Goal: Task Accomplishment & Management: Use online tool/utility

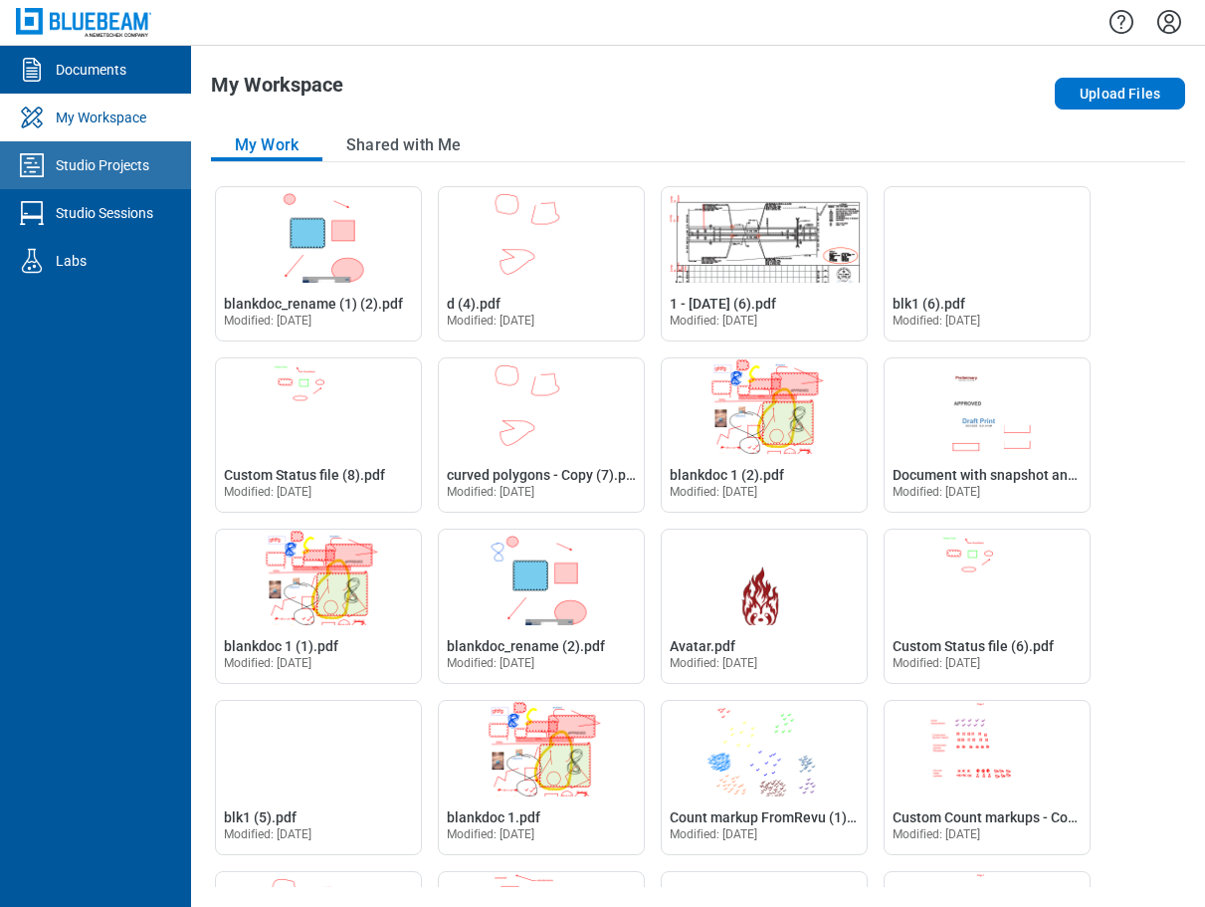
click at [135, 169] on div "Studio Projects" at bounding box center [103, 165] width 94 height 20
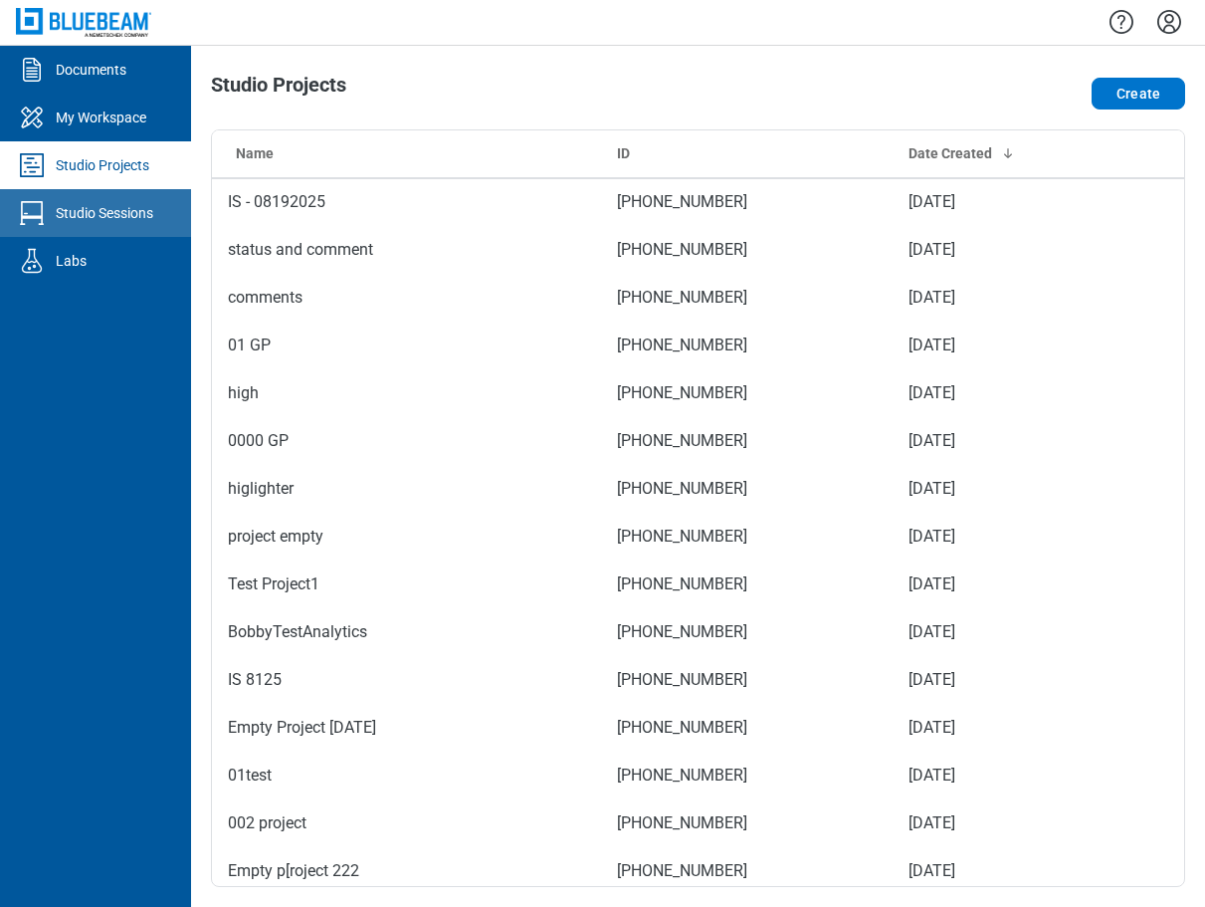
click at [138, 207] on div "Studio Sessions" at bounding box center [105, 213] width 98 height 20
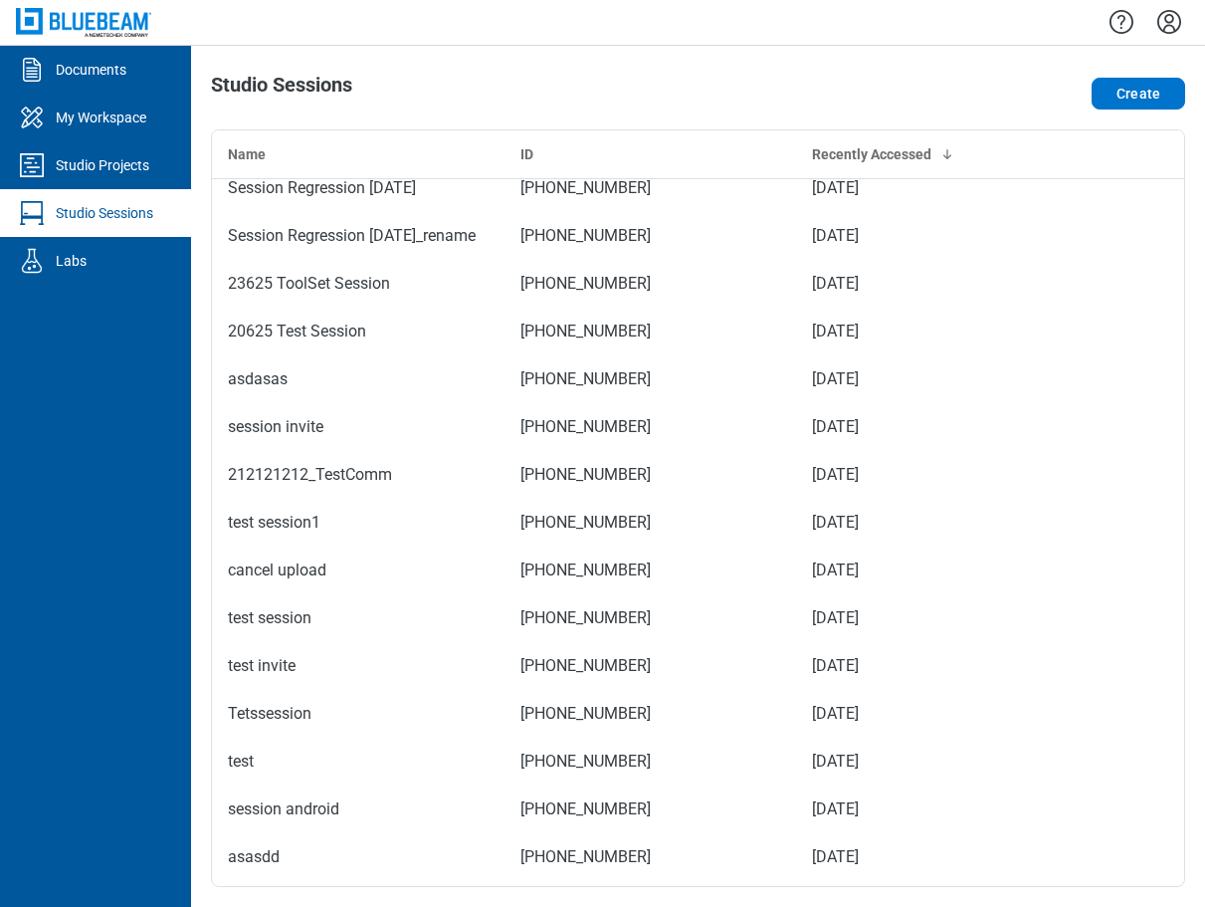
scroll to position [1728, 0]
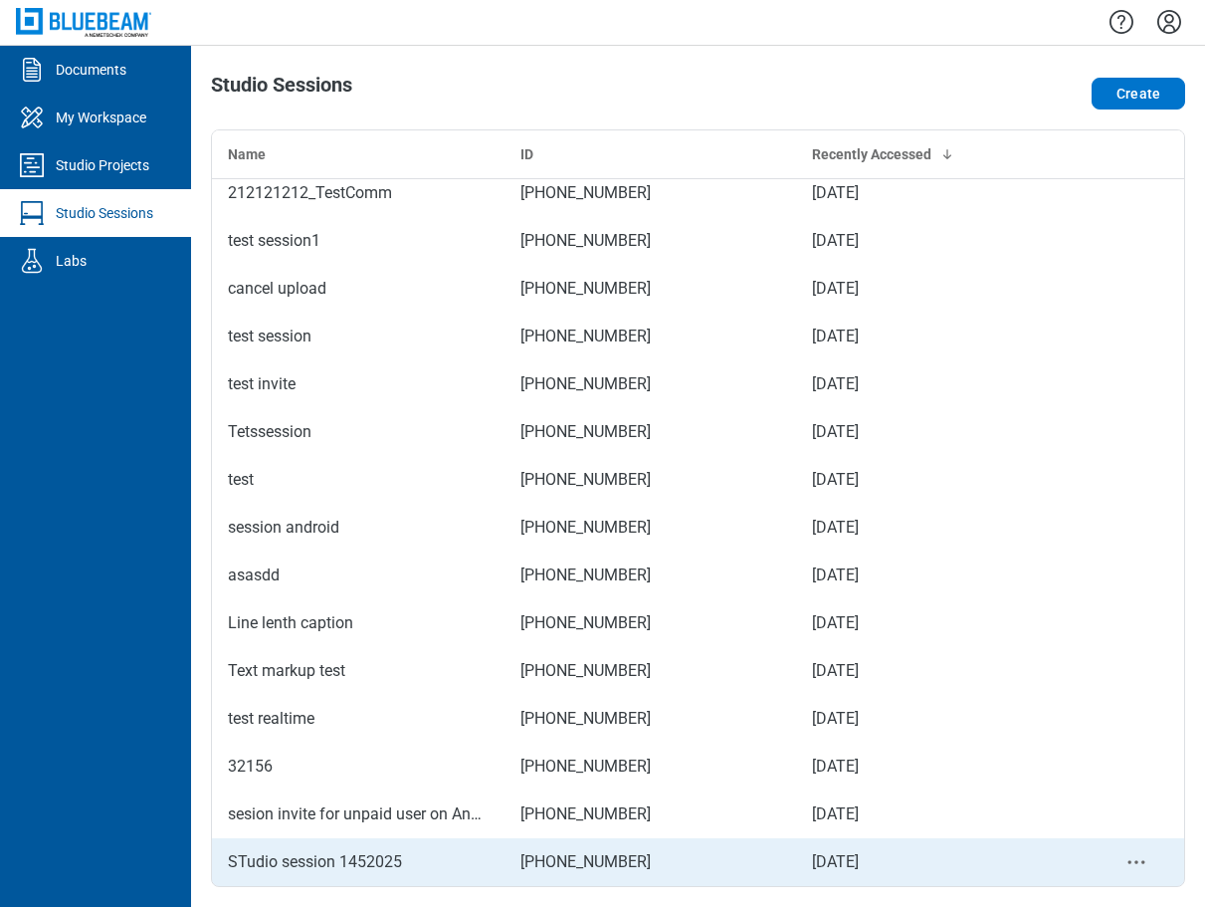
click at [1129, 857] on icon "context-menu" at bounding box center [1136, 862] width 24 height 24
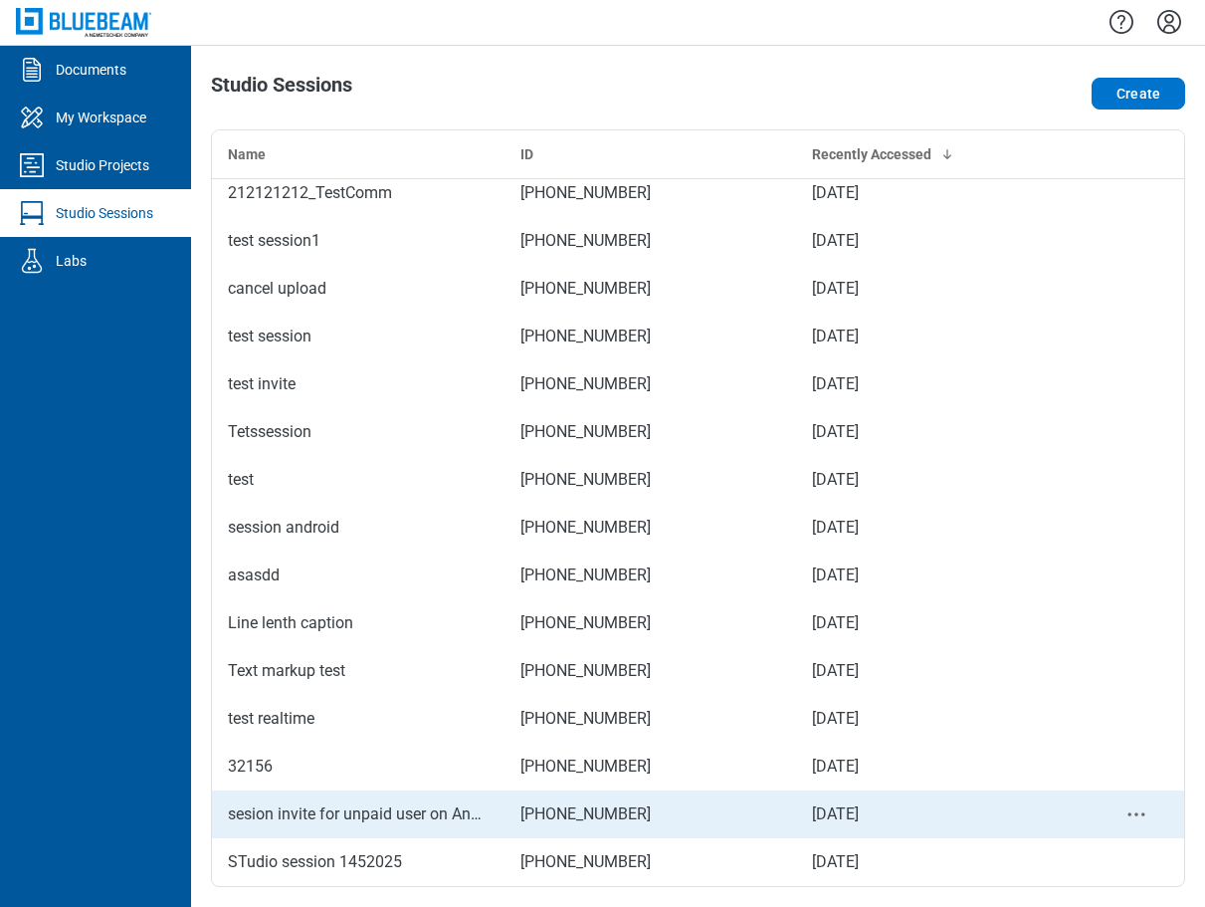
click at [1124, 812] on icon "context-menu" at bounding box center [1136, 814] width 24 height 24
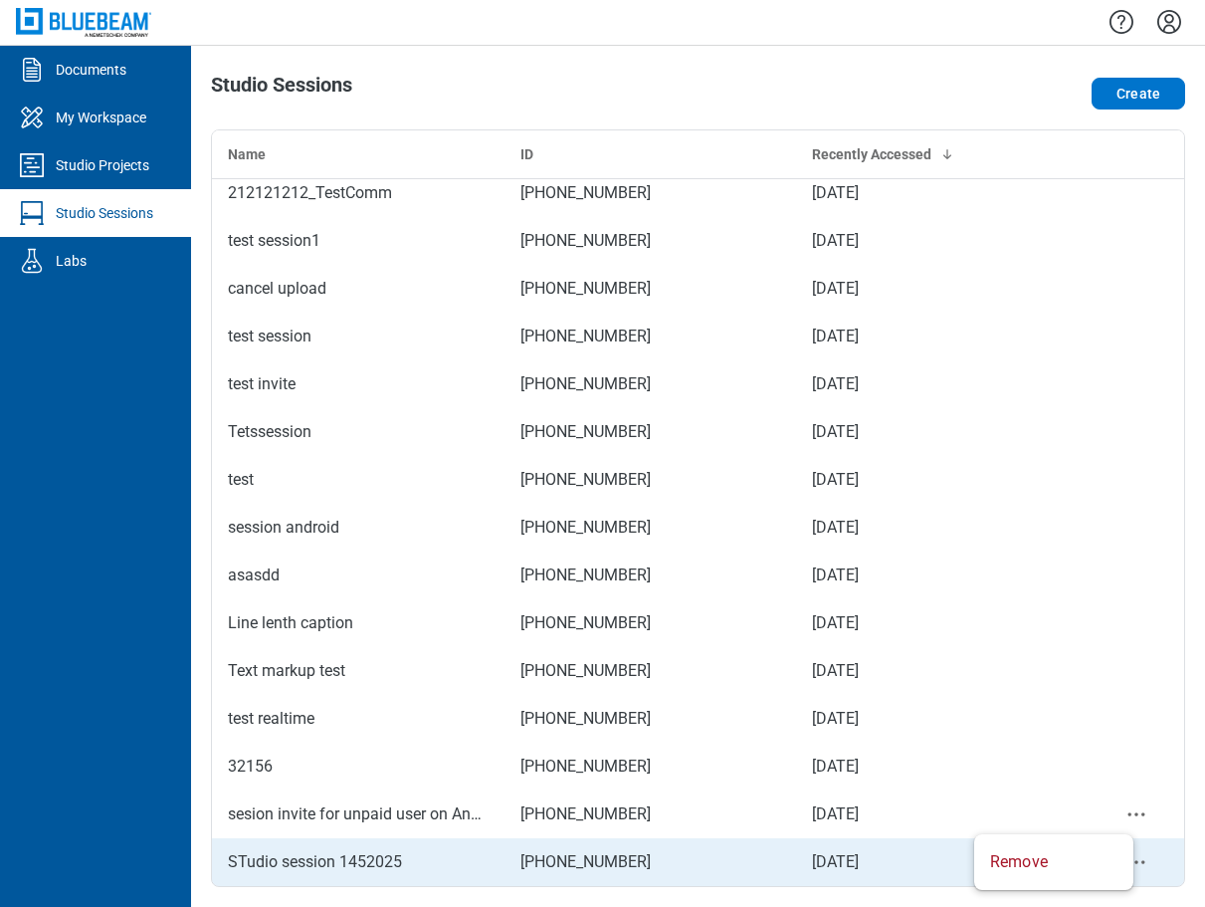
click at [1167, 848] on td "bb-data-table" at bounding box center [1137, 862] width 96 height 48
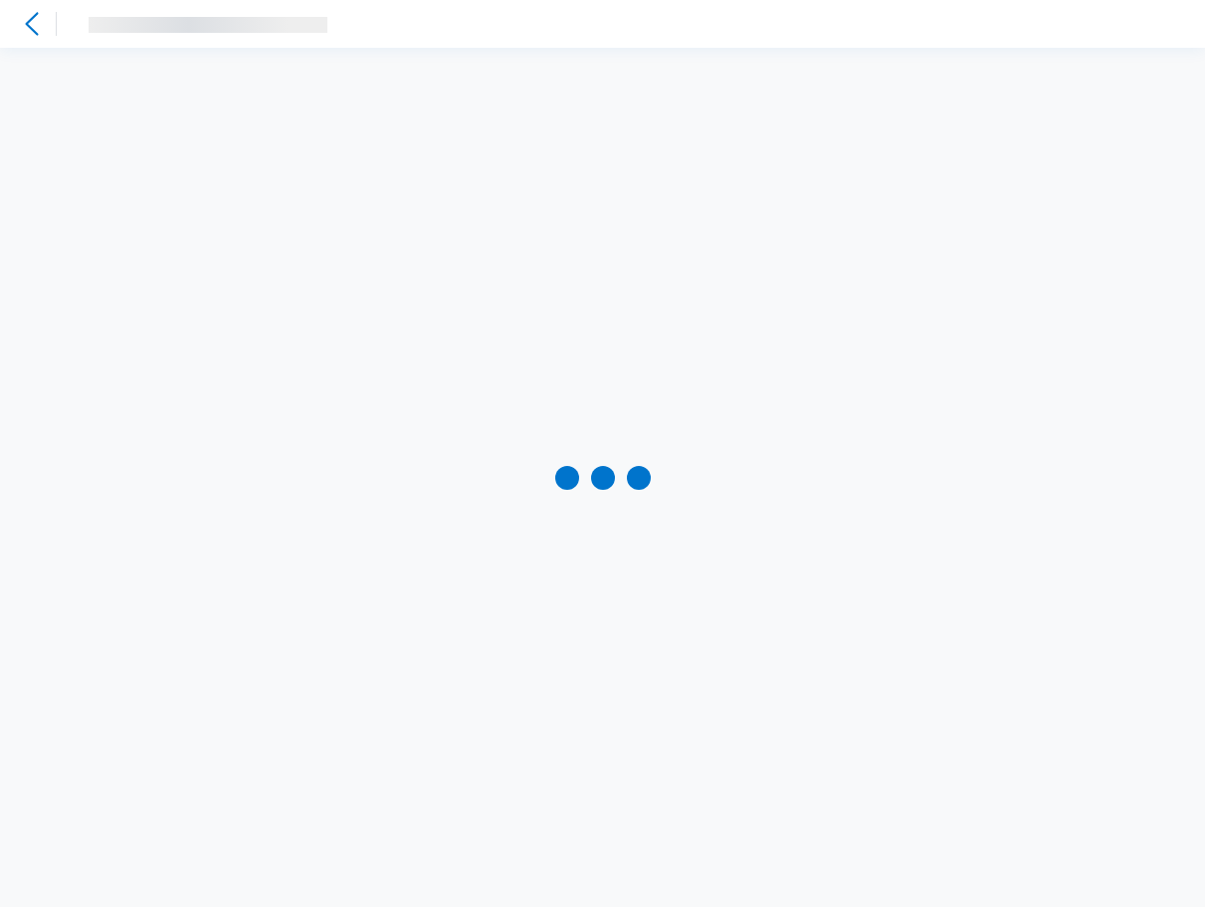
drag, startPoint x: 1174, startPoint y: 847, endPoint x: 1169, endPoint y: 867, distance: 20.5
click at [1169, 867] on div at bounding box center [602, 477] width 1205 height 859
click at [36, 24] on icon at bounding box center [32, 24] width 24 height 24
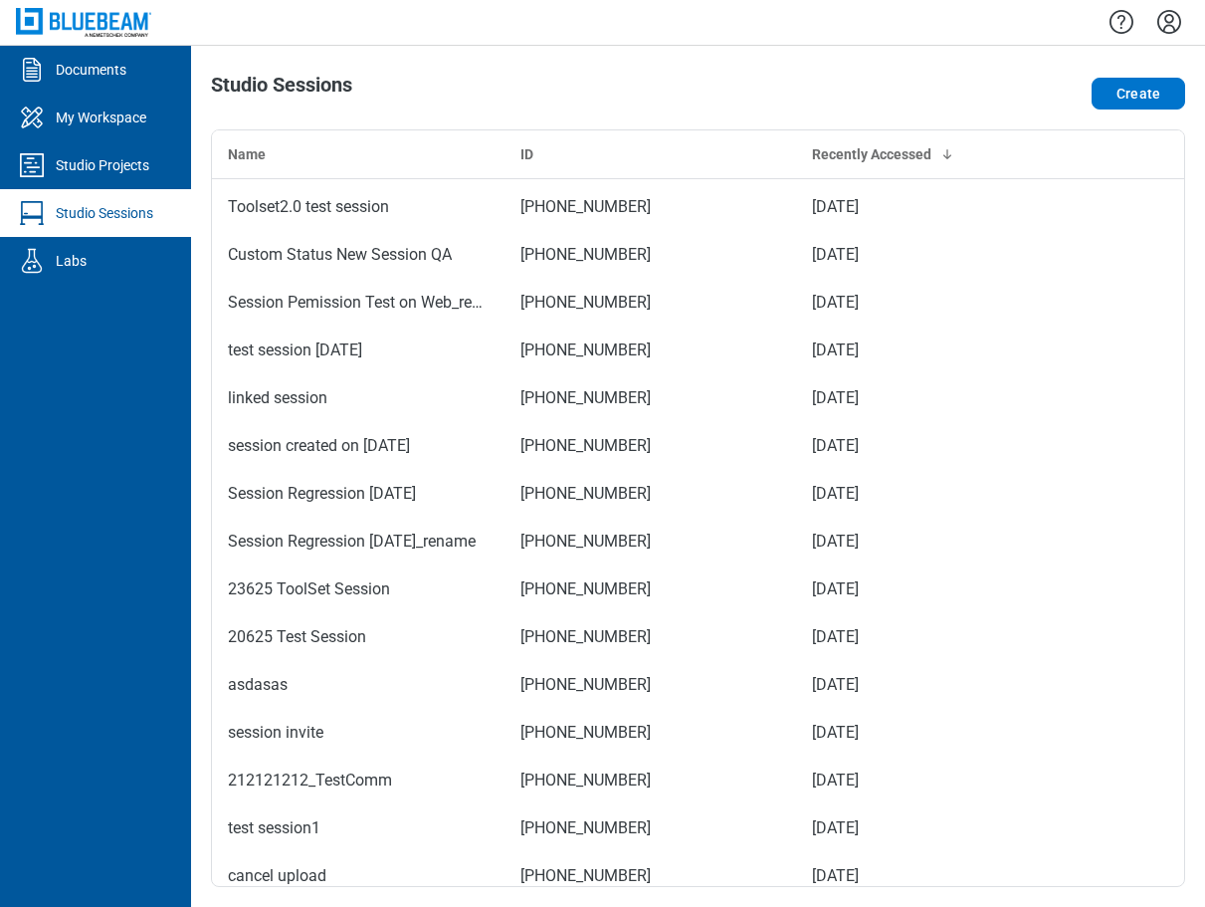
scroll to position [1728, 0]
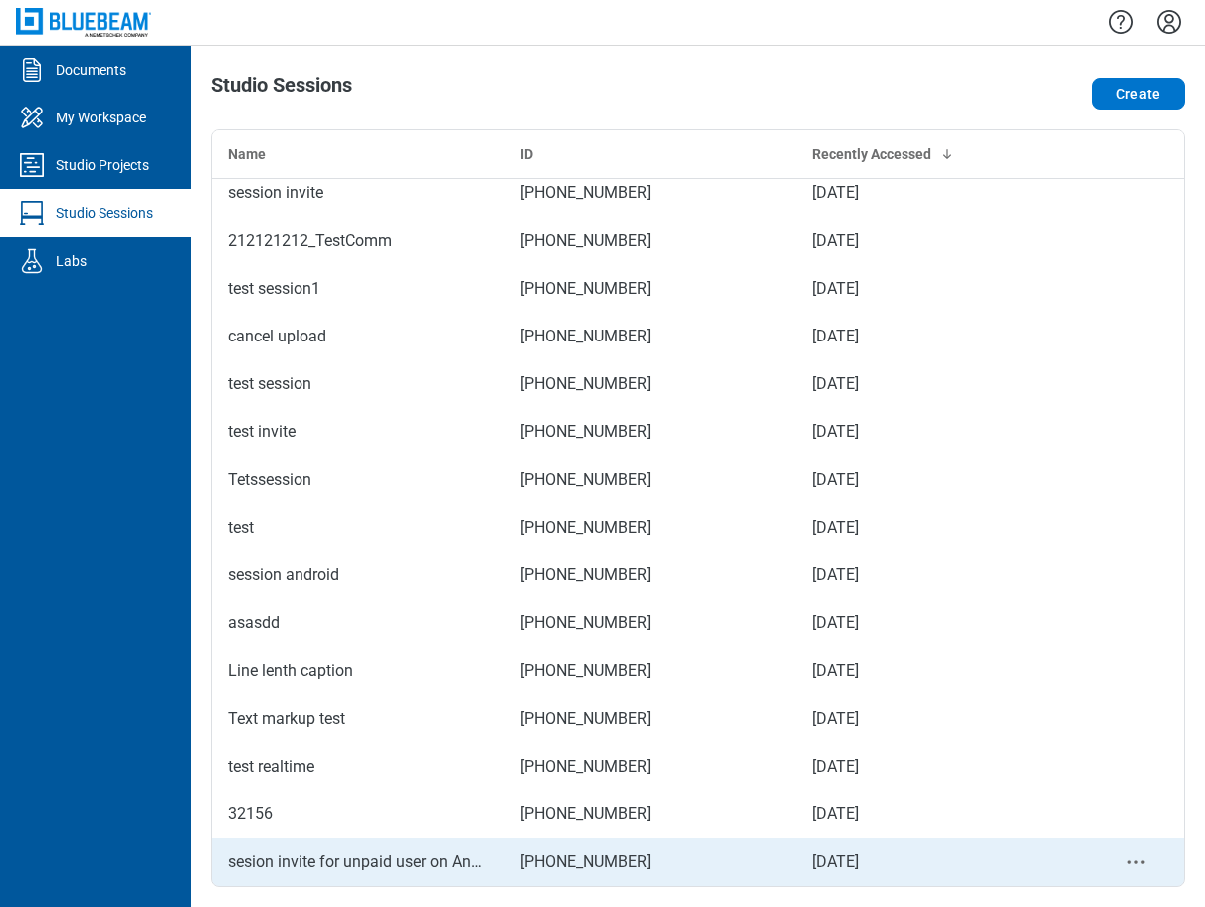
click at [1141, 861] on circle "context-menu" at bounding box center [1142, 862] width 3 height 3
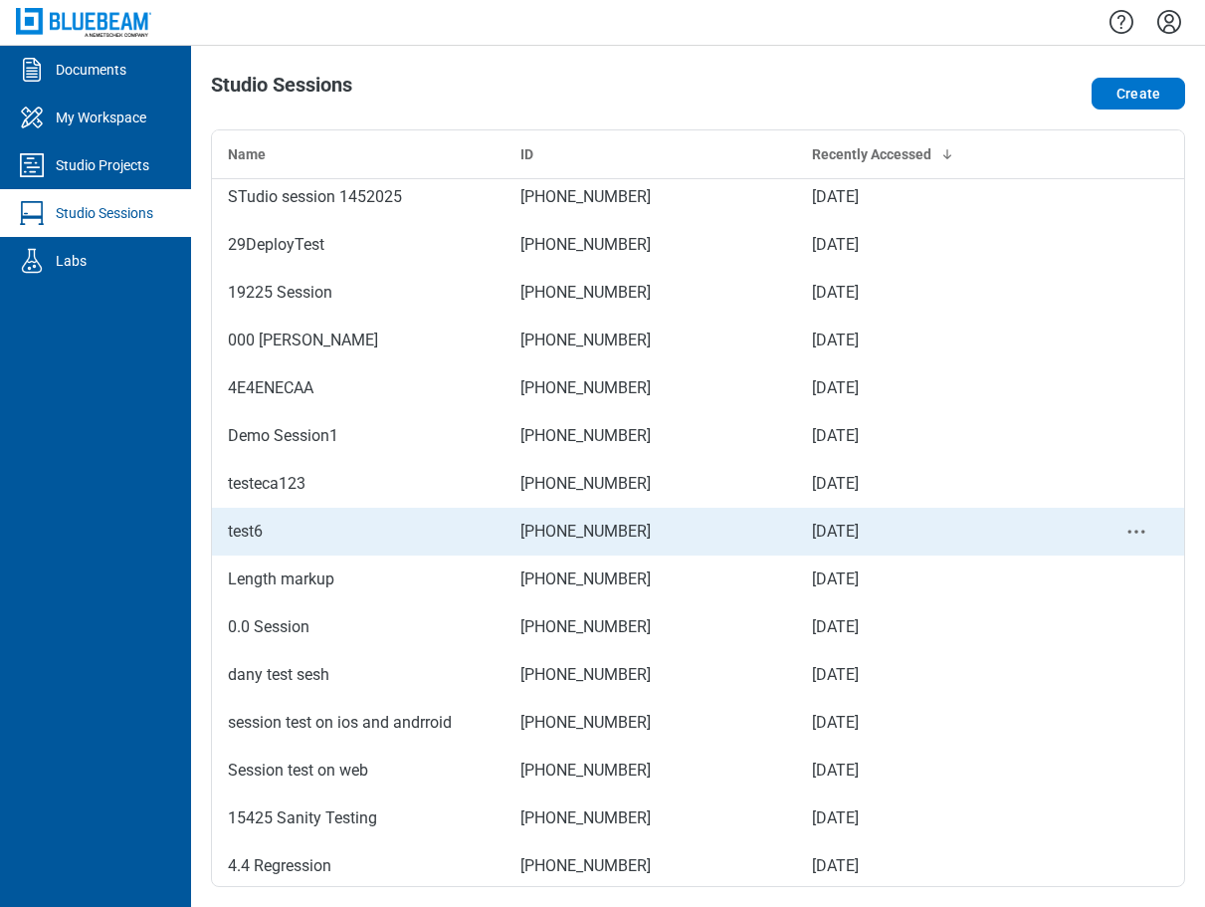
scroll to position [0, 0]
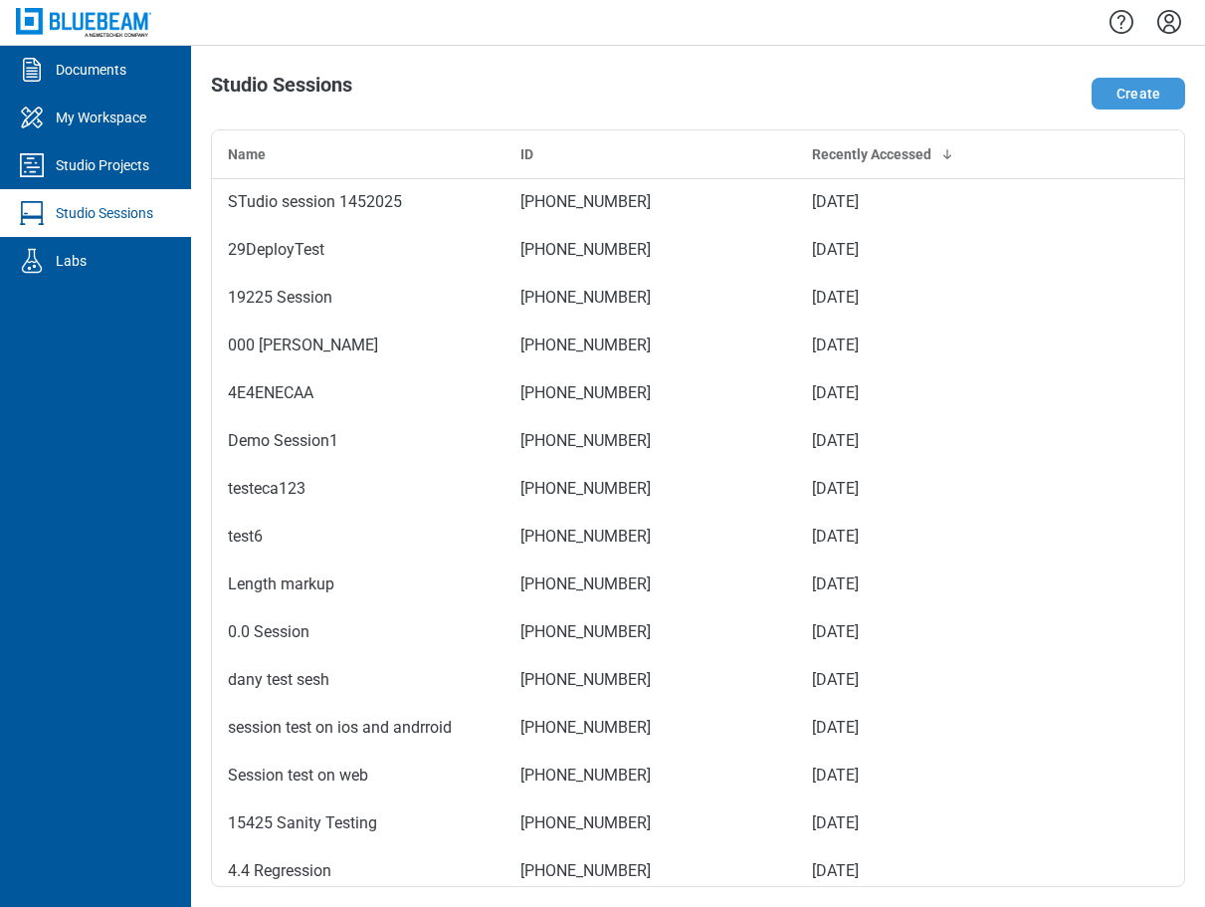
click at [1128, 97] on button "Create" at bounding box center [1139, 94] width 94 height 32
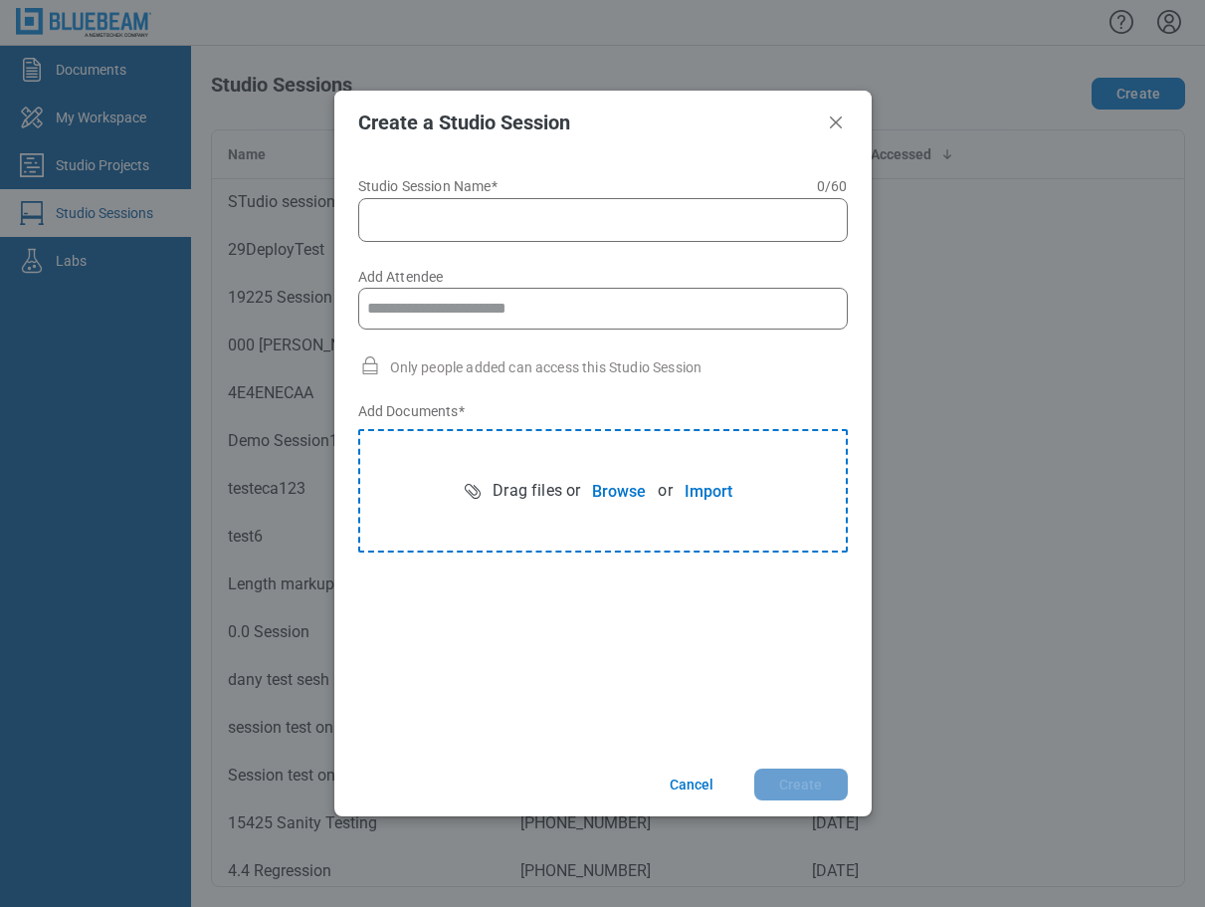
click at [522, 210] on input "Studio Session Name* 0 of 60 characters 0 / 60" at bounding box center [607, 220] width 464 height 24
type input "**********"
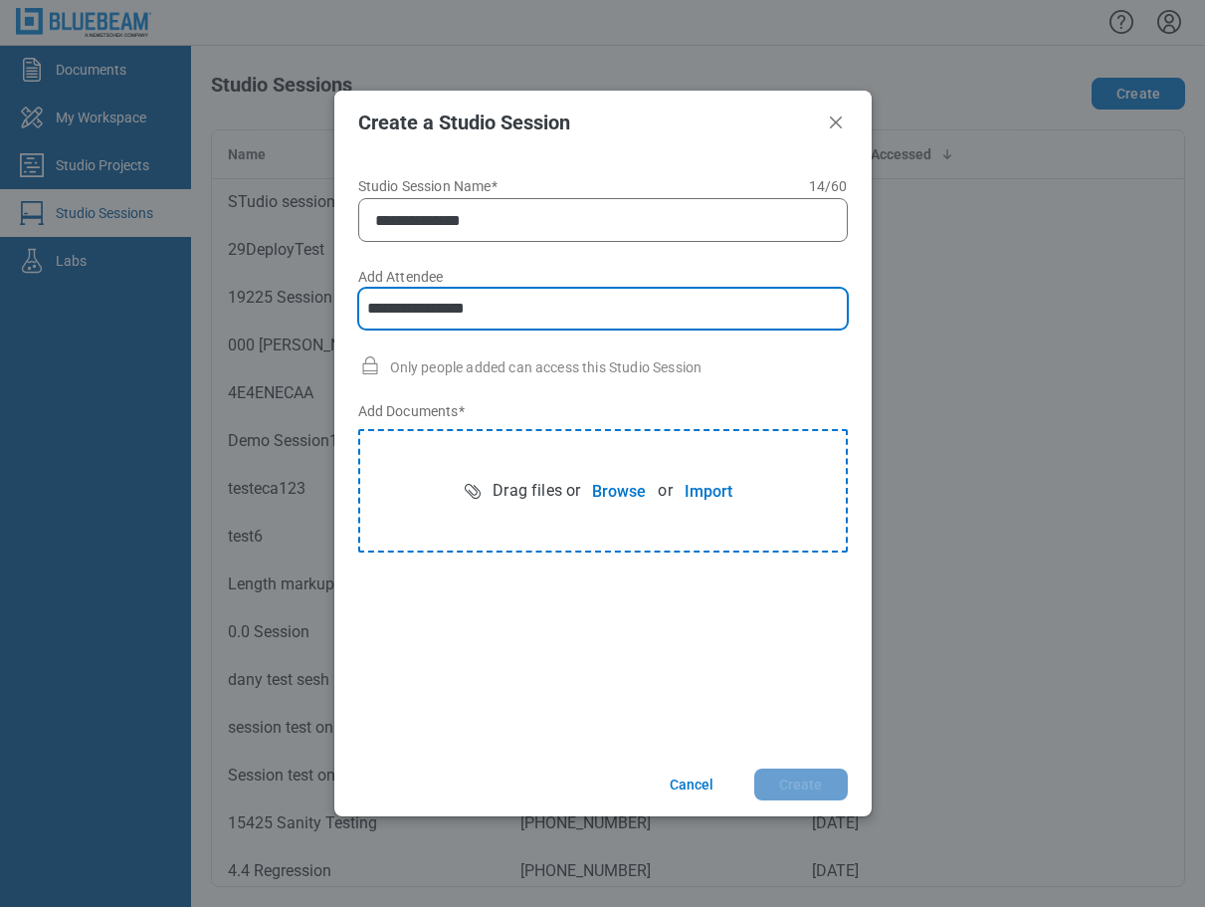
type input "**********"
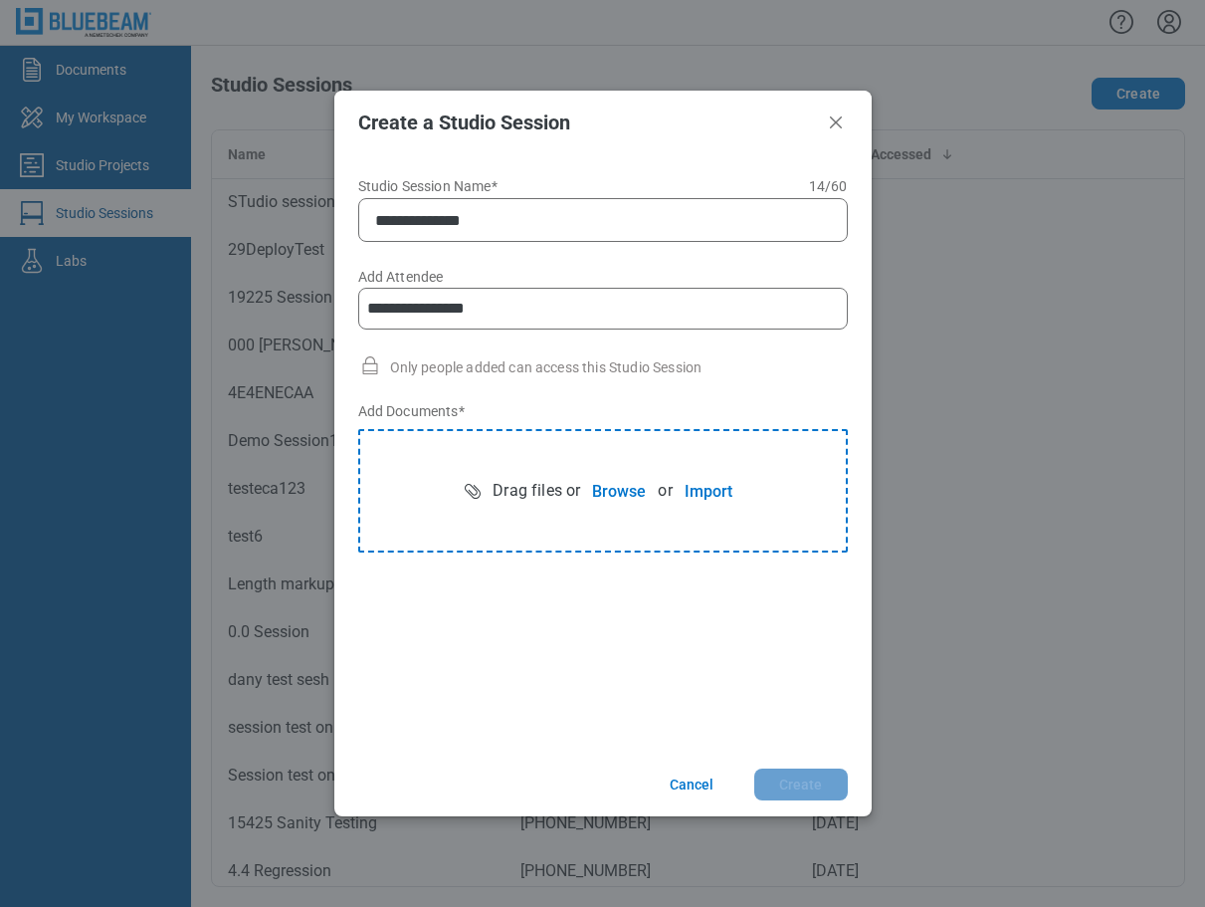
click at [369, 310] on input "**********" at bounding box center [603, 309] width 472 height 40
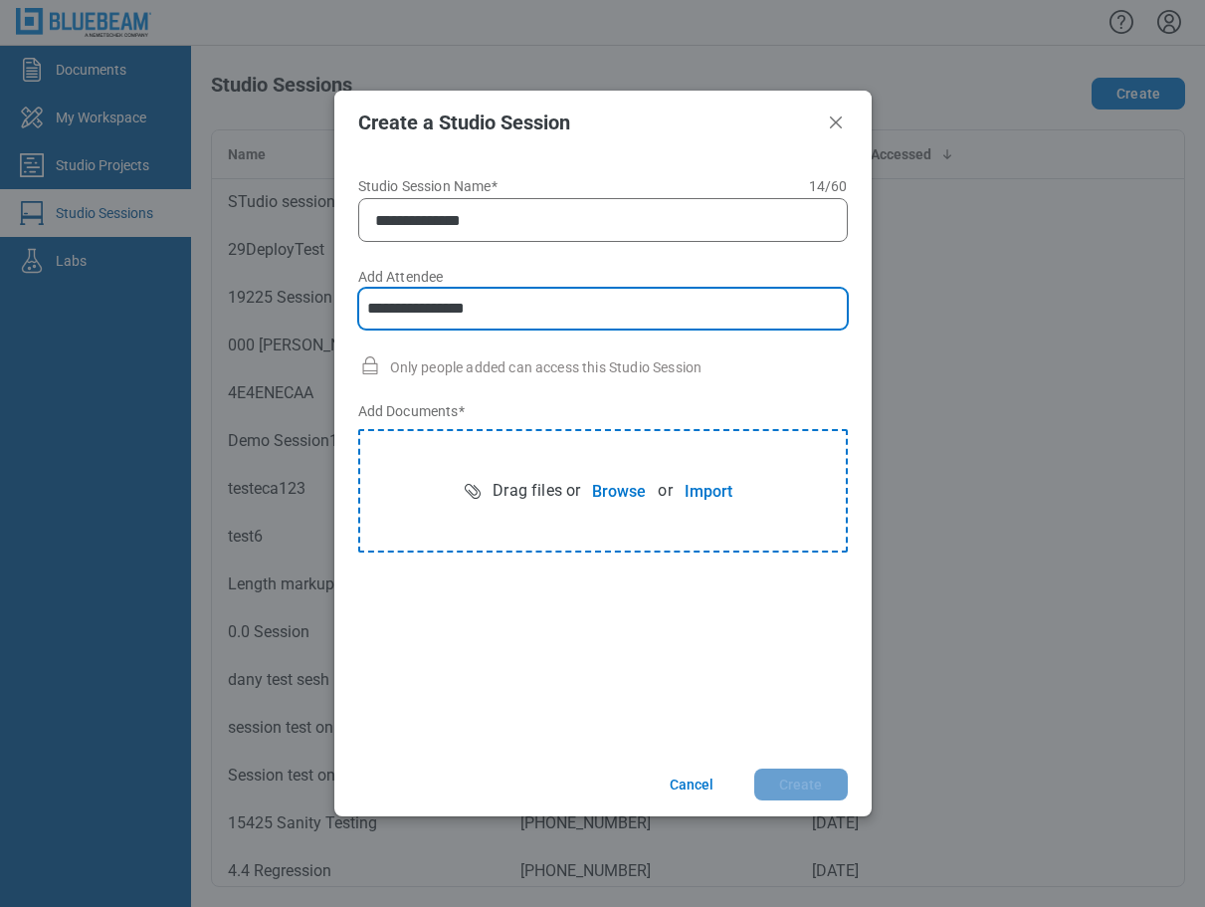
click at [508, 303] on input "**********" at bounding box center [603, 309] width 472 height 40
type input "**********"
click at [616, 490] on button "Browse" at bounding box center [619, 491] width 78 height 40
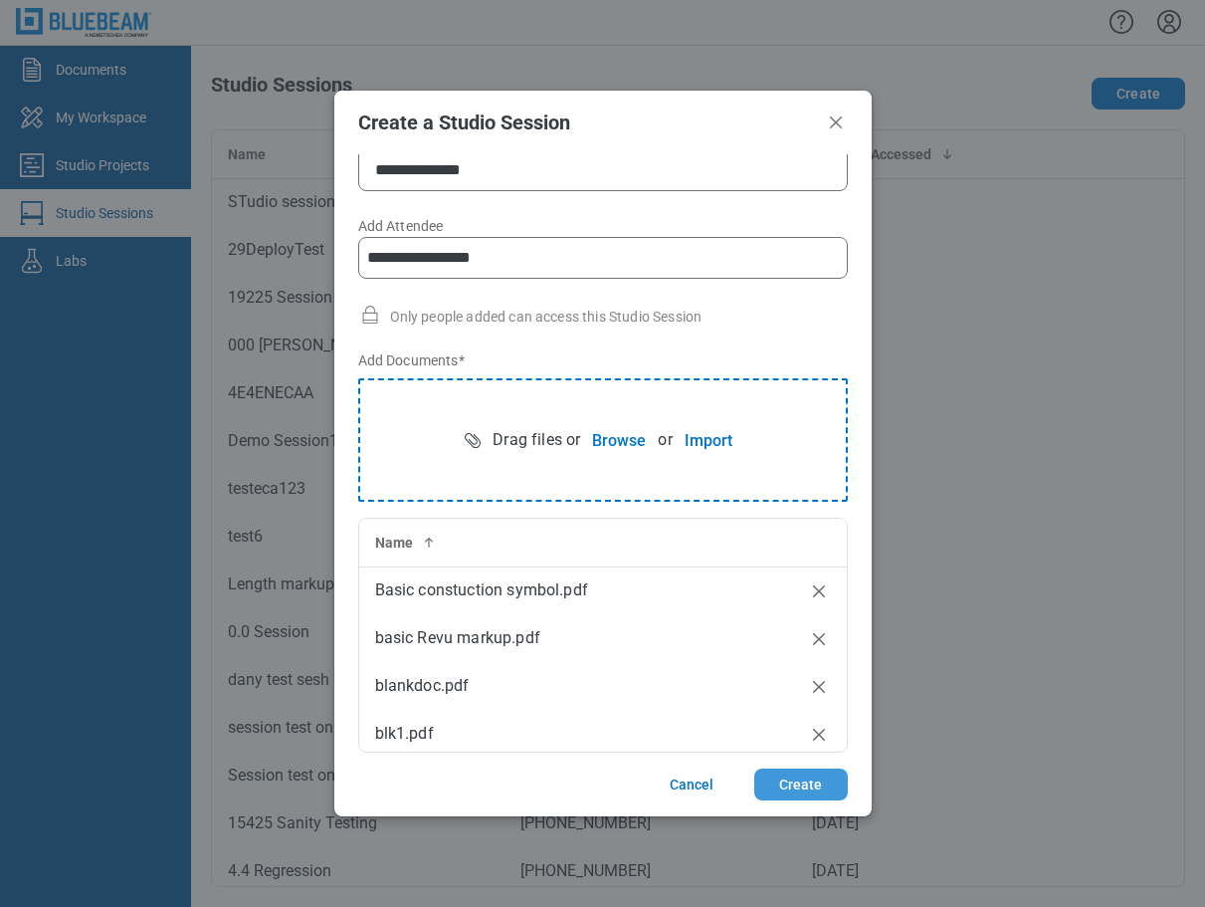
click at [807, 786] on button "Create" at bounding box center [801, 784] width 94 height 32
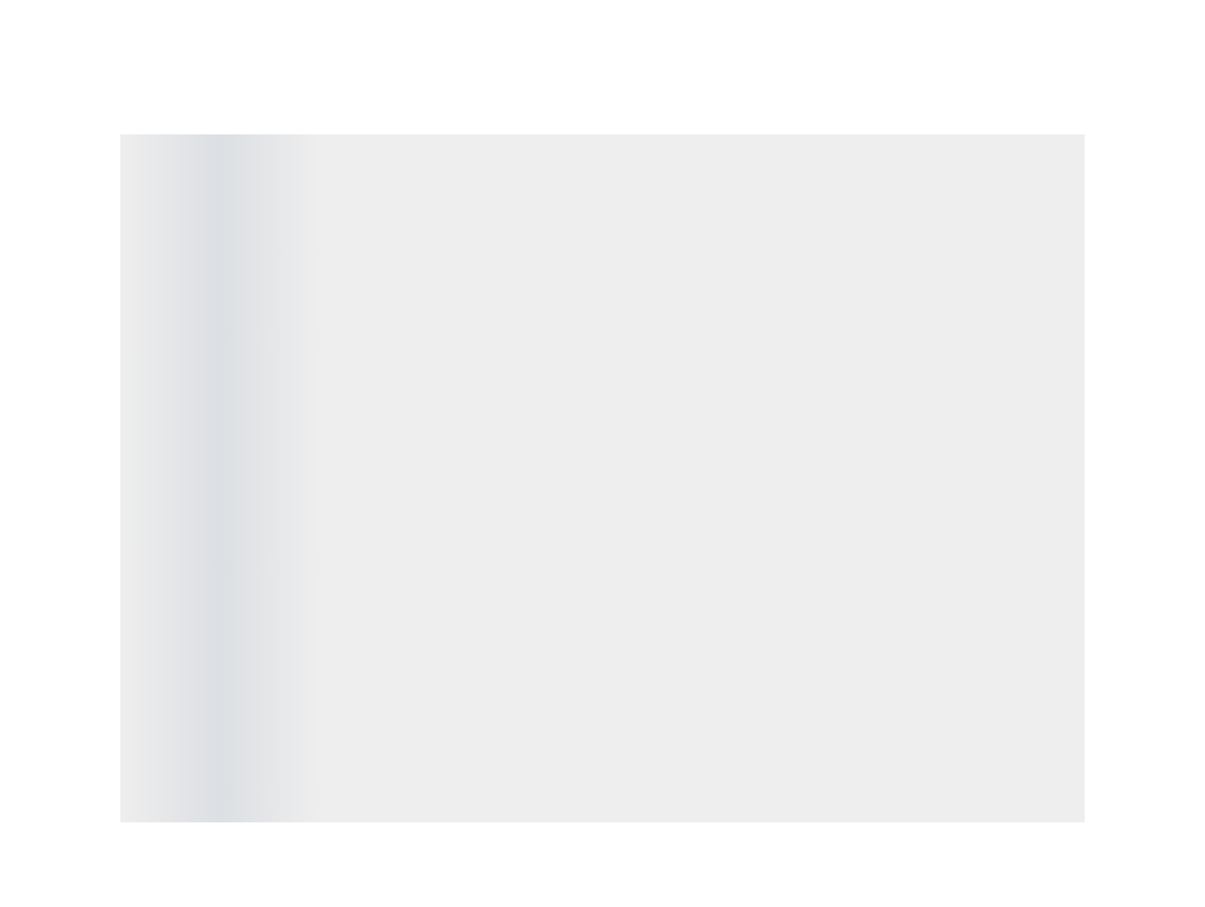
drag, startPoint x: 807, startPoint y: 629, endPoint x: 1177, endPoint y: 735, distance: 385.2
click at [794, 629] on span "‌" at bounding box center [602, 477] width 964 height 687
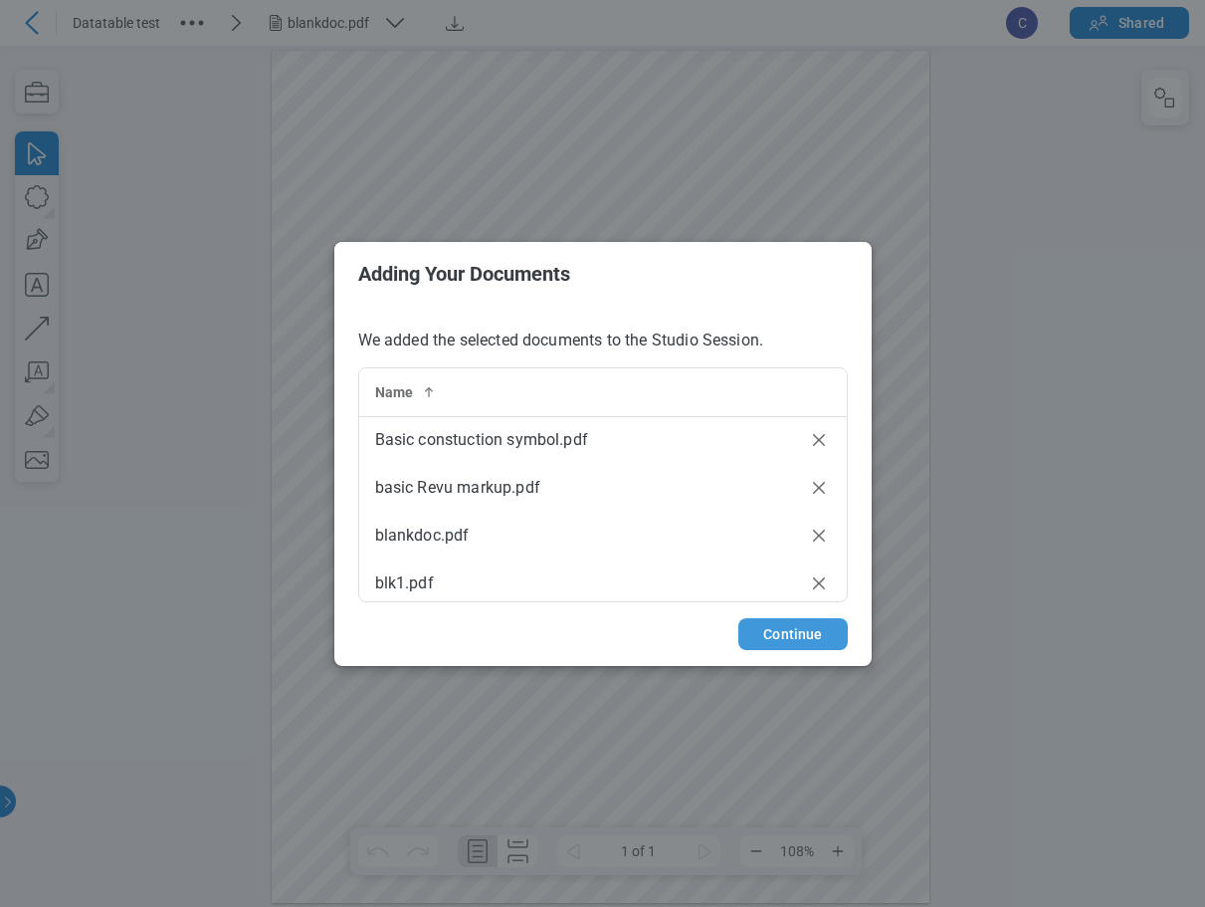
drag, startPoint x: 811, startPoint y: 638, endPoint x: 969, endPoint y: 644, distance: 158.3
click at [811, 638] on button "Continue" at bounding box center [792, 634] width 108 height 32
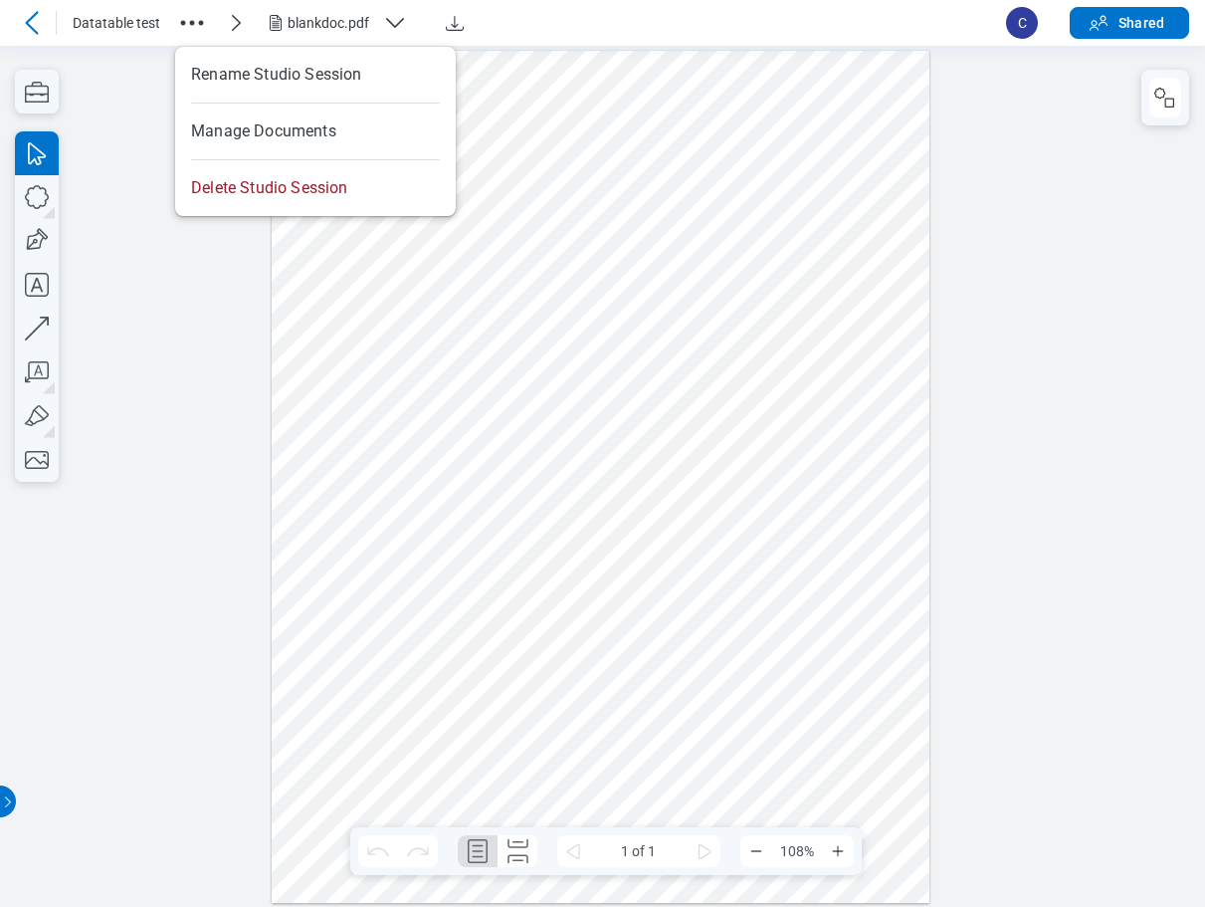
click at [197, 23] on icon "button" at bounding box center [192, 23] width 32 height 32
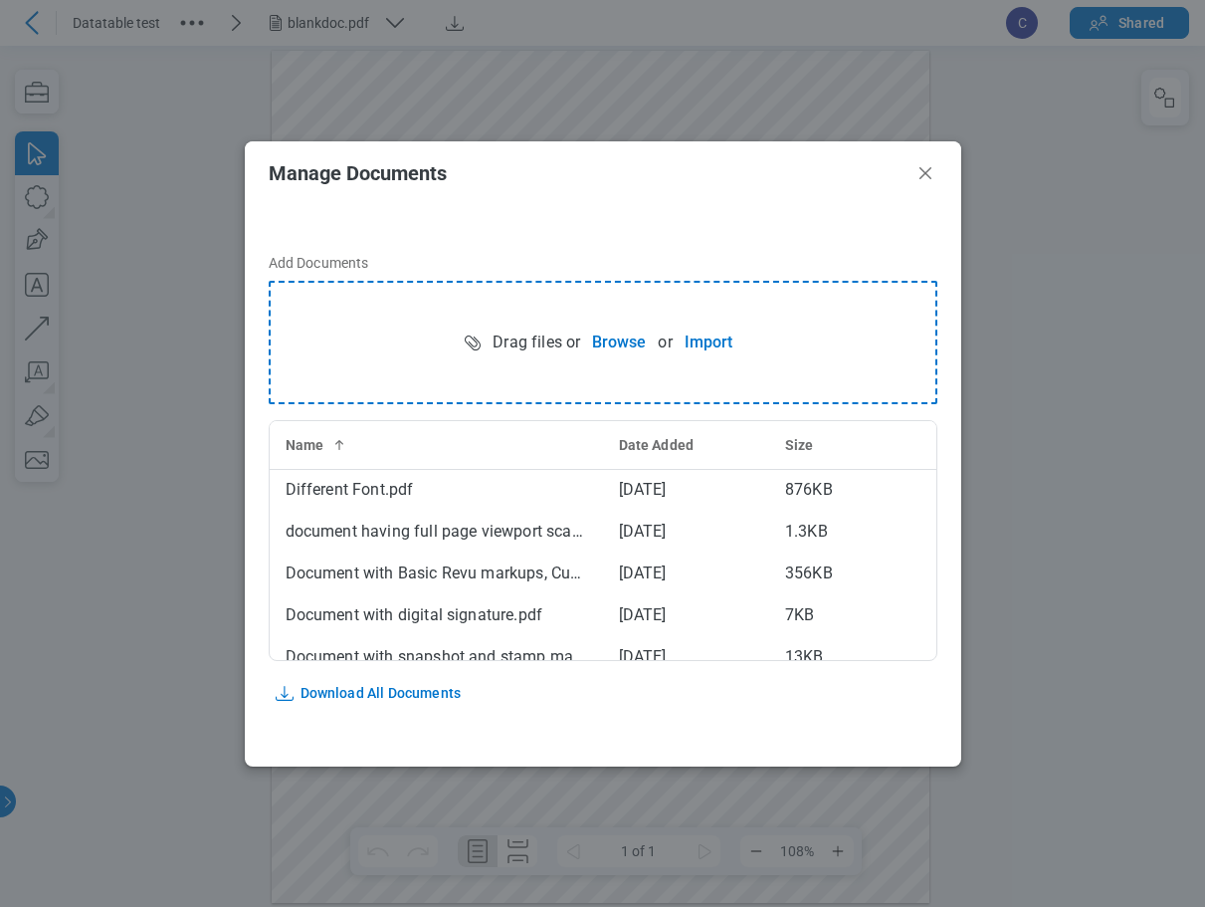
scroll to position [687, 0]
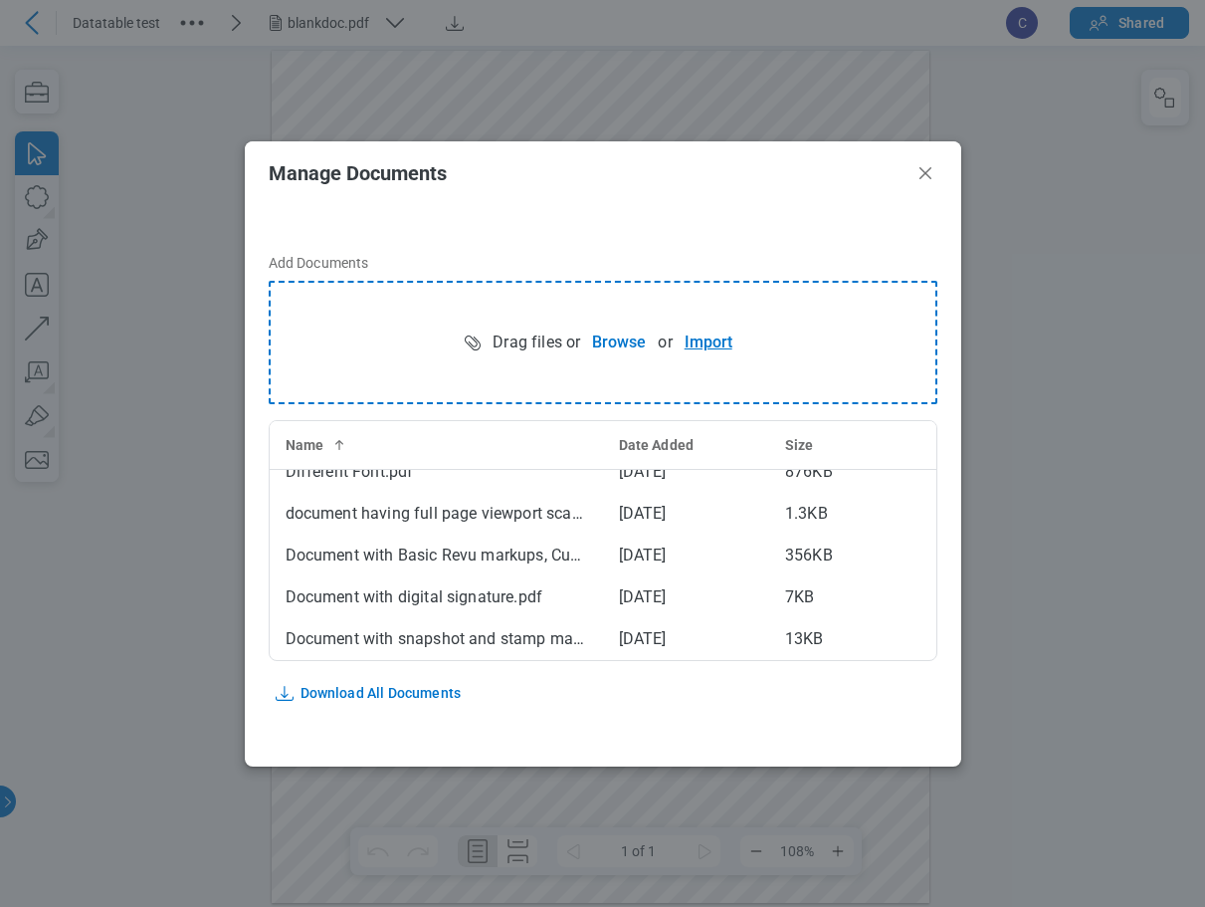
click at [713, 343] on button "Import" at bounding box center [709, 342] width 72 height 40
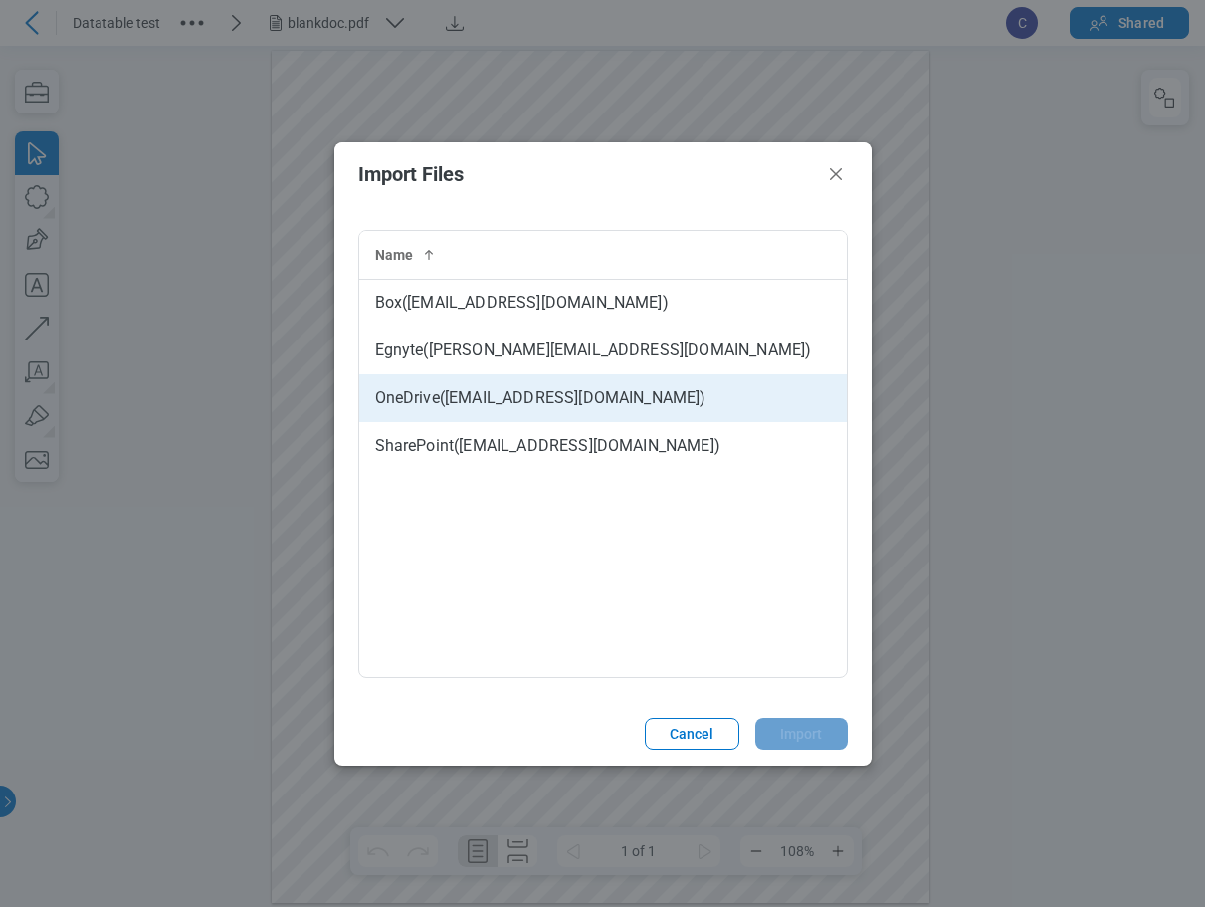
click at [561, 392] on td "OneDrive ( bjadav@bluebeamdev.onmicrosoft.com )" at bounding box center [603, 398] width 488 height 48
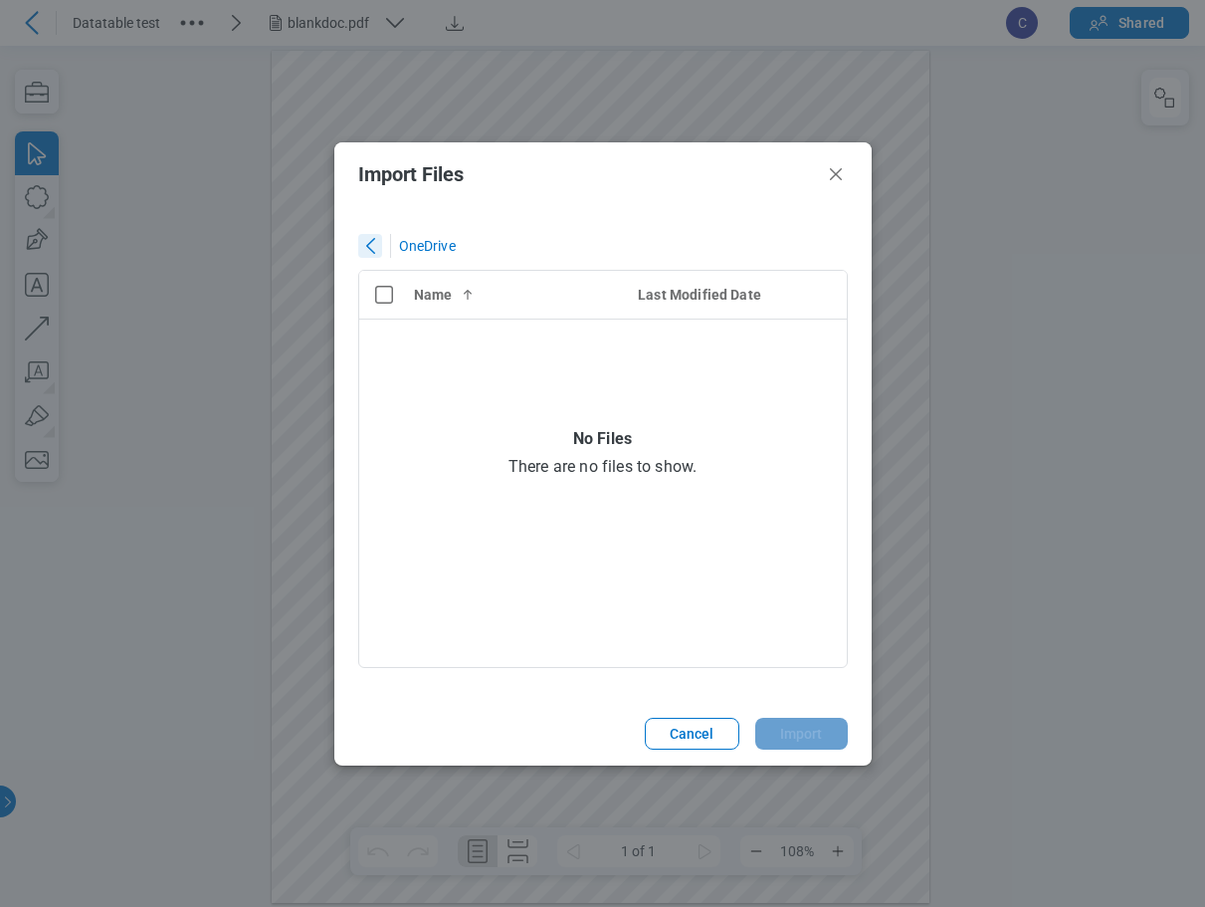
click at [375, 245] on icon "close" at bounding box center [370, 246] width 24 height 24
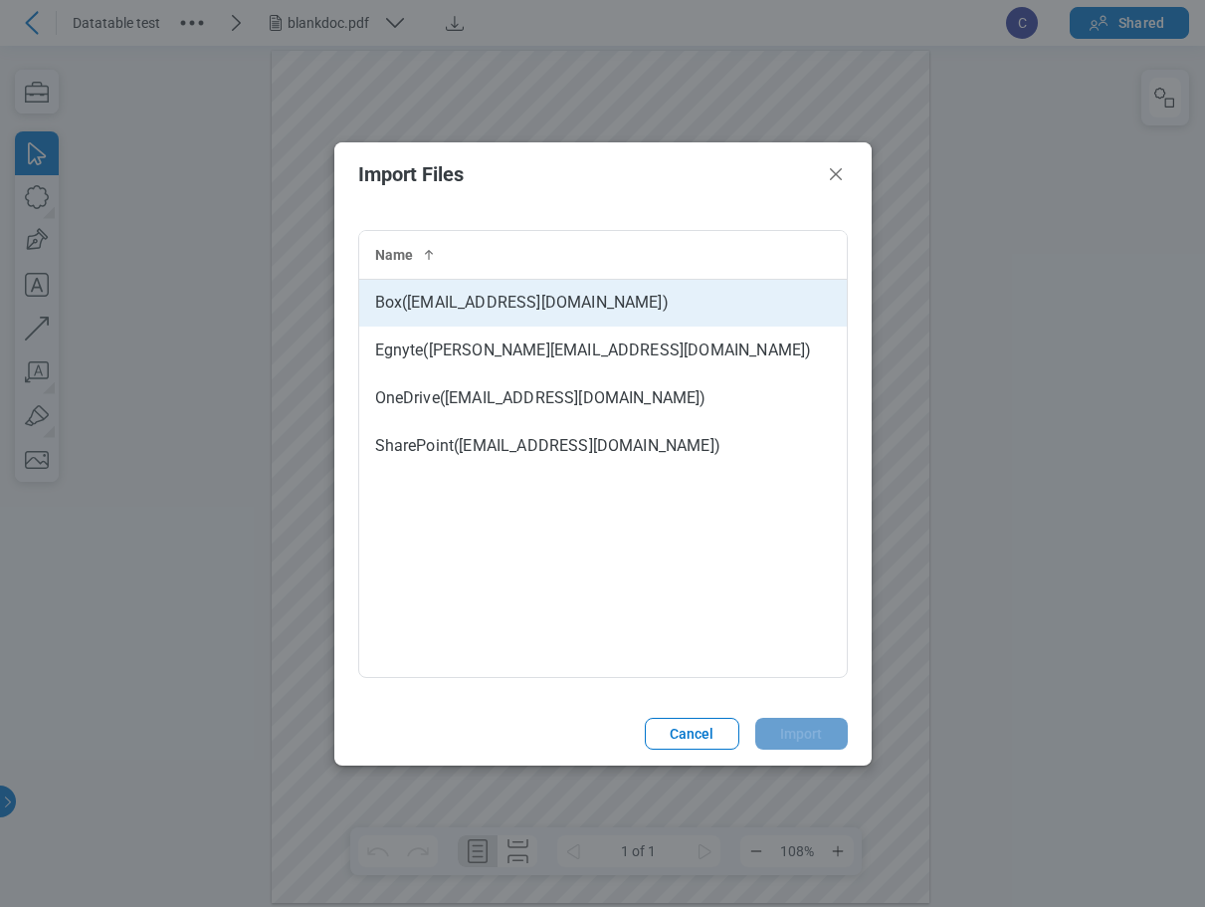
click at [565, 309] on td "Box ( integrations@bluebeam.com )" at bounding box center [603, 303] width 488 height 48
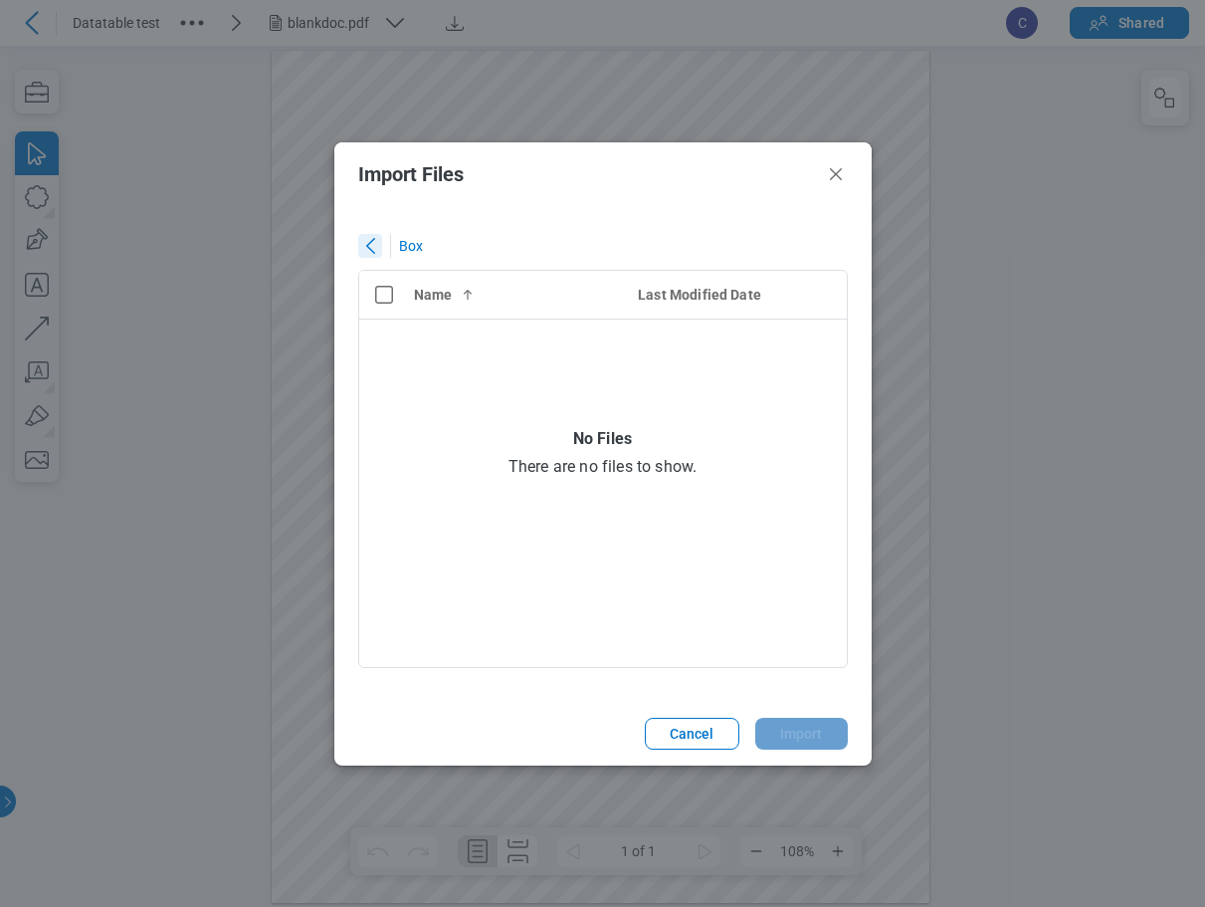
click at [376, 248] on icon "close" at bounding box center [370, 246] width 24 height 24
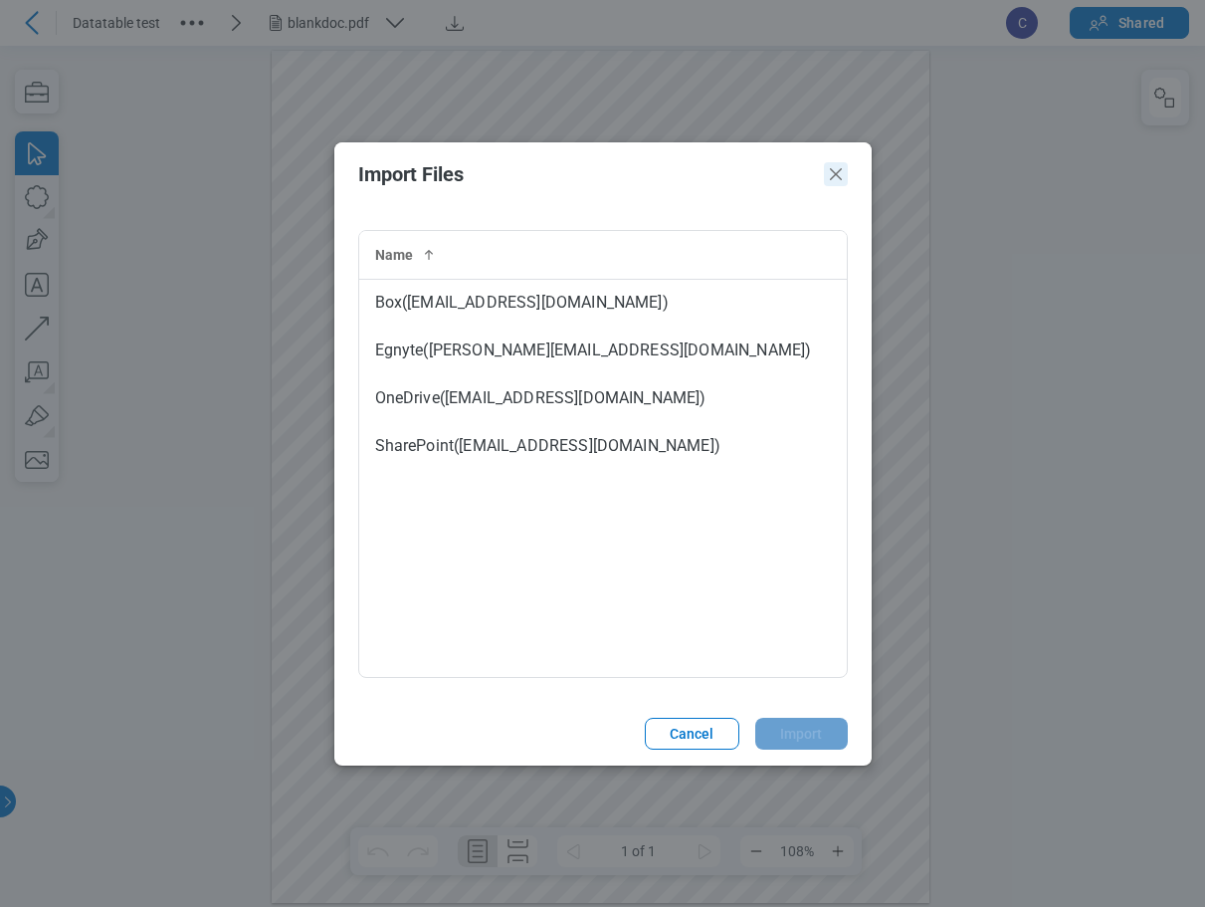
click at [840, 175] on icon "Close" at bounding box center [836, 174] width 24 height 24
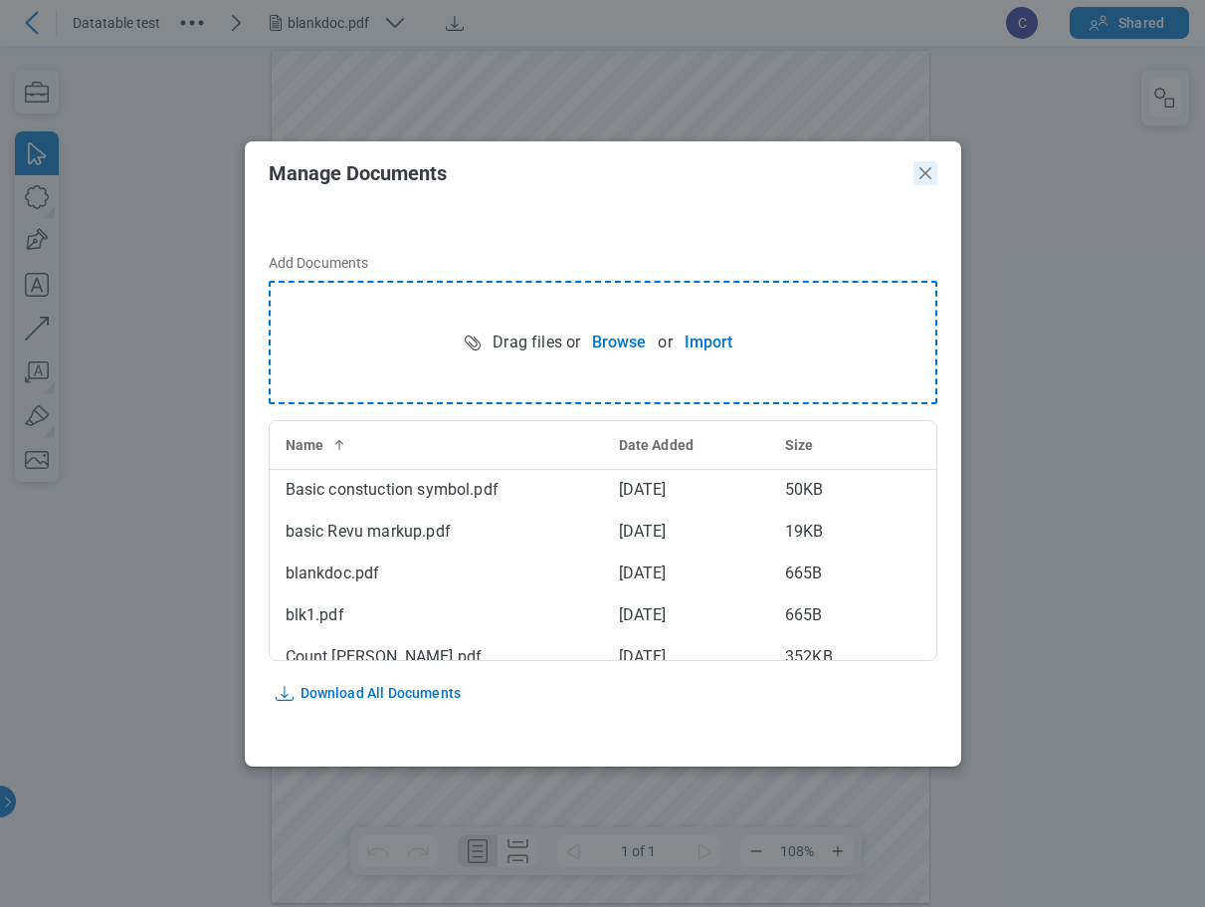
scroll to position [398, 0]
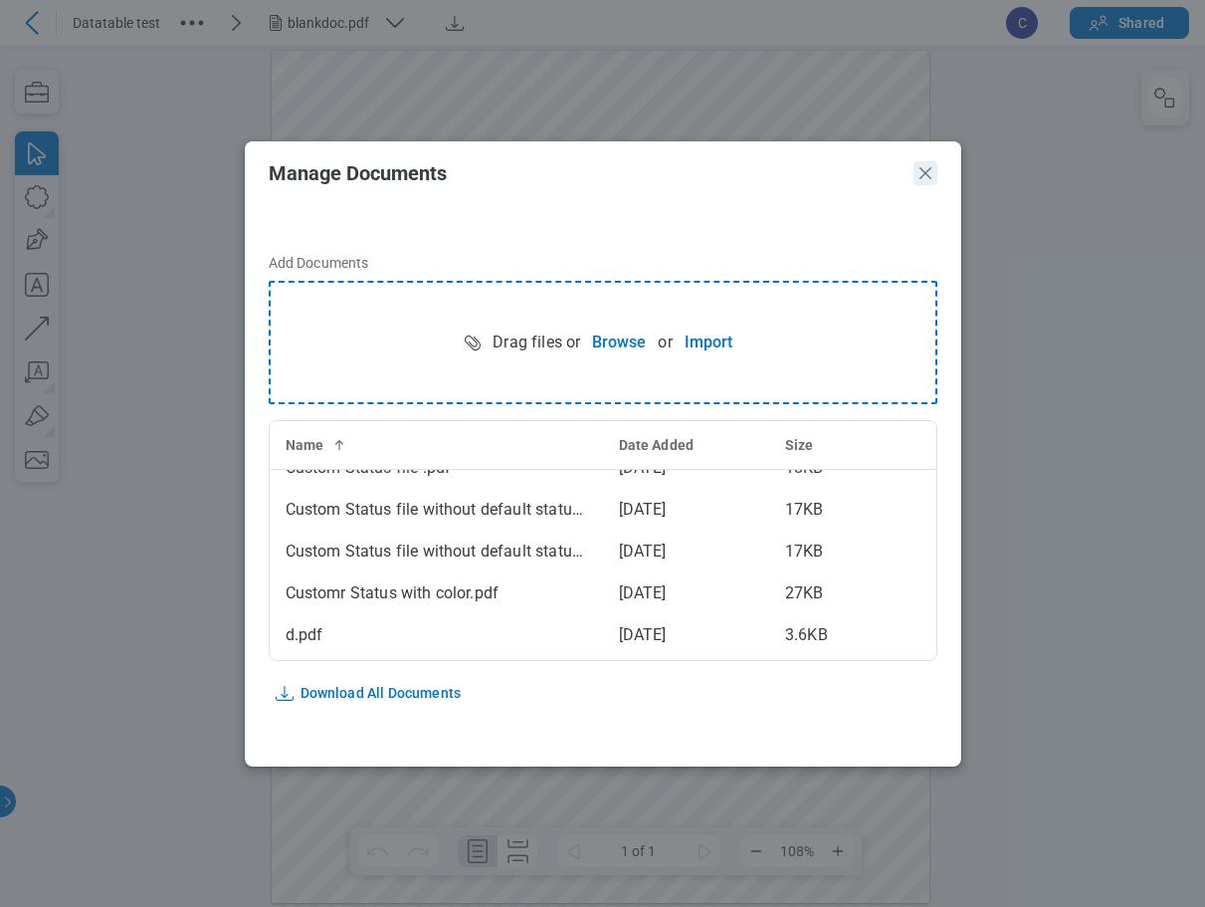
click at [923, 175] on icon "Close" at bounding box center [925, 173] width 12 height 12
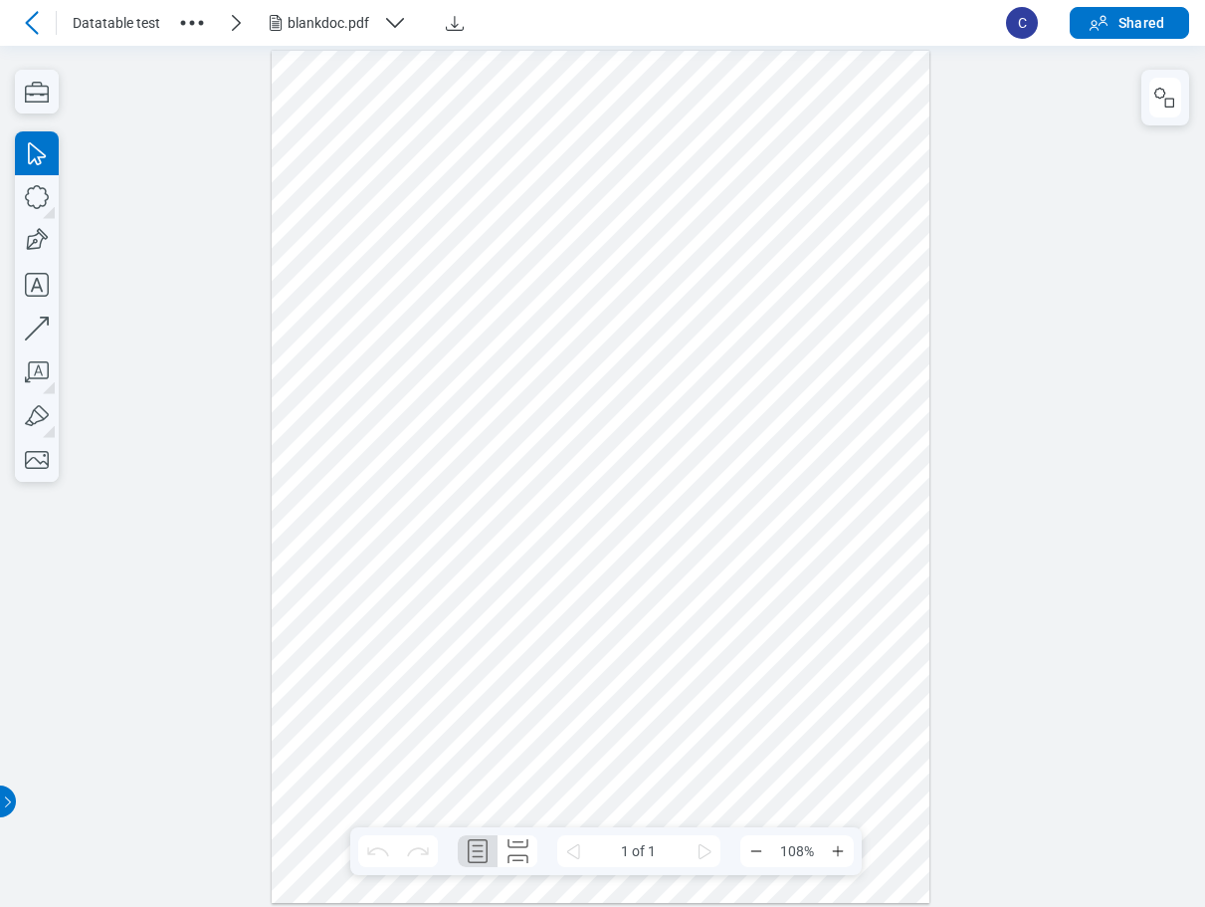
click at [41, 18] on icon at bounding box center [32, 23] width 24 height 24
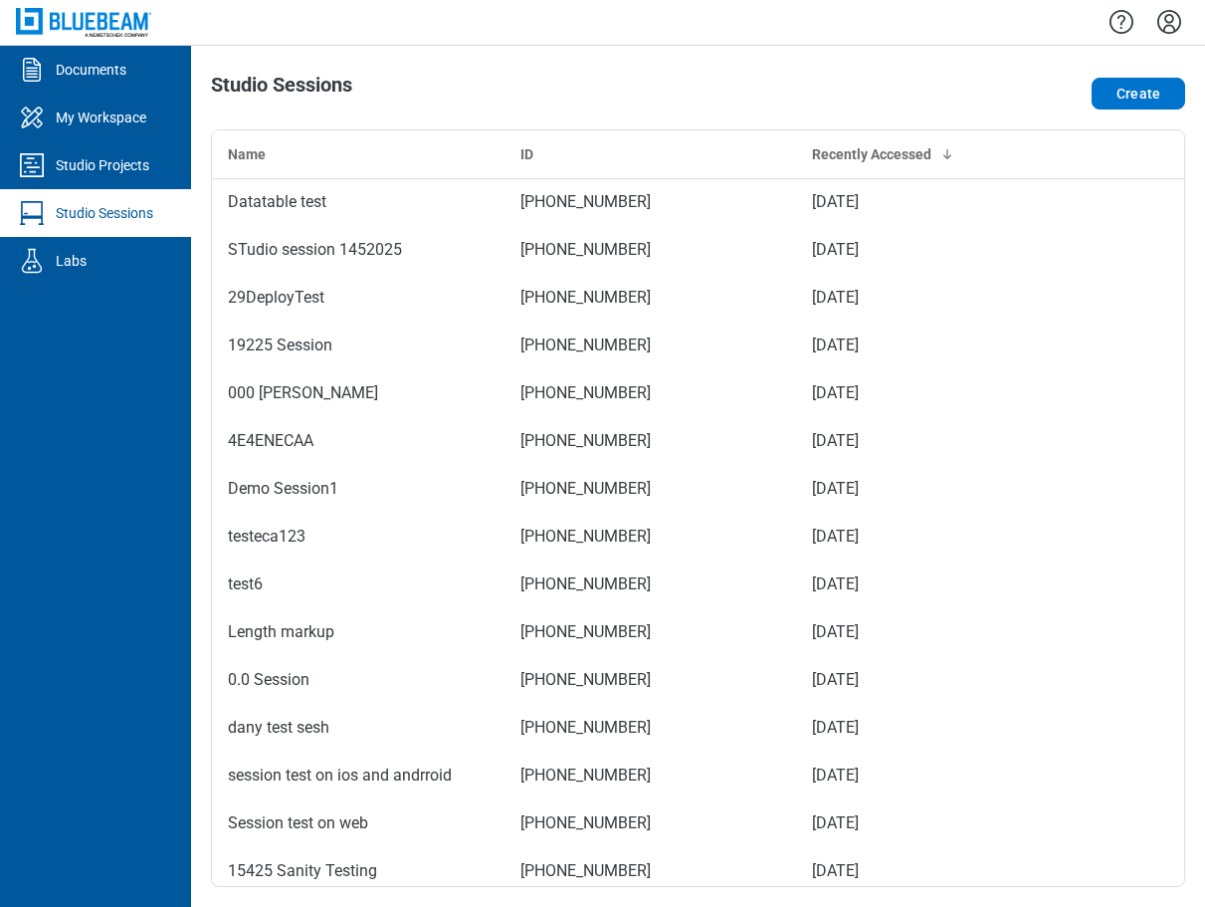
click at [1174, 21] on icon "Settings" at bounding box center [1169, 22] width 32 height 32
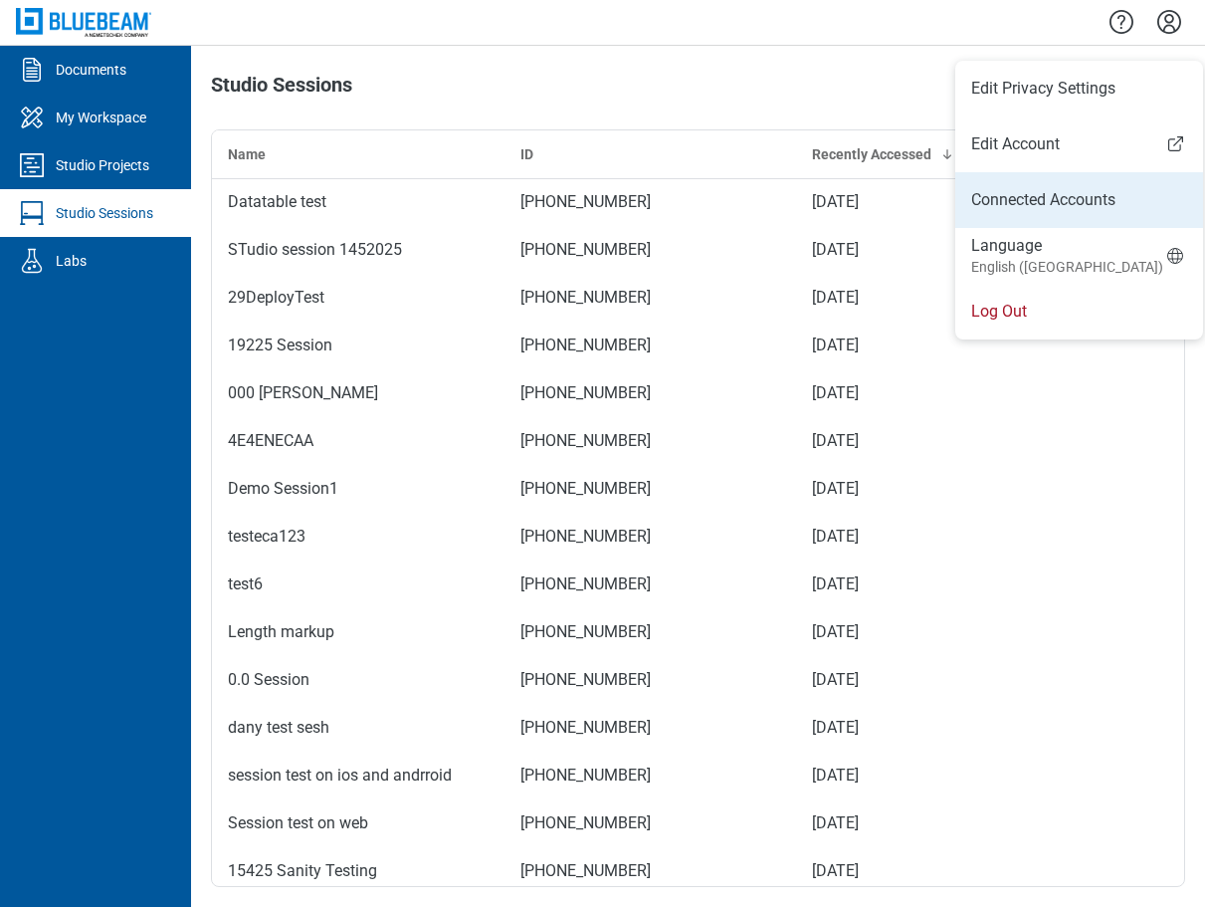
click at [1091, 204] on link "Connected Accounts" at bounding box center [1079, 200] width 216 height 24
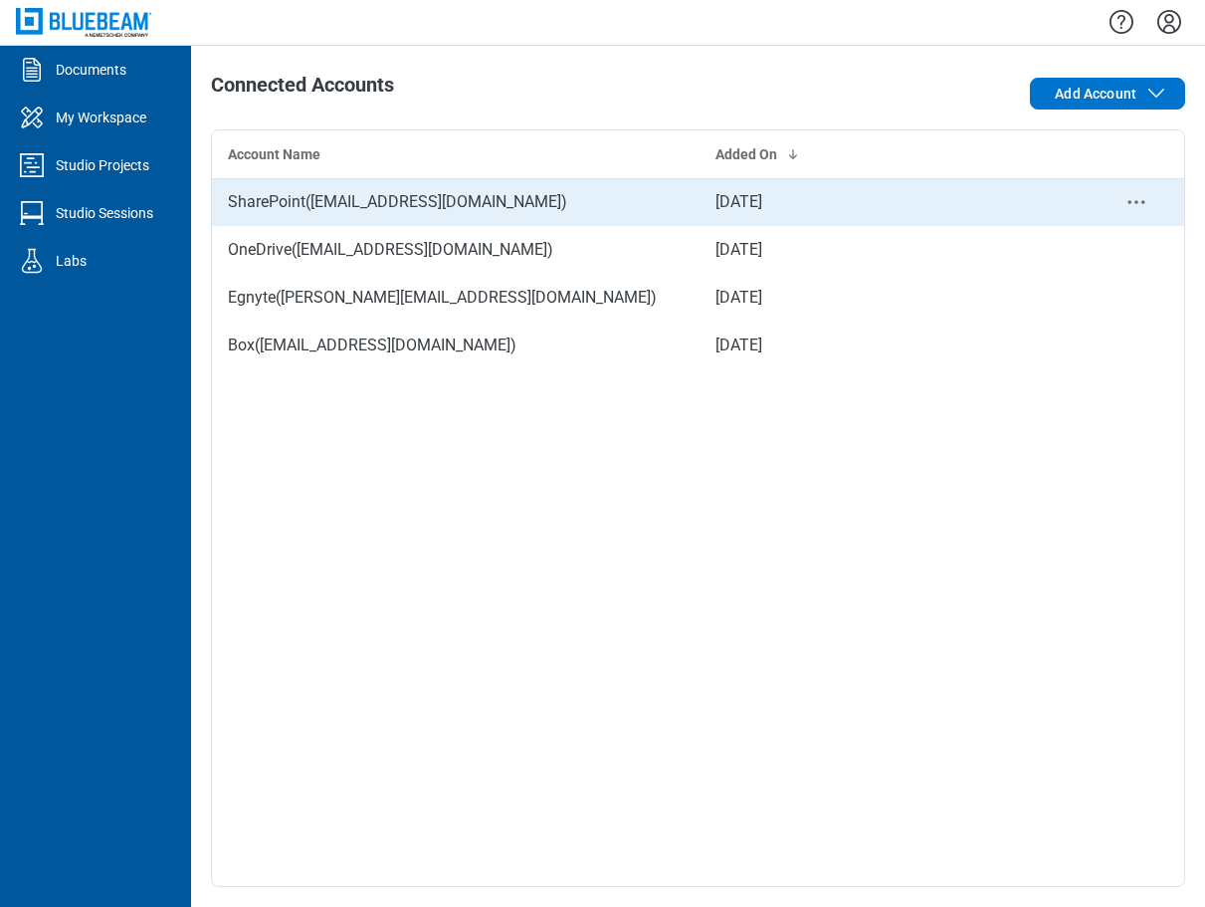
click at [535, 206] on td "SharePoint ( bjadav@bluebeamdev.onmicrosoft.com )" at bounding box center [456, 202] width 488 height 48
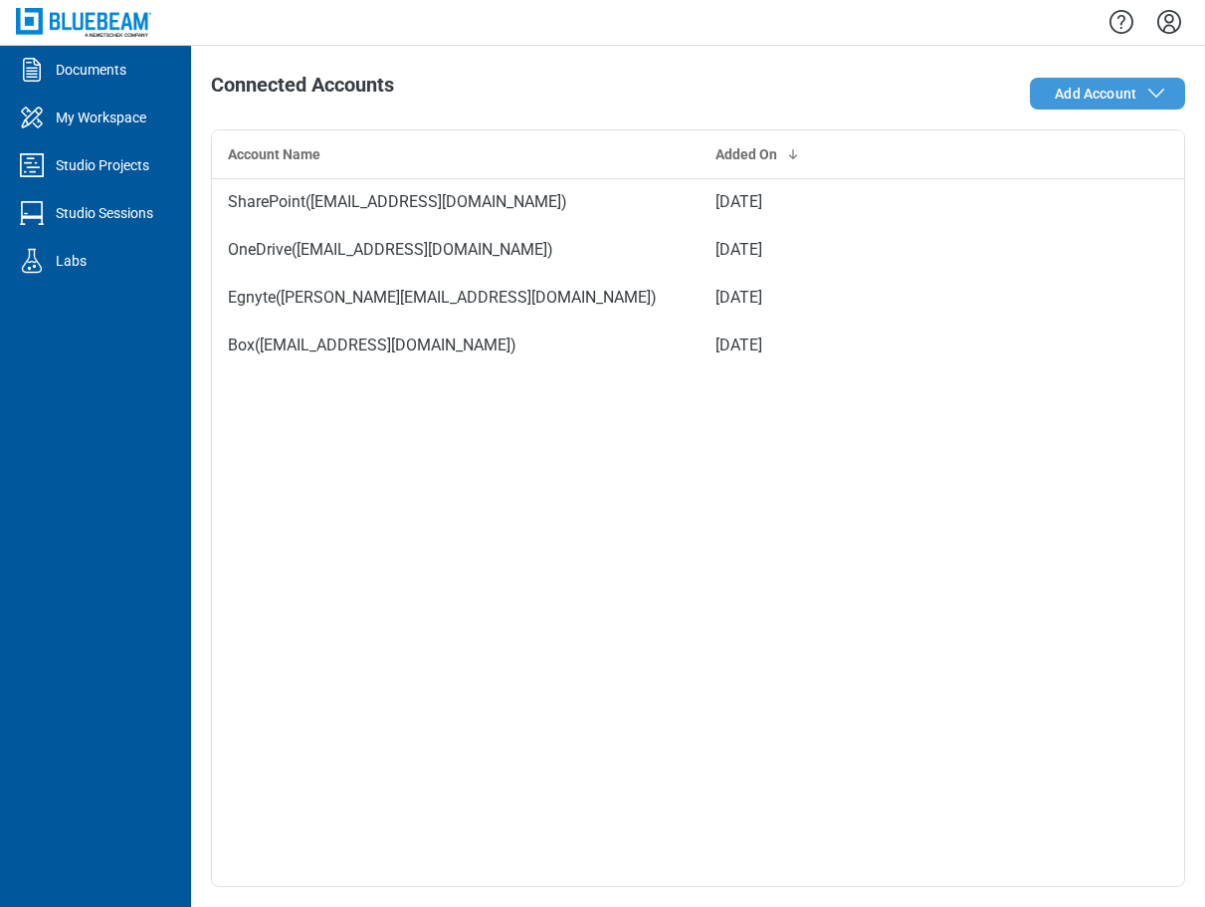
click at [1139, 95] on span "Add Account" at bounding box center [1111, 94] width 113 height 24
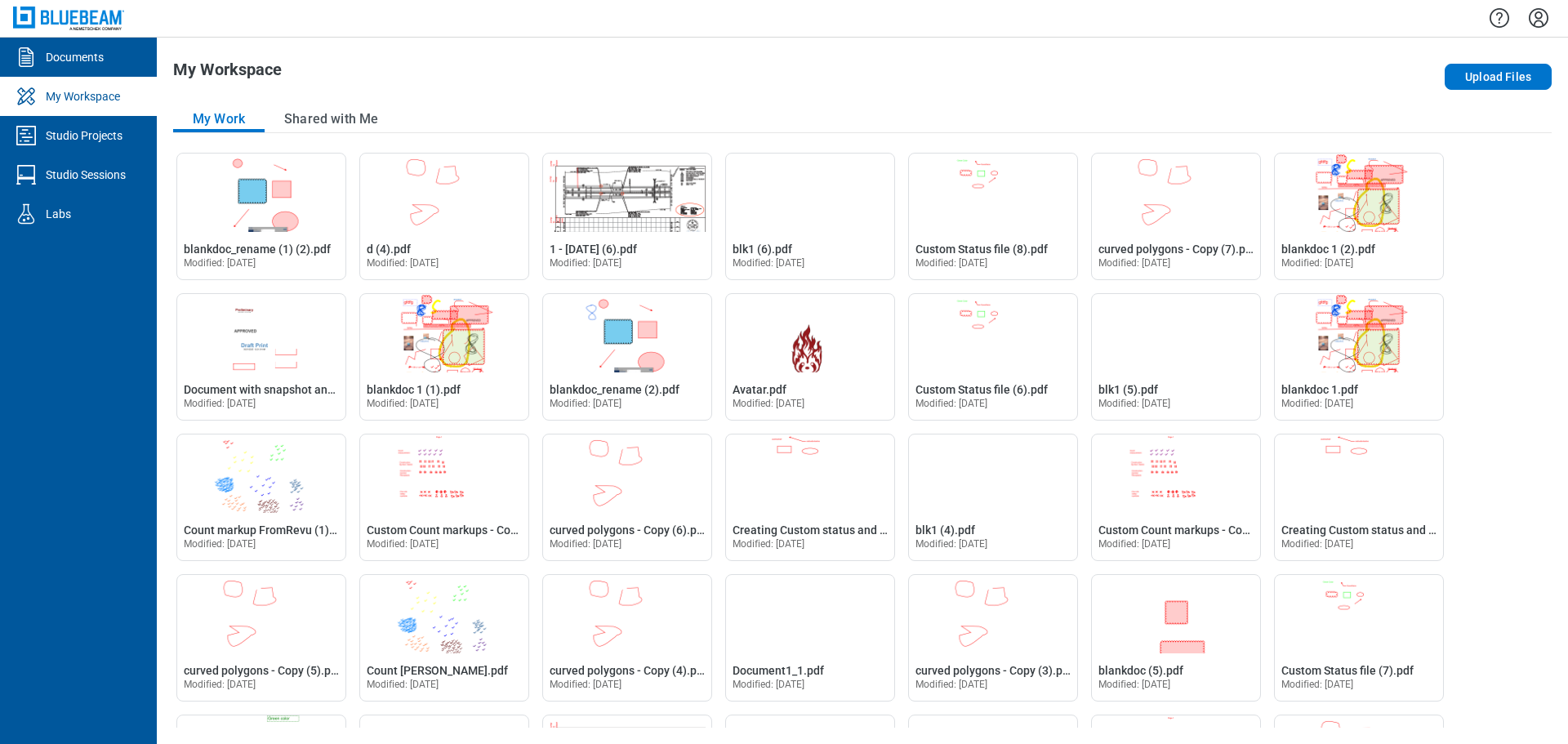
drag, startPoint x: 1541, startPoint y: 15, endPoint x: 1529, endPoint y: 40, distance: 27.7
click at [1543, 15] on icon "Settings" at bounding box center [1538, 18] width 26 height 26
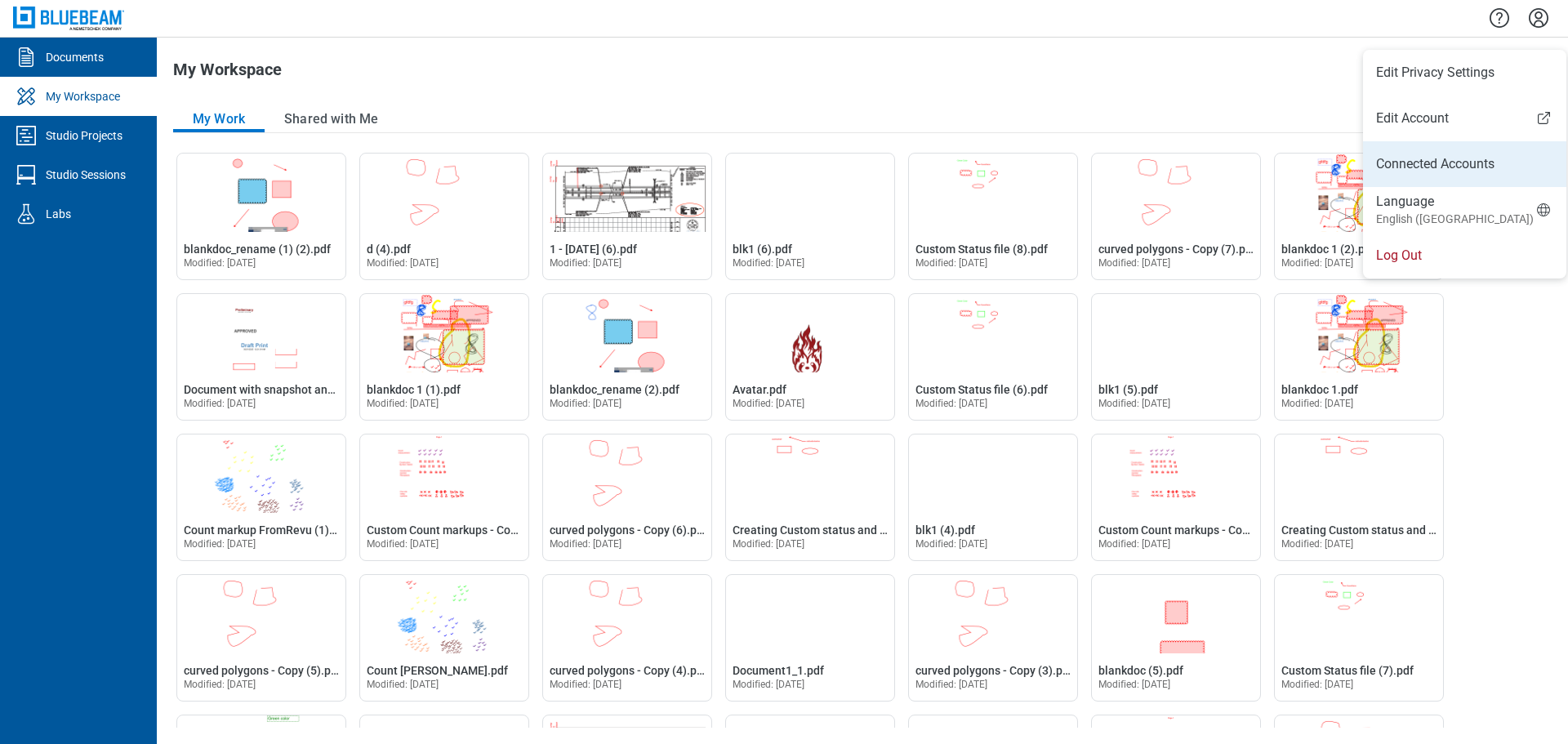
click at [1427, 171] on link "Connected Accounts" at bounding box center [1465, 164] width 177 height 20
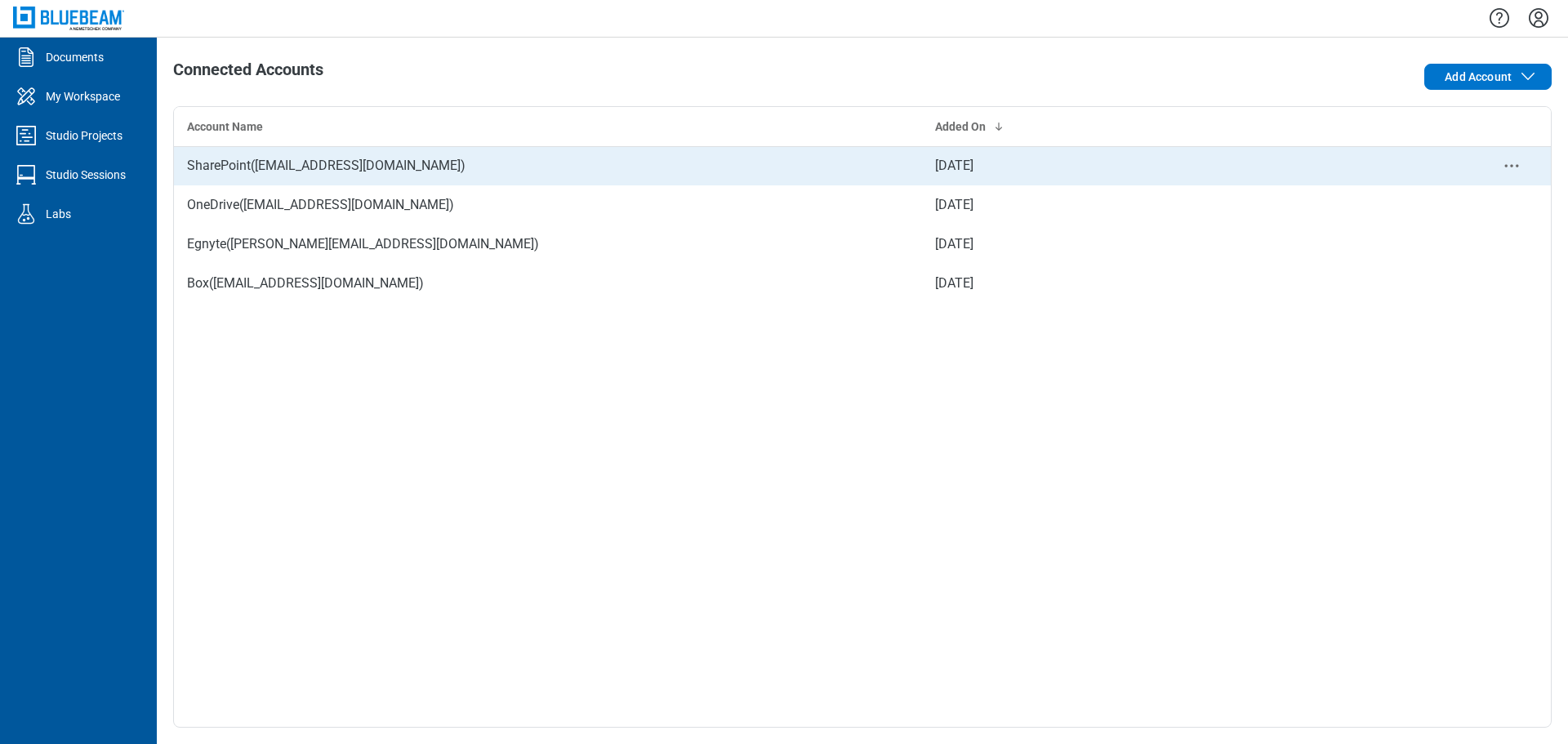
click at [1511, 165] on circle "context-menu" at bounding box center [1511, 166] width 2 height 2
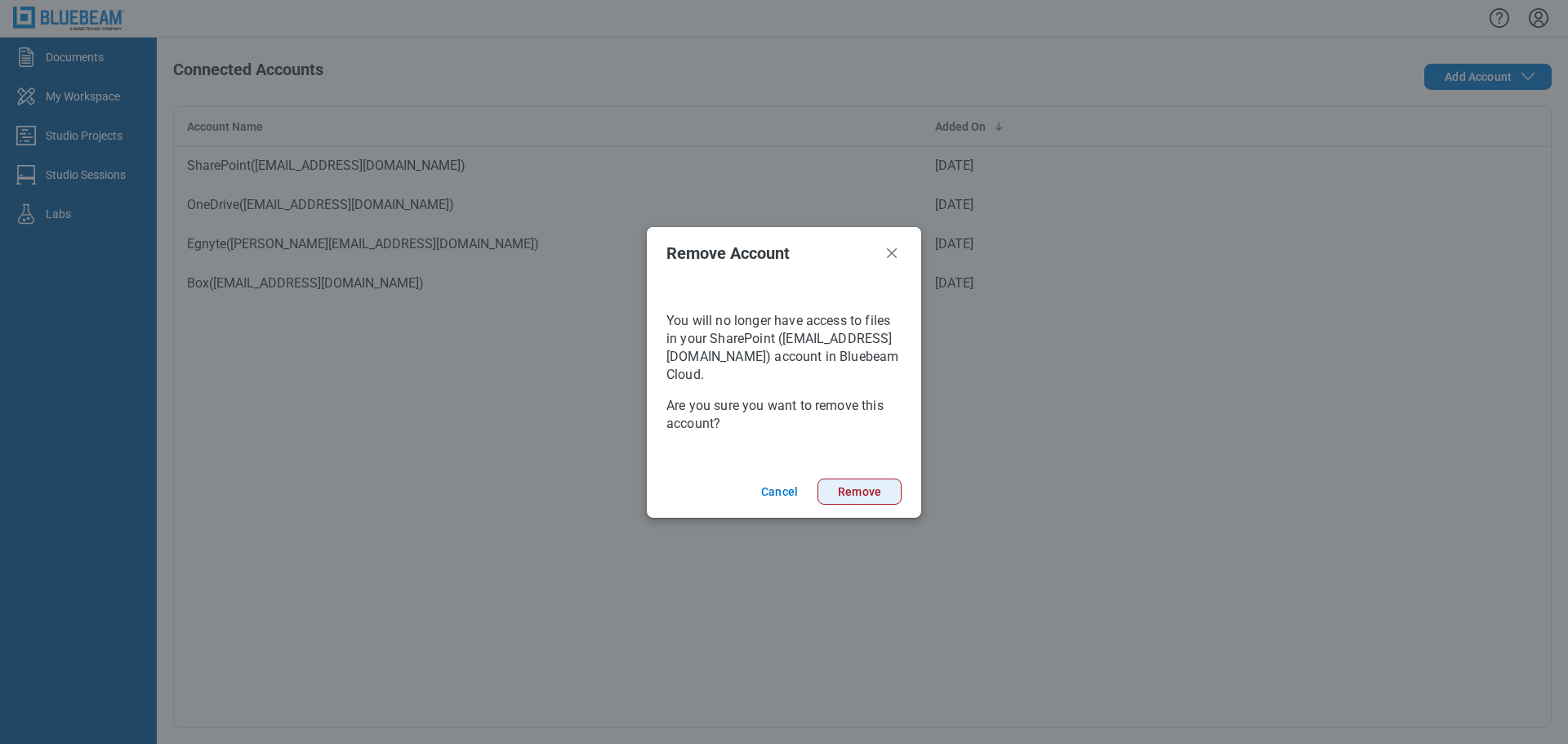
click at [872, 494] on button "Remove" at bounding box center [859, 491] width 84 height 26
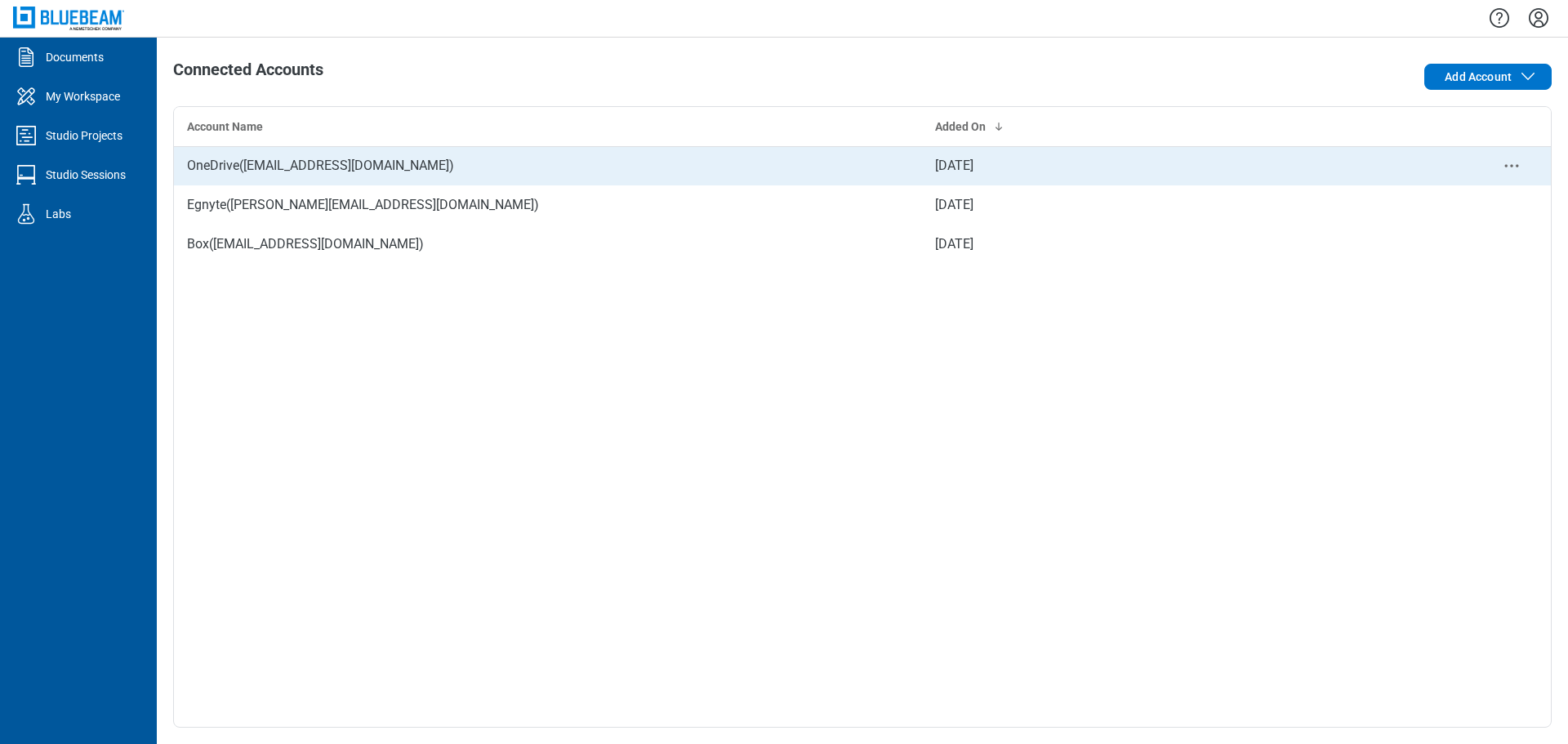
click at [1507, 162] on icon "context-menu" at bounding box center [1511, 166] width 20 height 20
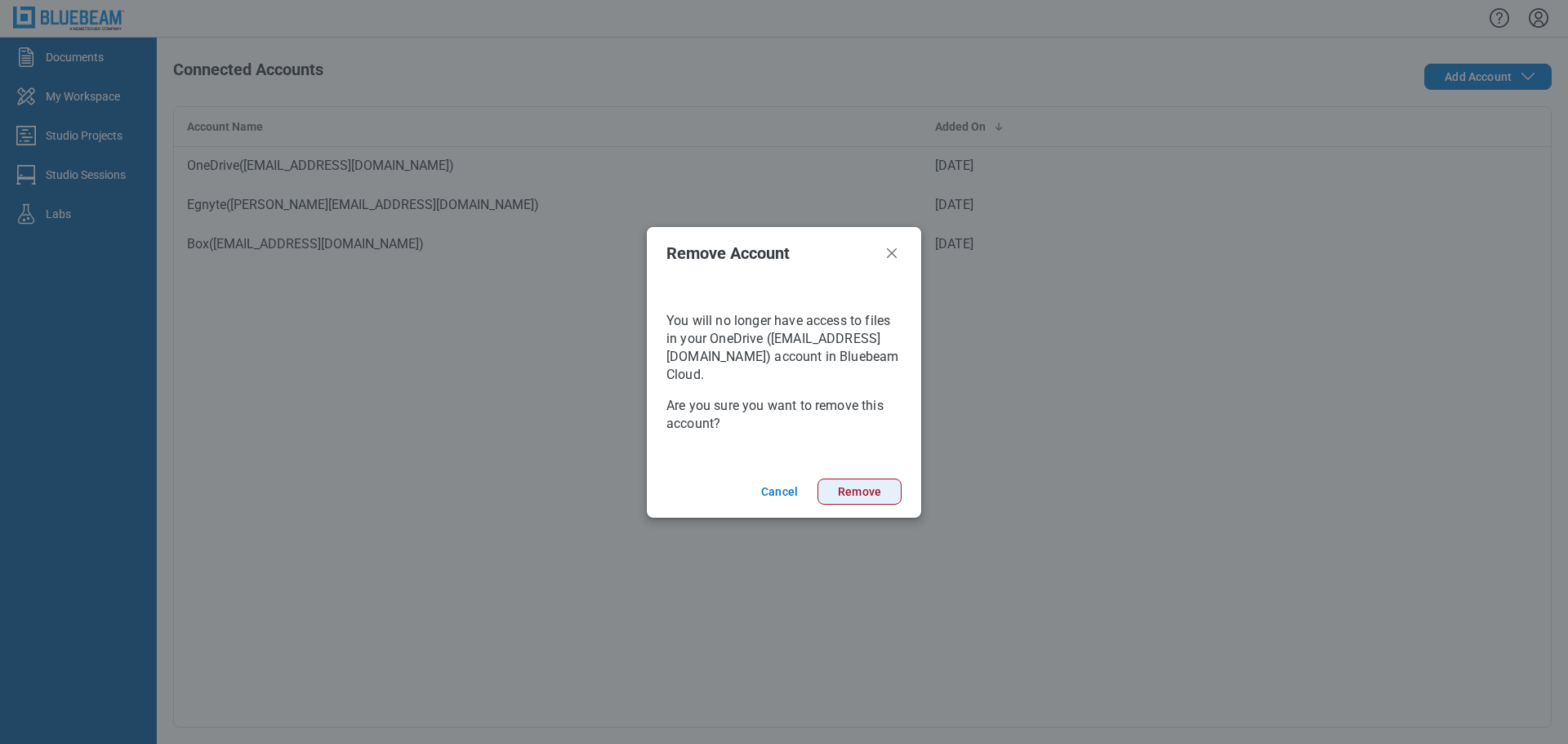
click at [882, 491] on button "Remove" at bounding box center [859, 491] width 84 height 26
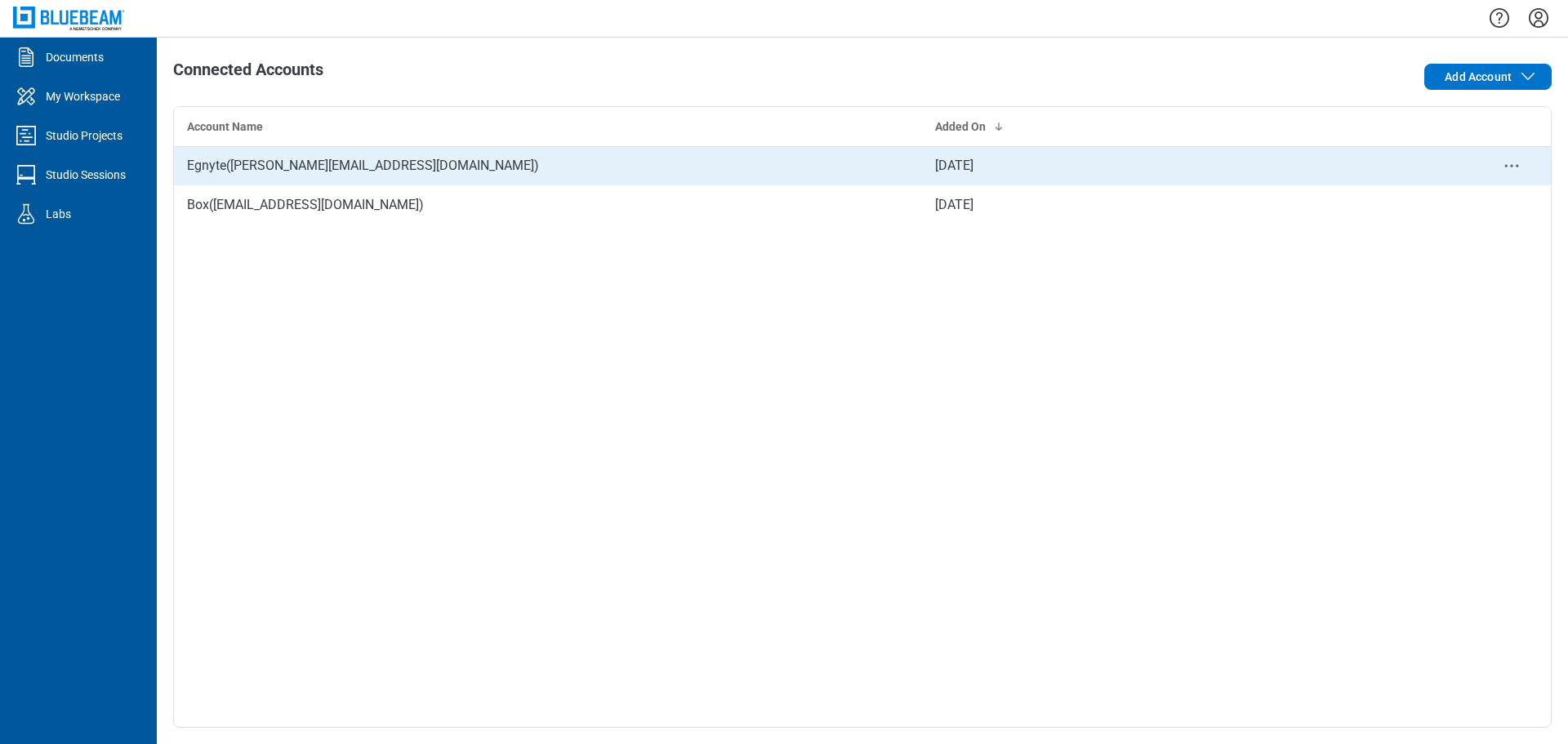
click at [1511, 163] on icon "context-menu" at bounding box center [1511, 166] width 20 height 20
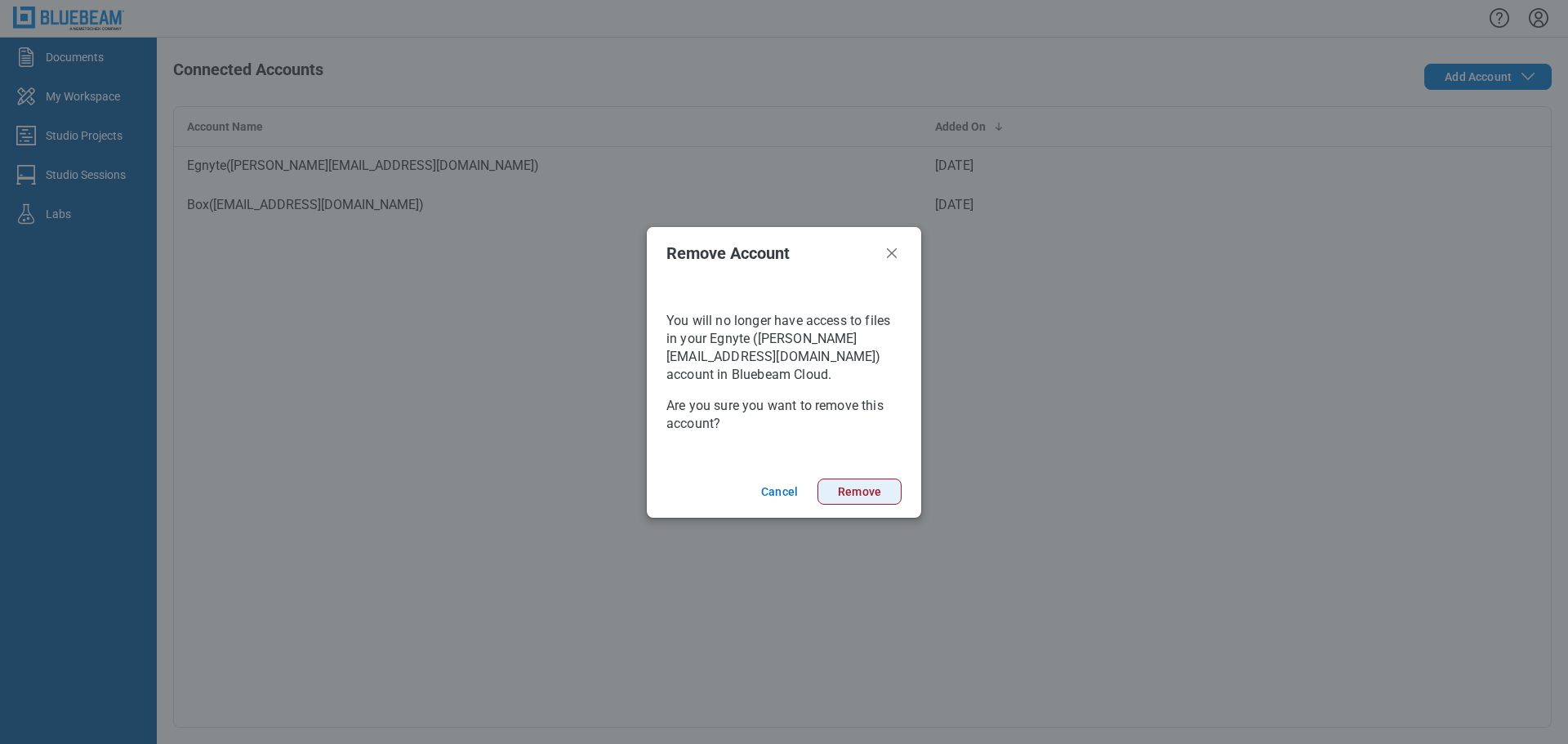
click at [887, 491] on button "Remove" at bounding box center [859, 491] width 84 height 26
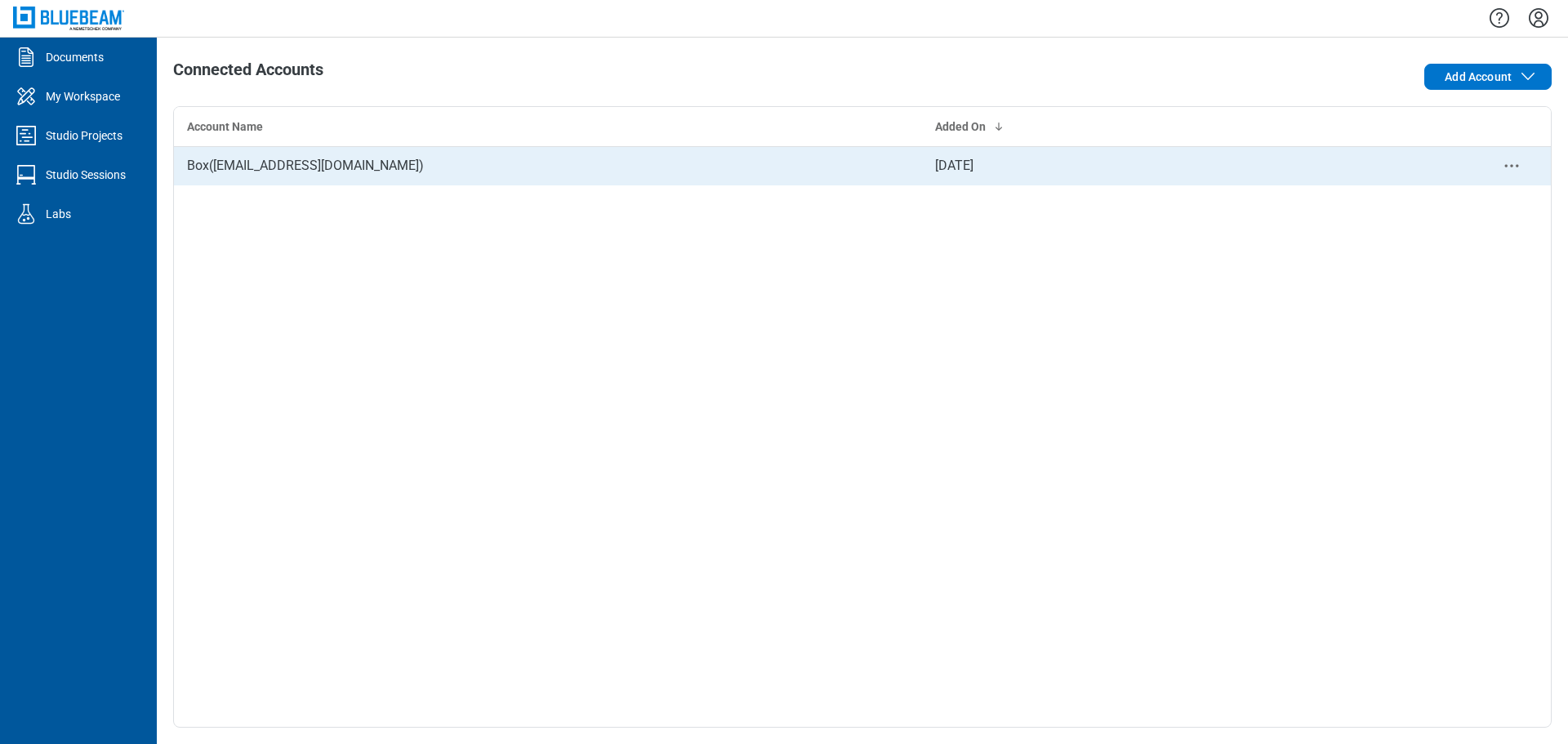
click at [1508, 161] on icon "context-menu" at bounding box center [1511, 166] width 20 height 20
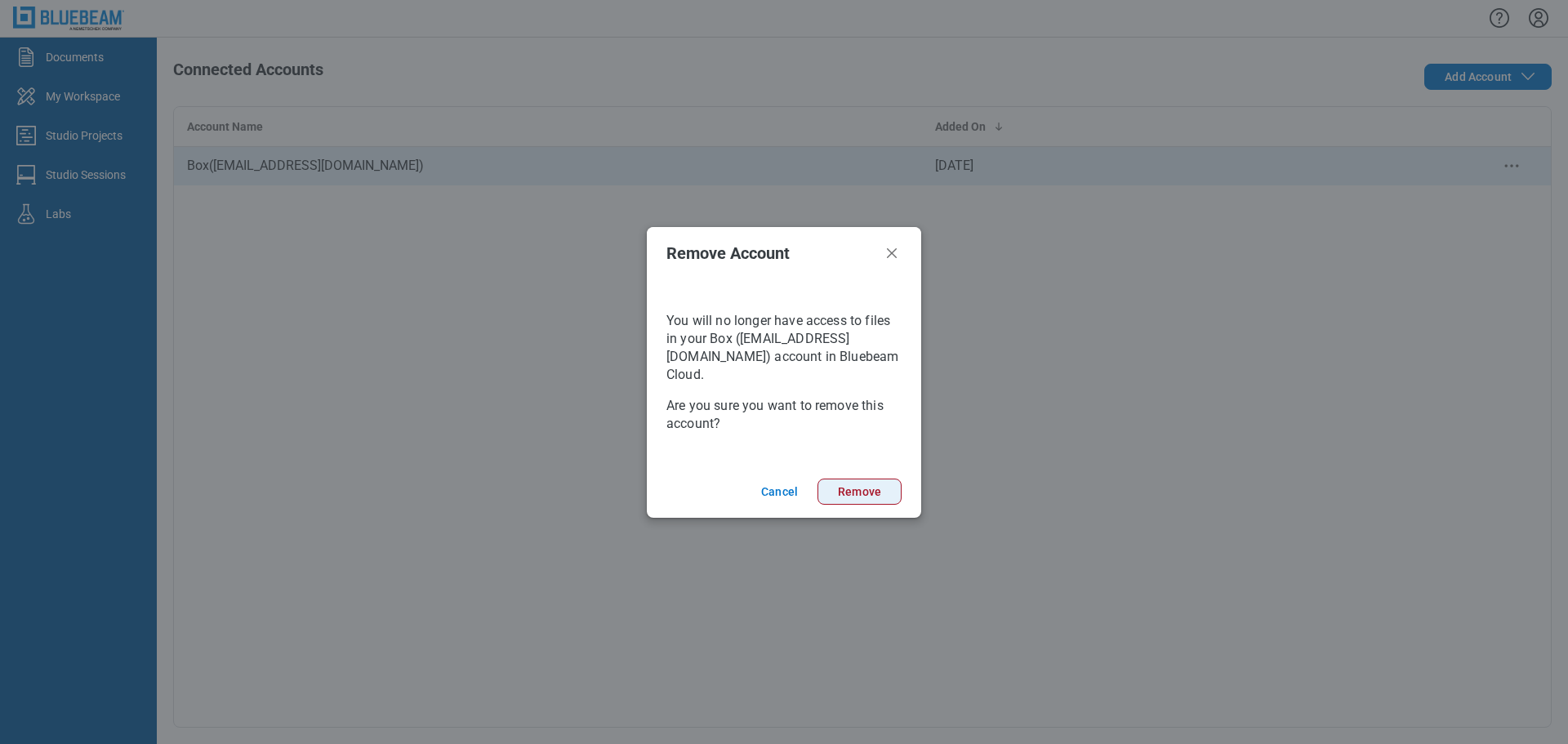
click at [866, 498] on button "Remove" at bounding box center [859, 491] width 84 height 26
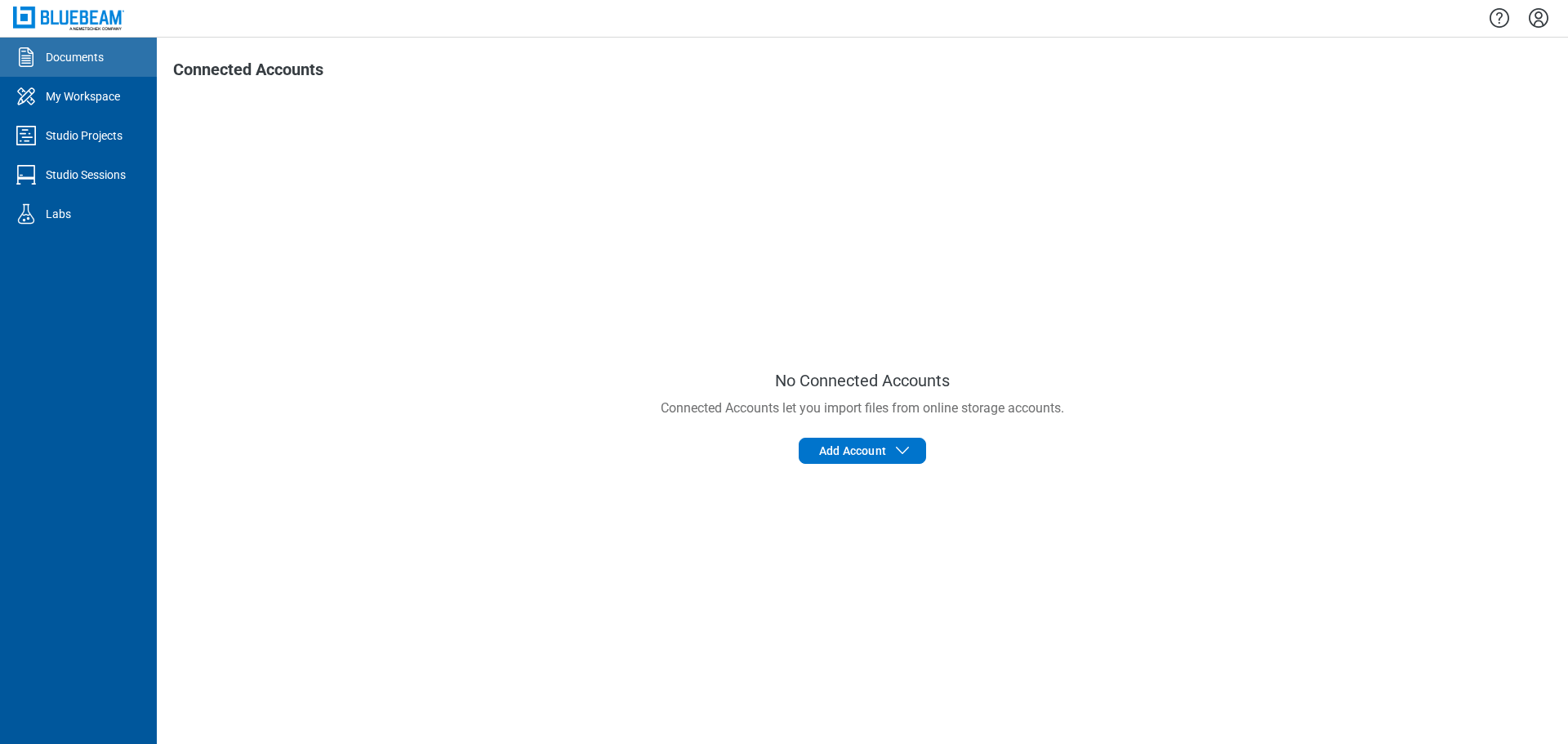
click at [77, 65] on div "Documents" at bounding box center [75, 57] width 58 height 16
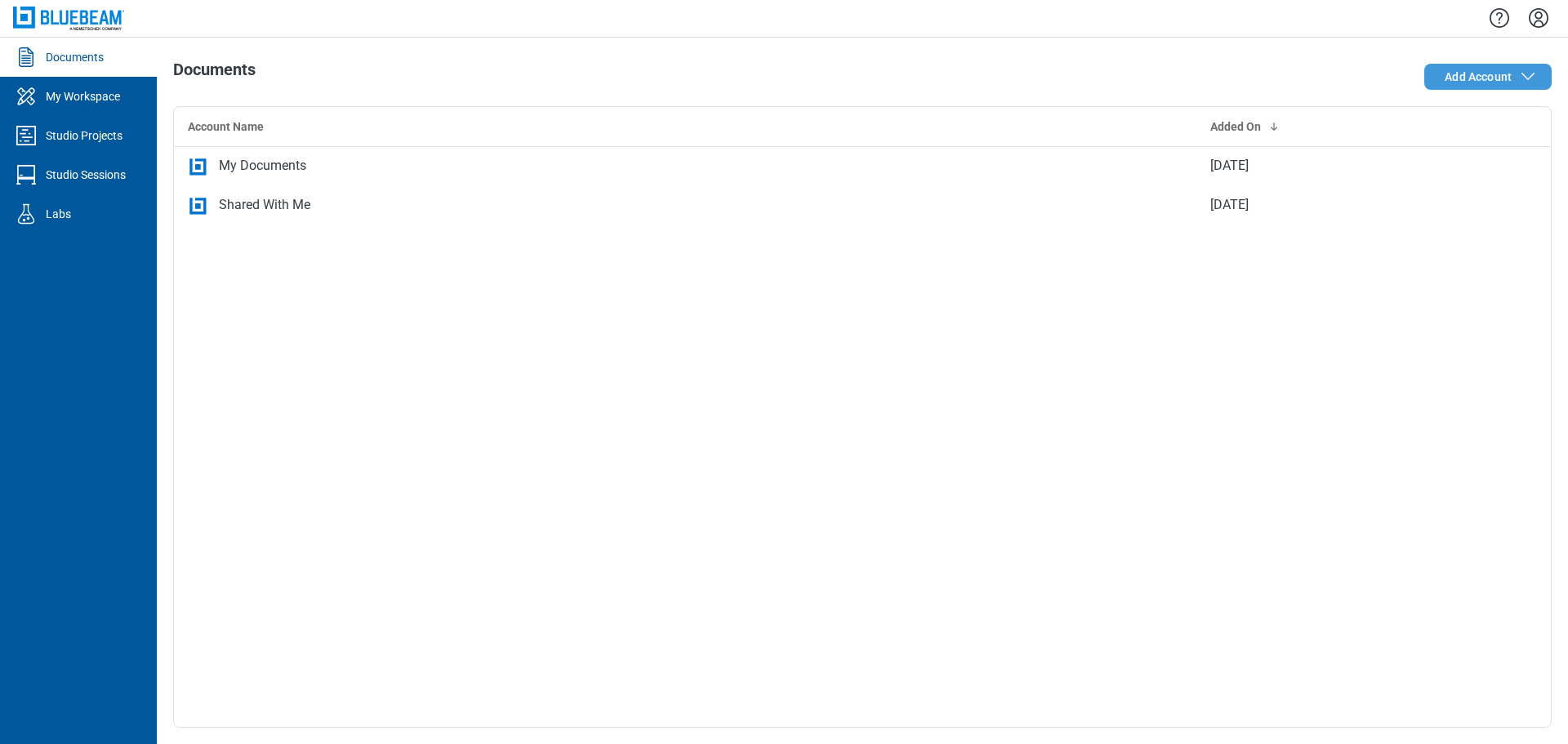
click at [1457, 80] on span "Add Account" at bounding box center [1478, 77] width 67 height 16
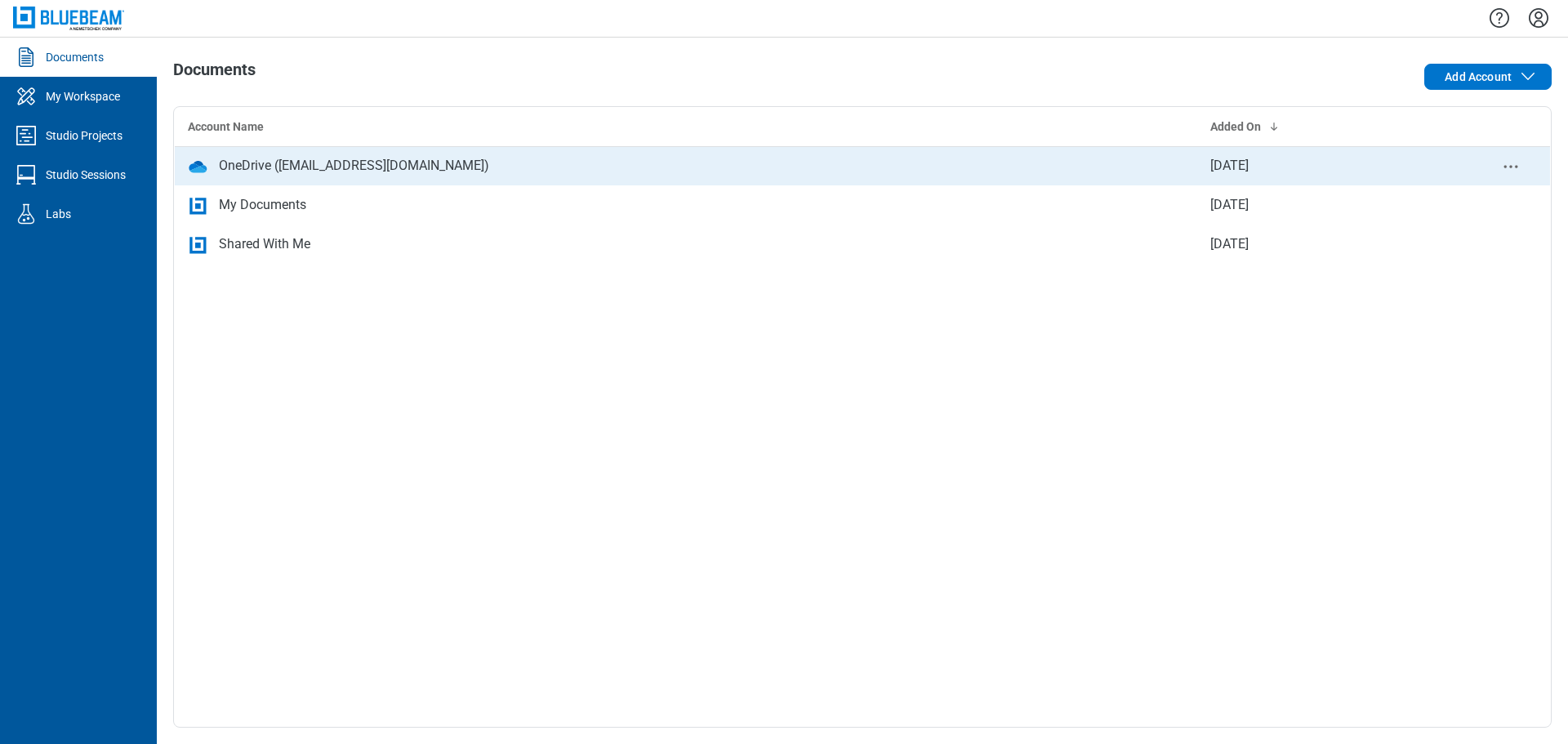
click at [320, 175] on div "OneDrive ([EMAIL_ADDRESS][DOMAIN_NAME])" at bounding box center [354, 166] width 270 height 20
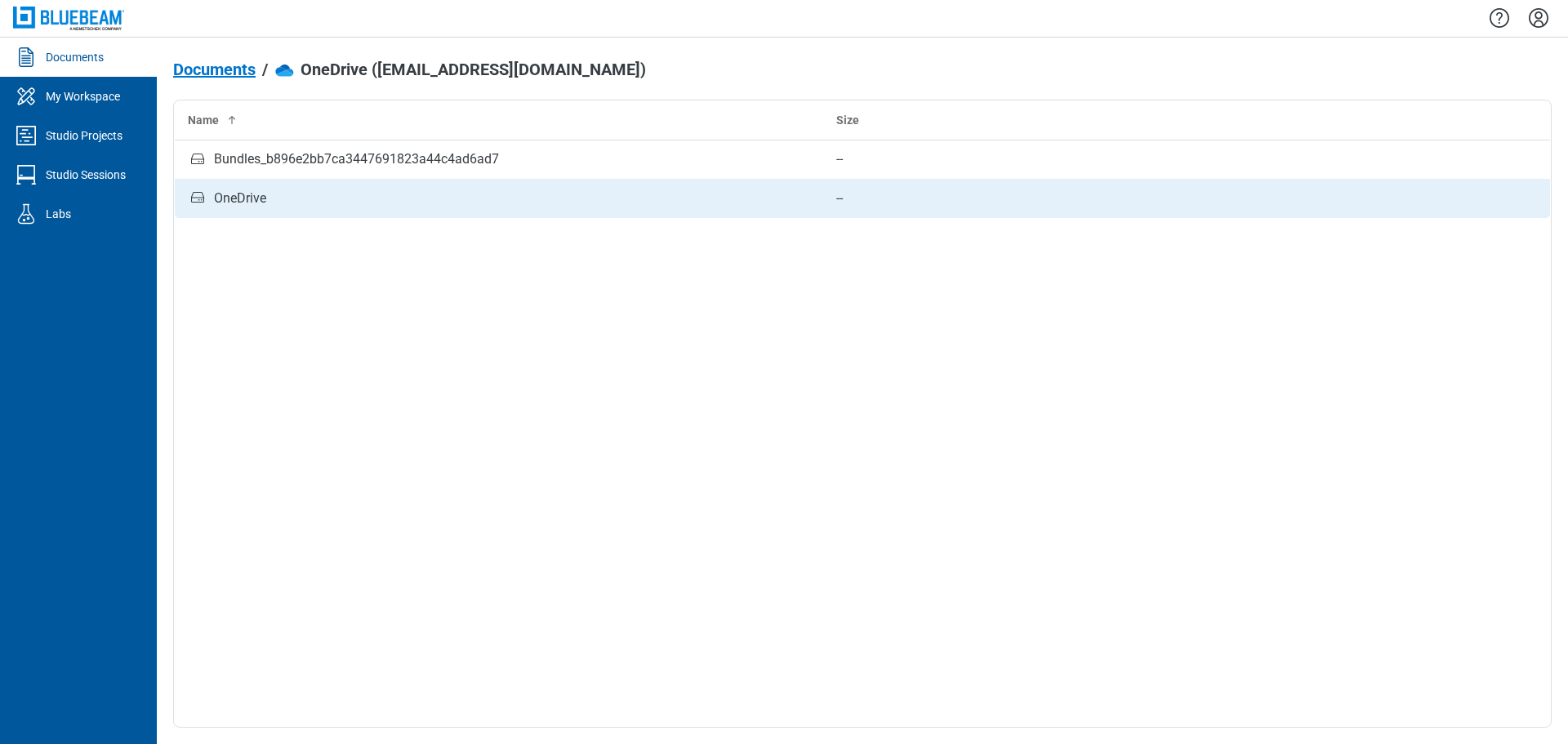
click at [272, 195] on div "OneDrive" at bounding box center [499, 199] width 622 height 22
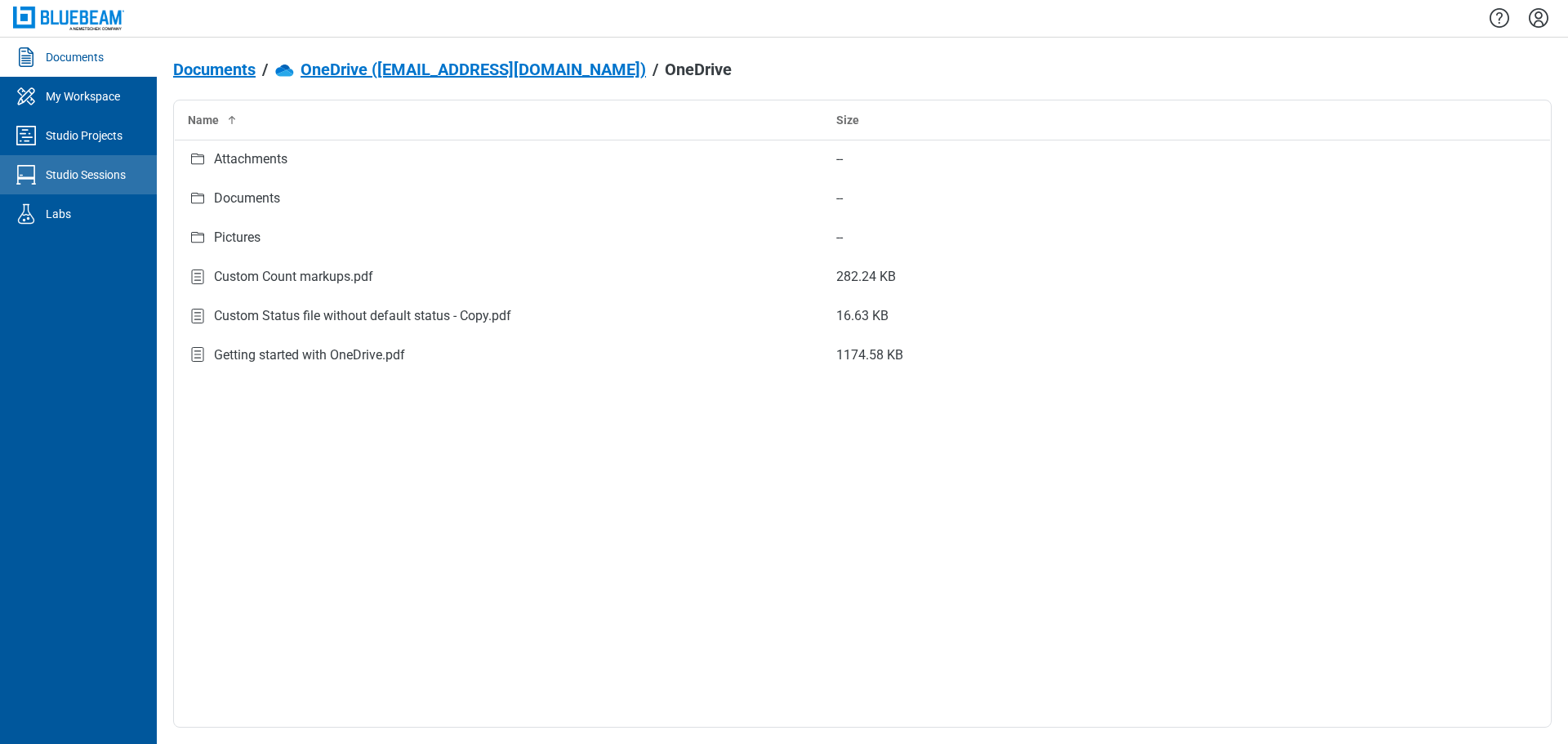
click at [112, 180] on div "Studio Sessions" at bounding box center [86, 175] width 80 height 16
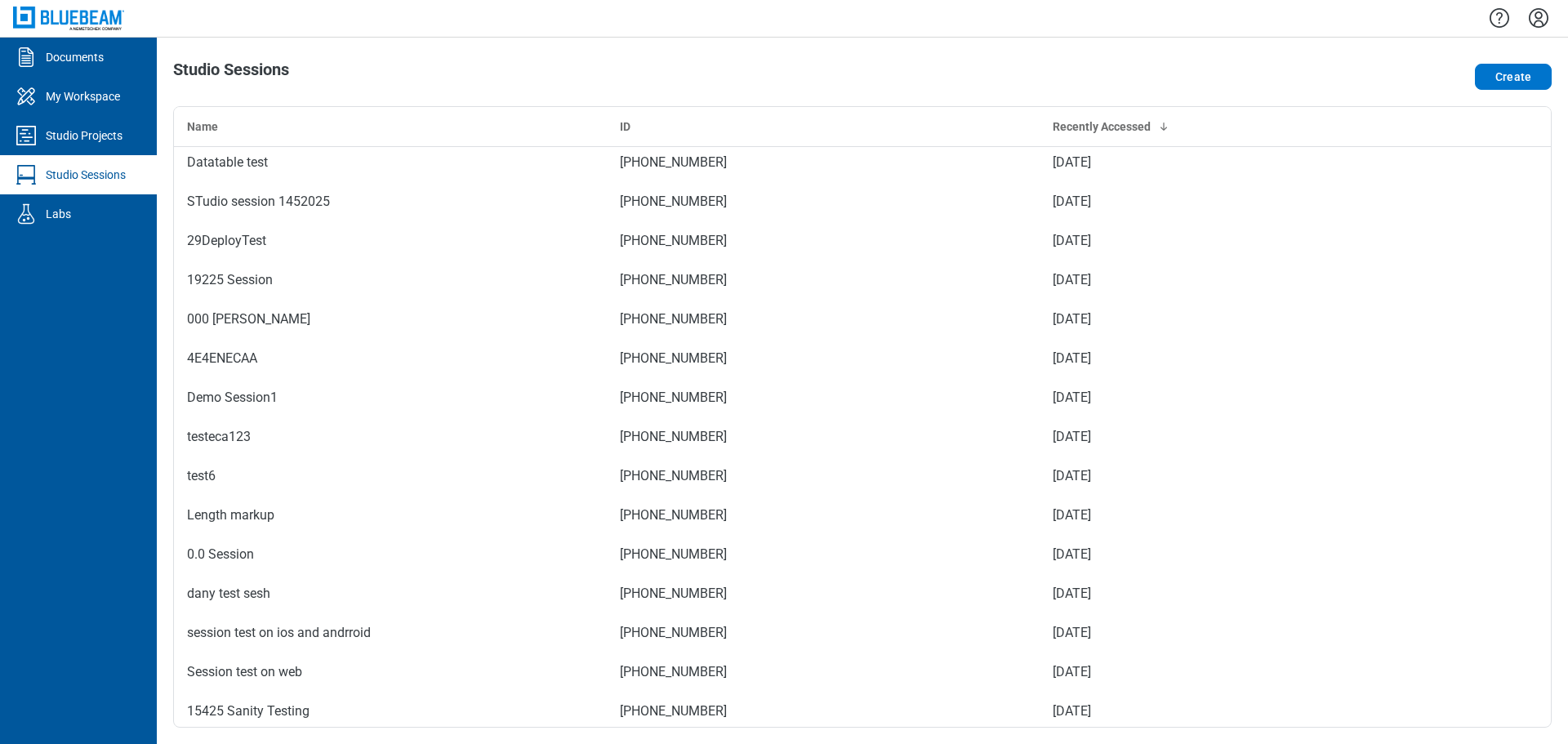
scroll to position [816, 0]
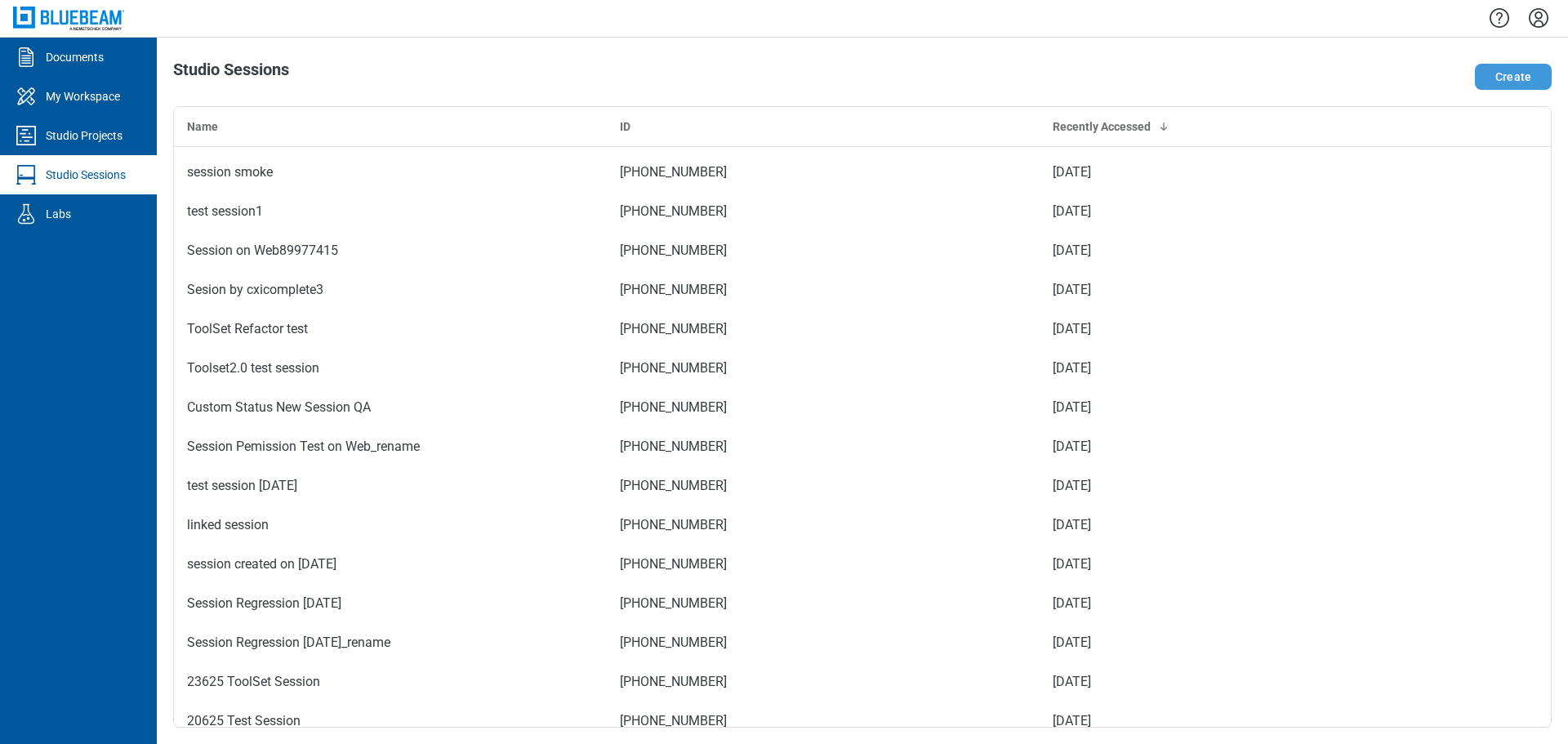
click at [1509, 79] on button "Create" at bounding box center [1513, 77] width 77 height 26
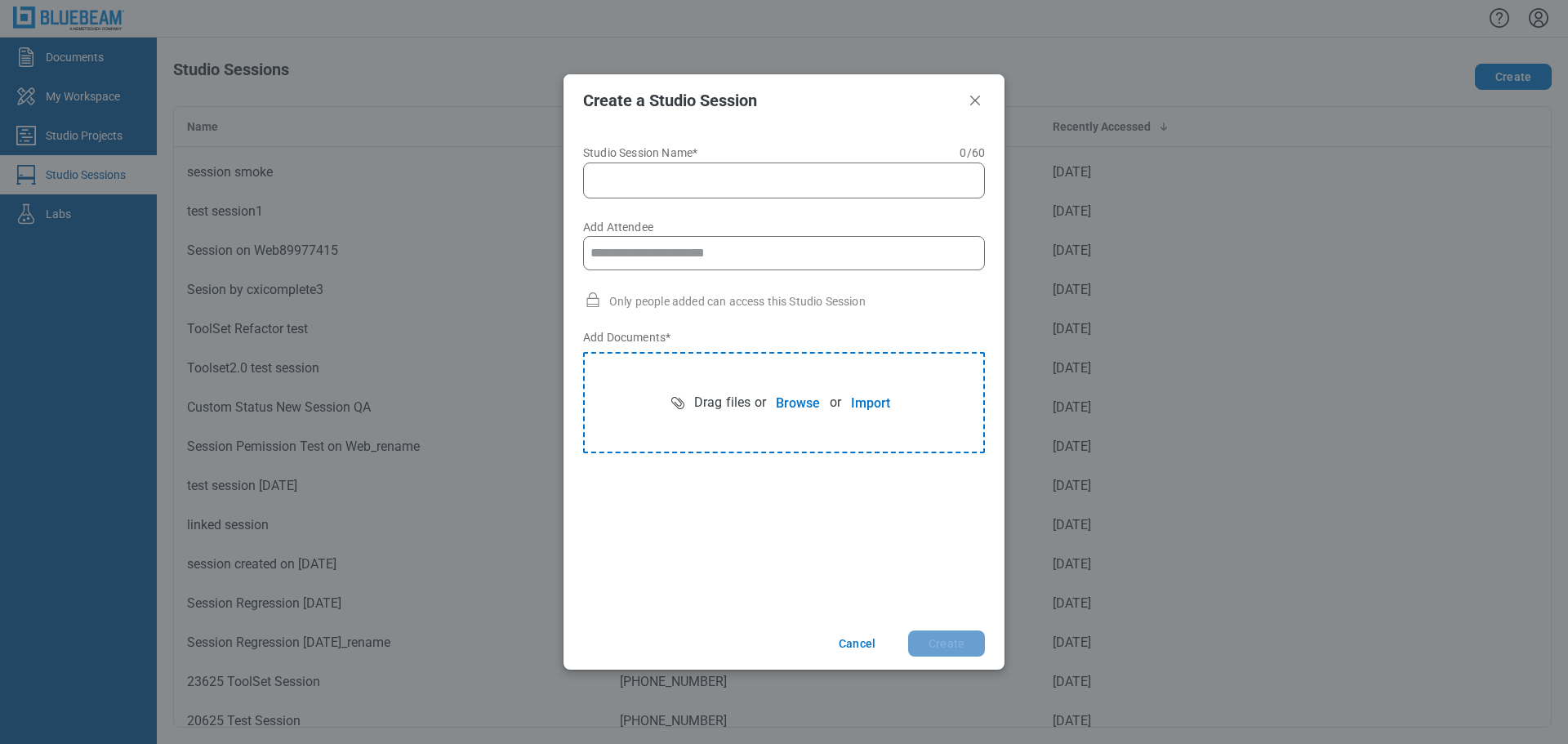
click at [732, 164] on div at bounding box center [784, 180] width 402 height 36
click at [731, 170] on div at bounding box center [784, 180] width 402 height 36
click at [711, 172] on input "Studio Session Name* 0 of 60 characters 0 / 60" at bounding box center [787, 180] width 381 height 20
type input "**********"
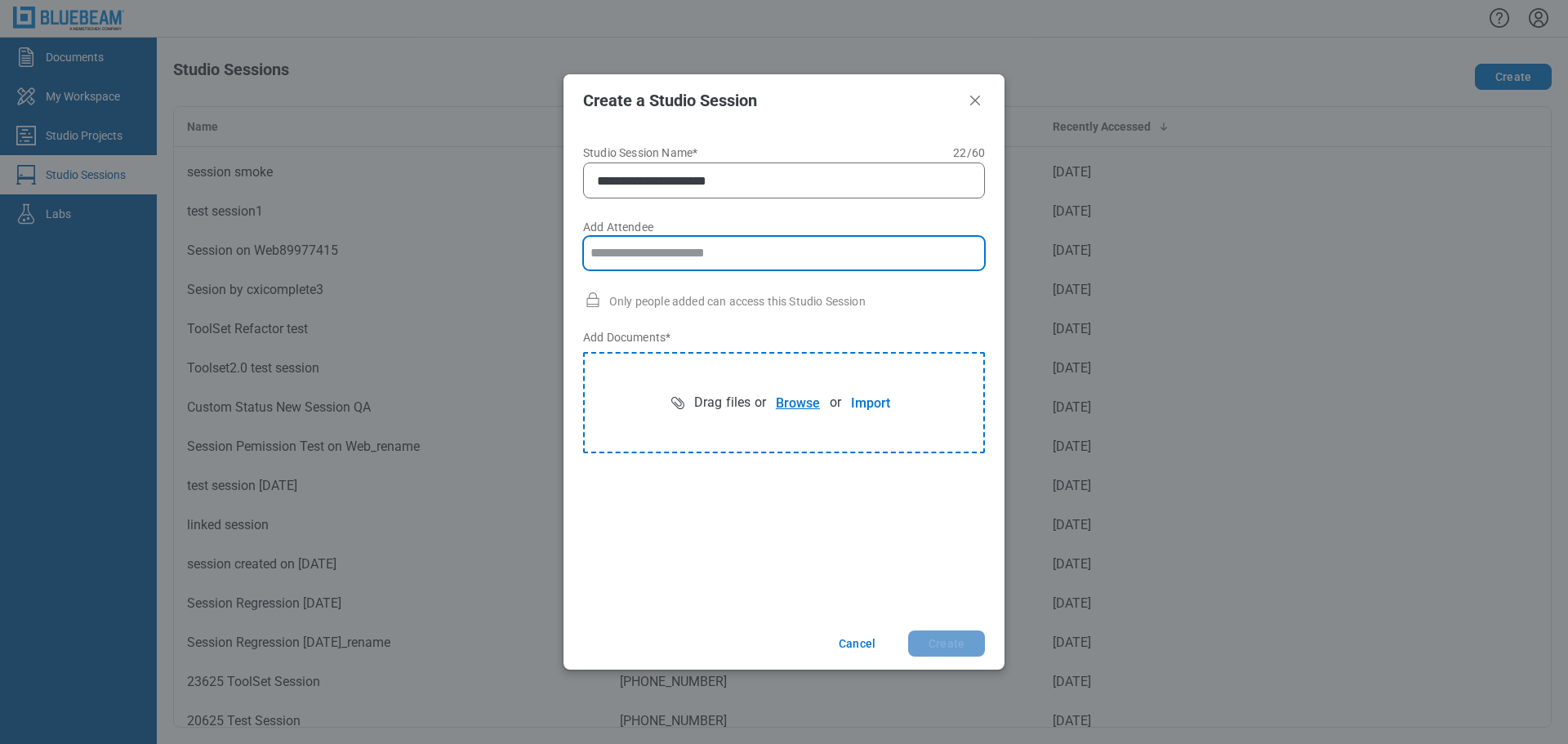
click at [774, 398] on button "Browse" at bounding box center [798, 403] width 64 height 33
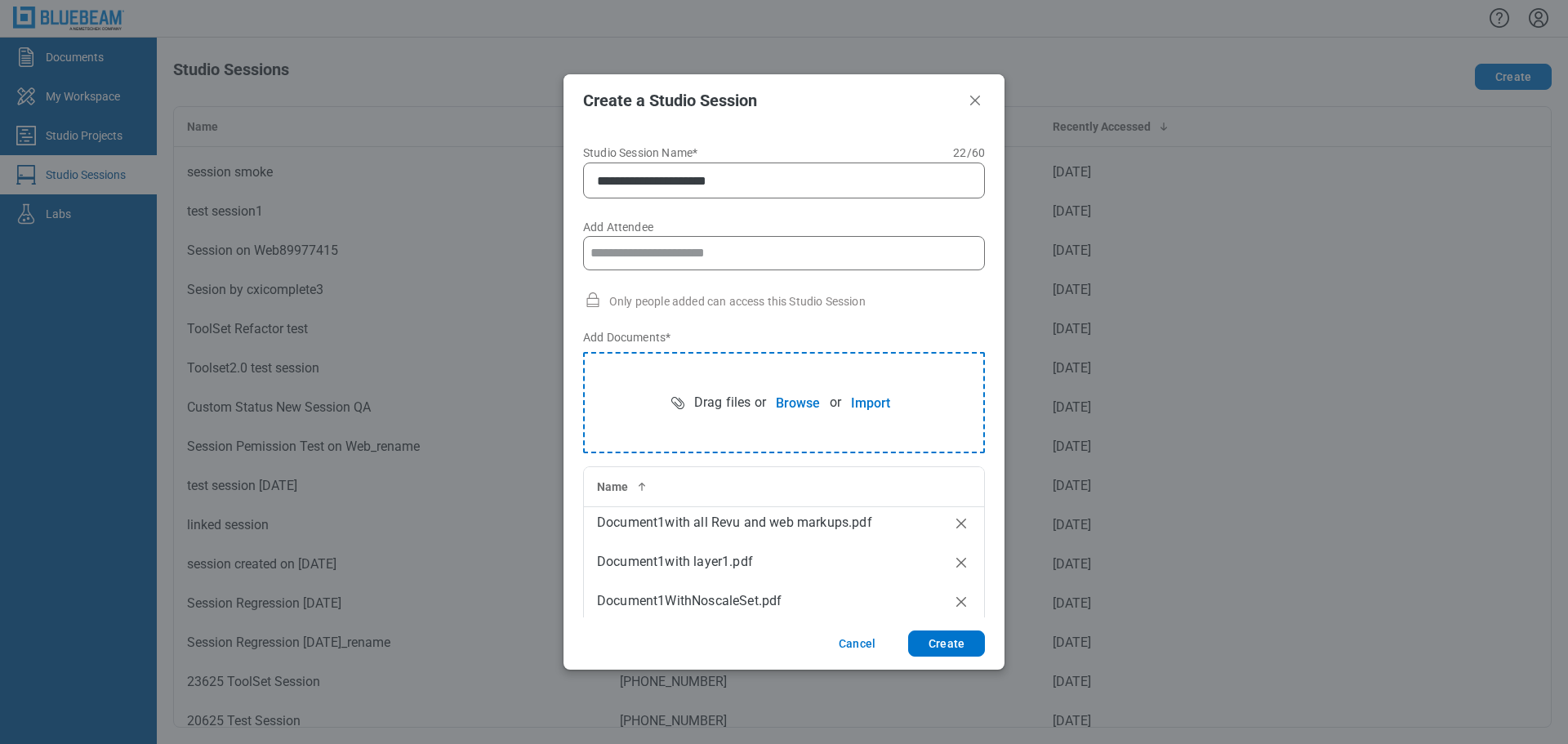
scroll to position [956, 0]
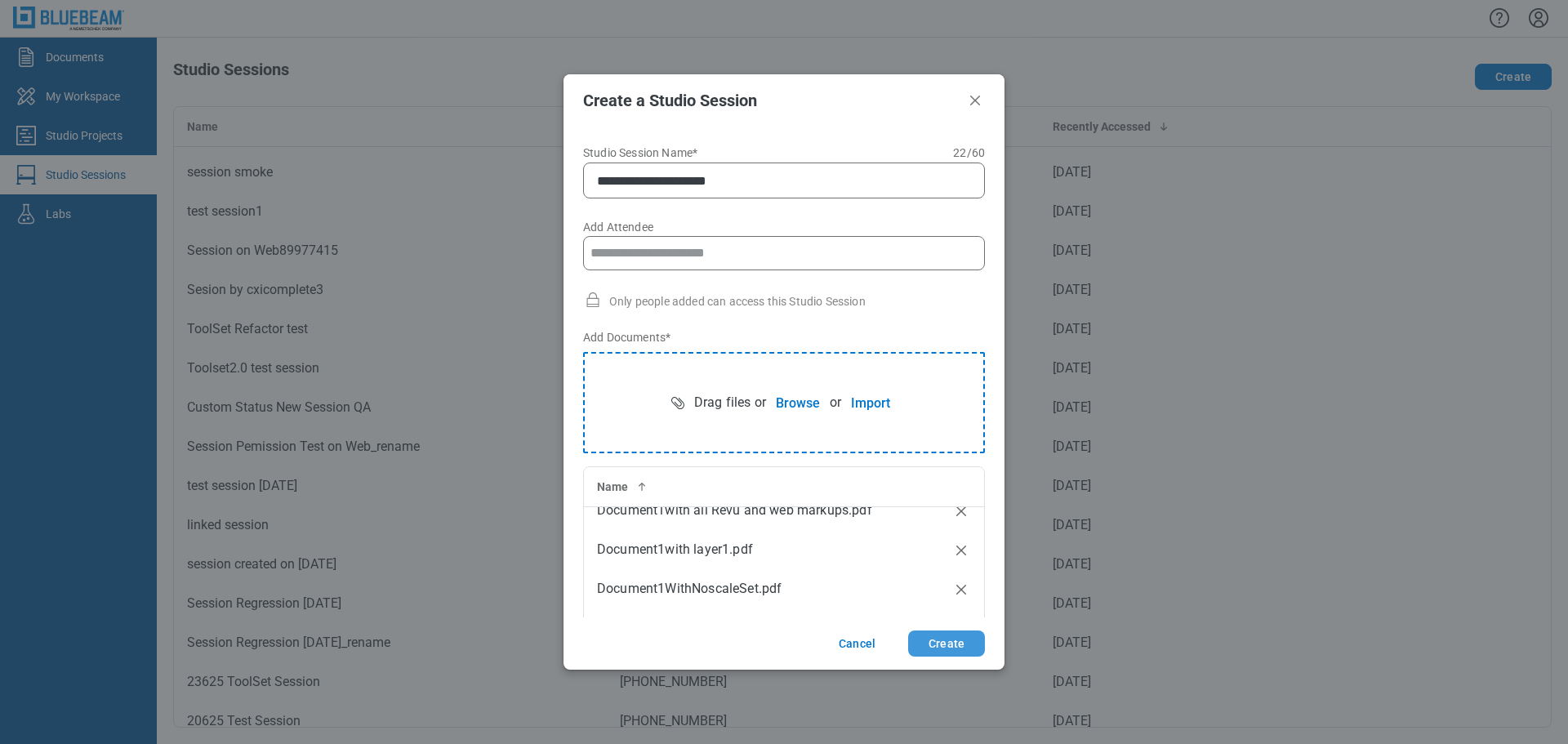
click at [944, 637] on button "Create" at bounding box center [947, 643] width 77 height 26
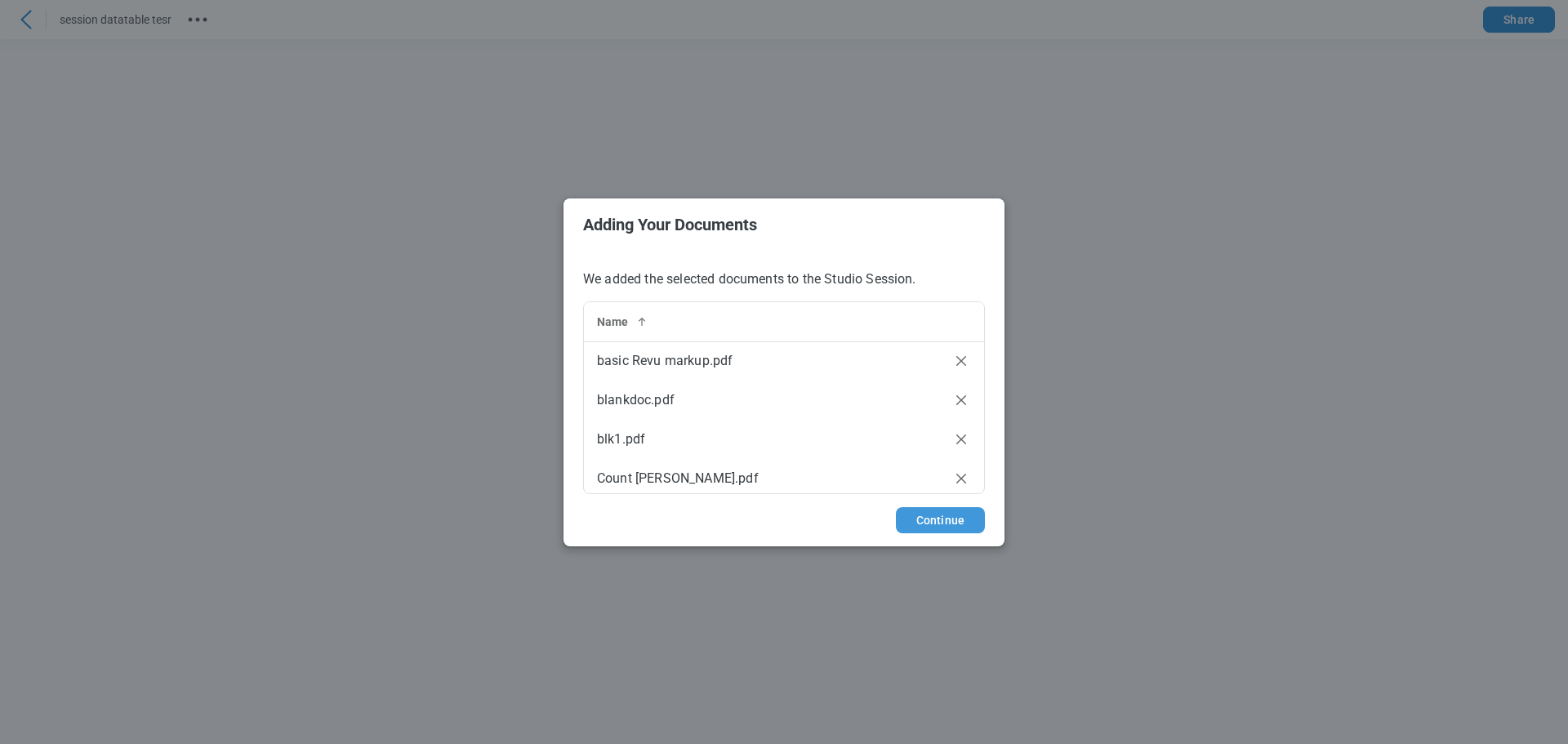
click at [945, 532] on button "Continue" at bounding box center [940, 520] width 89 height 26
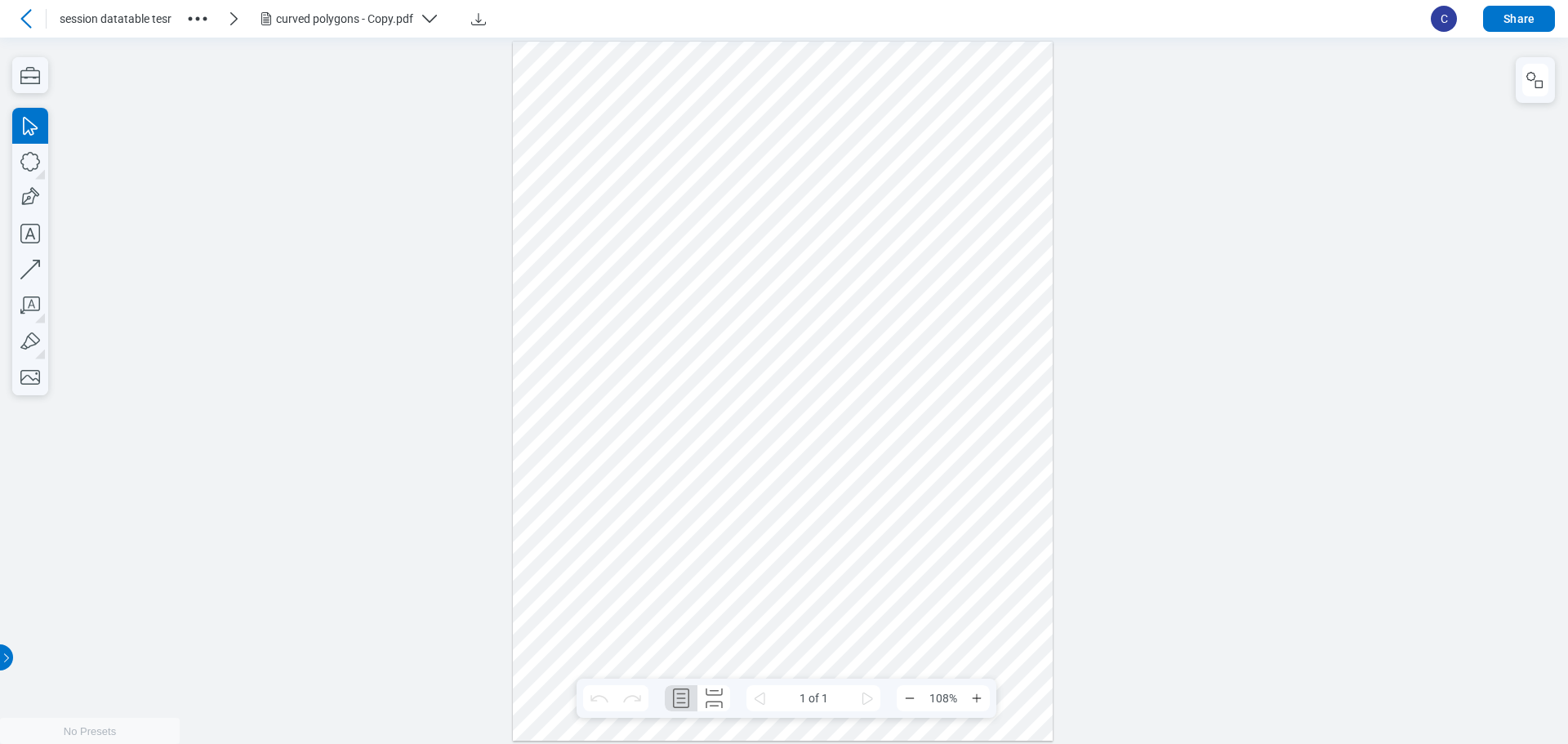
click at [199, 21] on circle "button" at bounding box center [198, 19] width 4 height 4
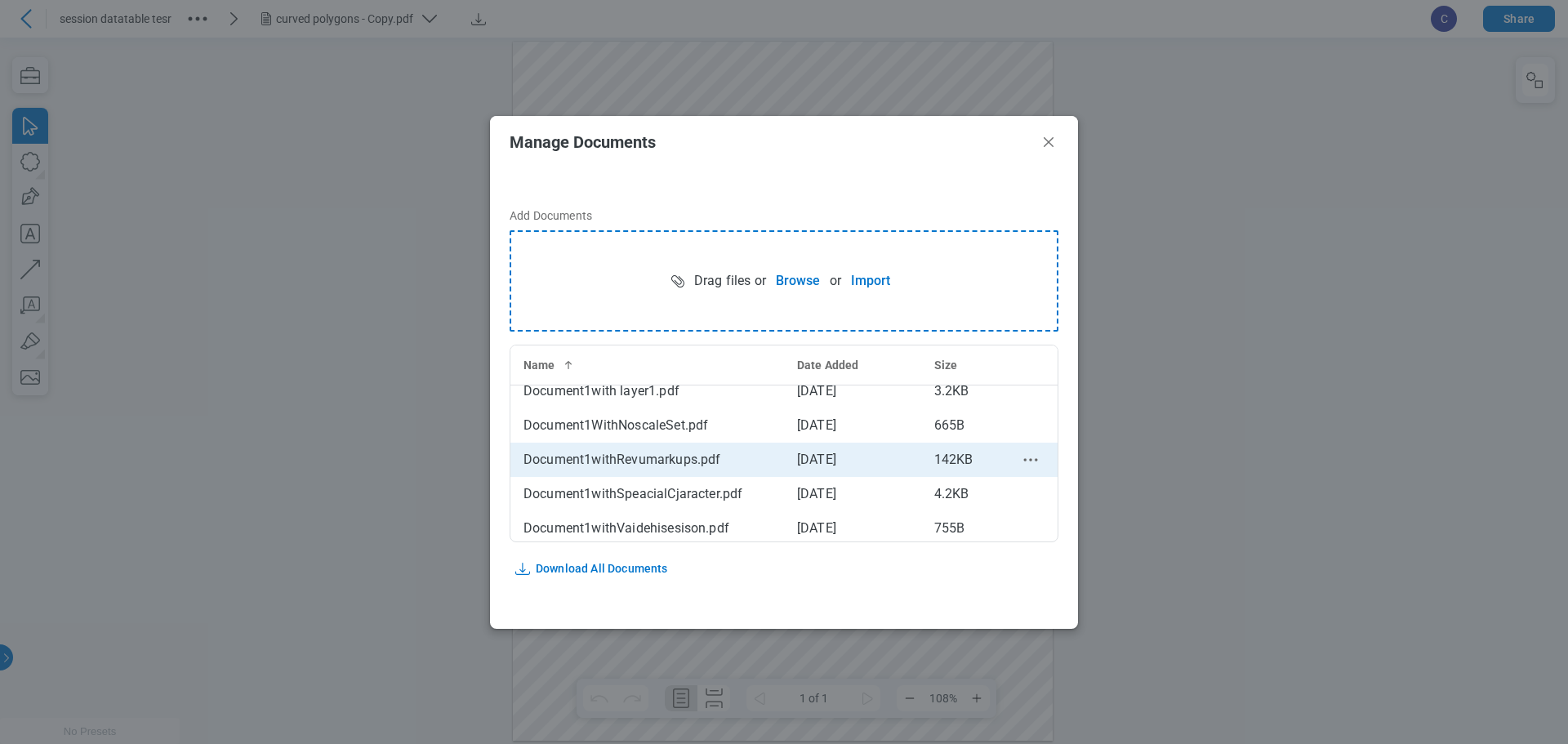
scroll to position [872, 0]
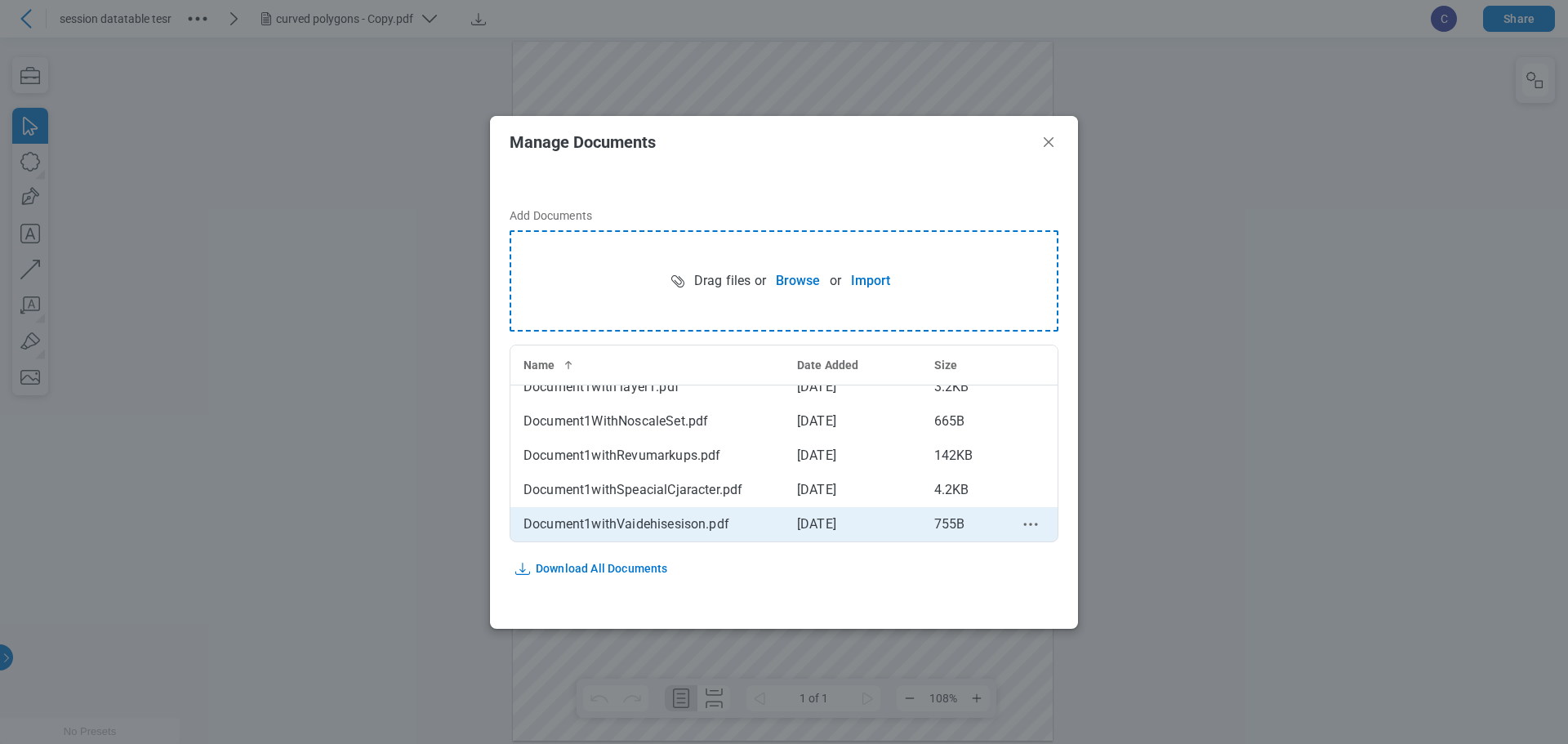
click at [1021, 523] on icon "context-menu" at bounding box center [1031, 524] width 20 height 20
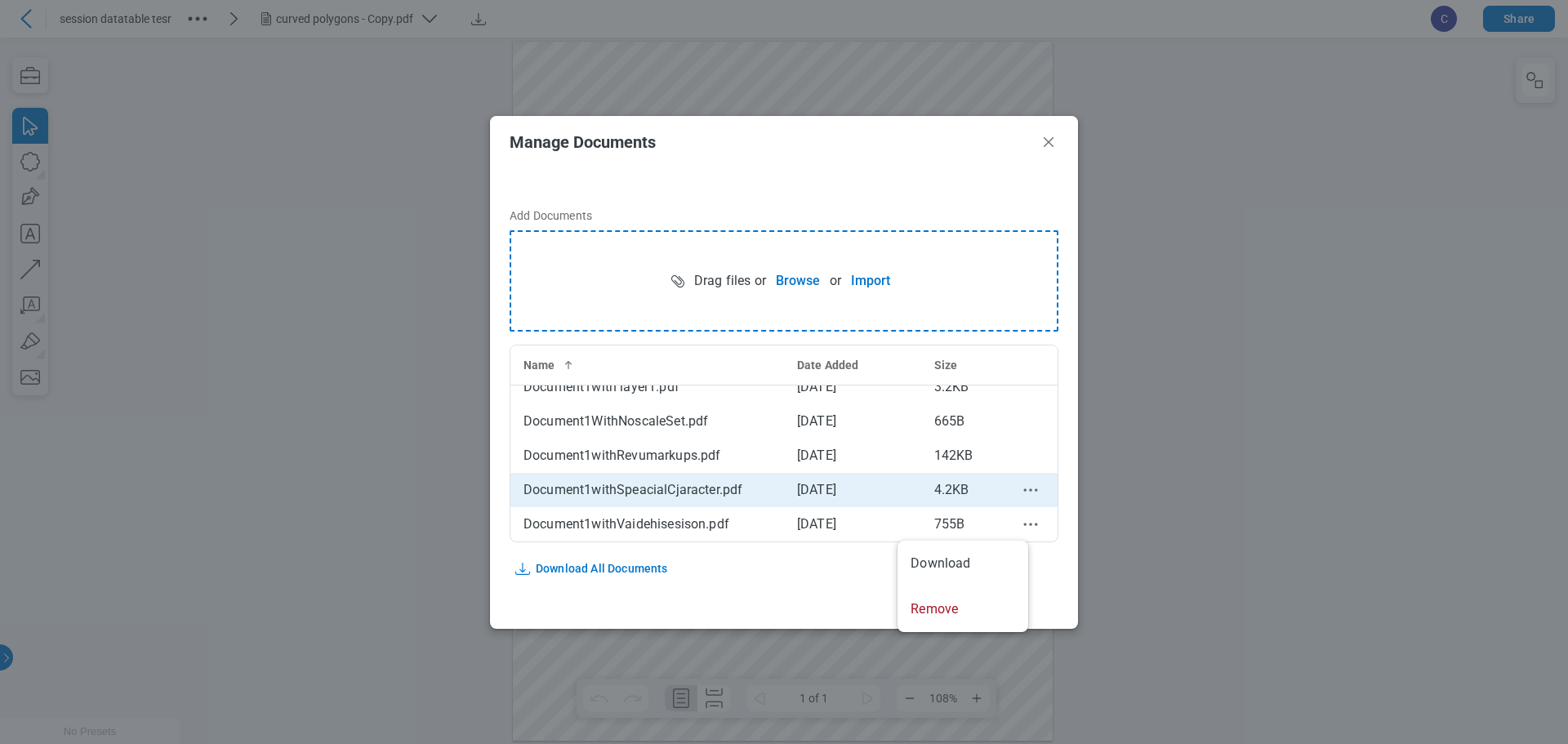
click at [1021, 492] on icon "context-menu" at bounding box center [1031, 490] width 20 height 20
click at [1021, 488] on icon "context-menu" at bounding box center [1031, 490] width 20 height 20
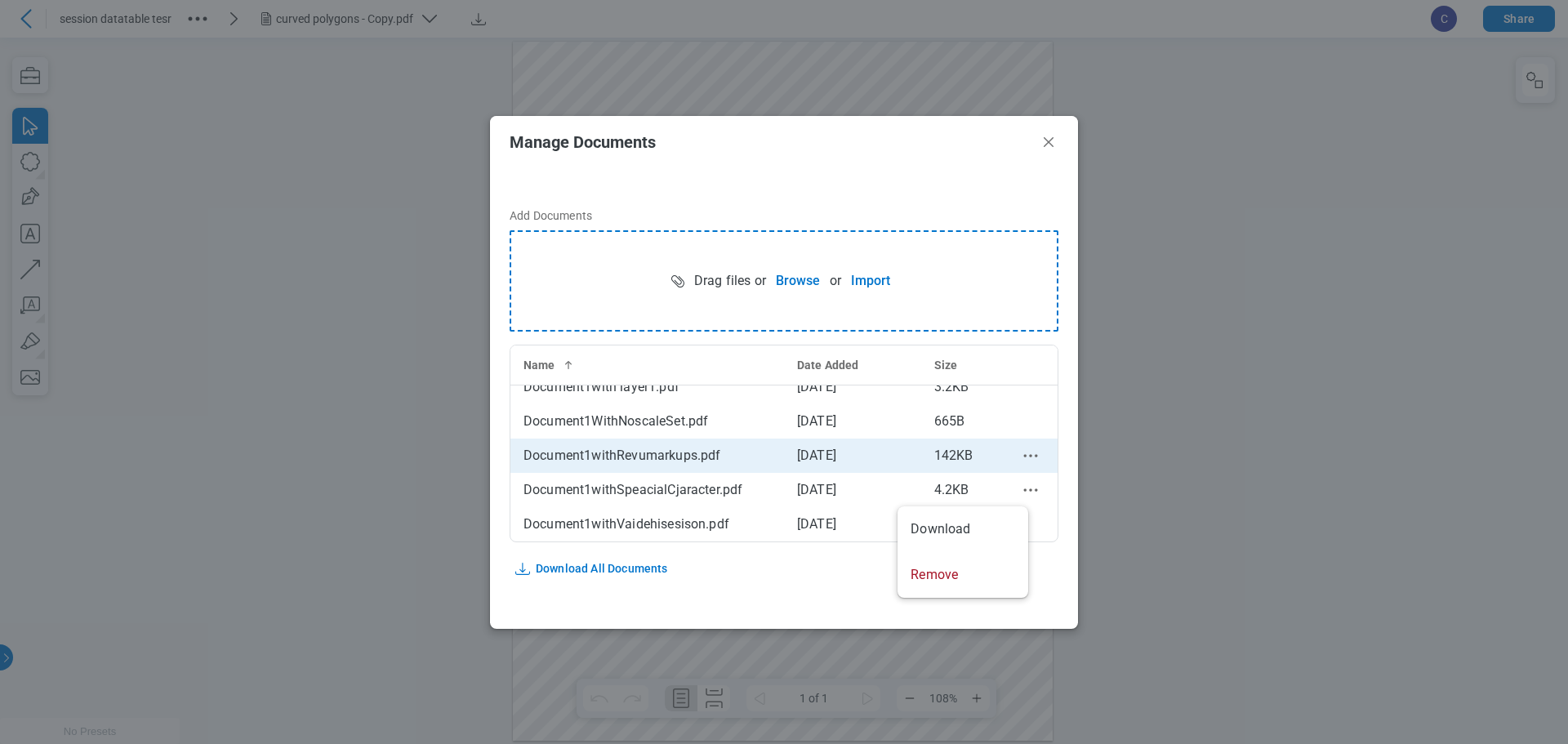
click at [1021, 455] on icon "context-menu" at bounding box center [1031, 455] width 20 height 20
click at [1021, 453] on icon "context-menu" at bounding box center [1031, 455] width 20 height 20
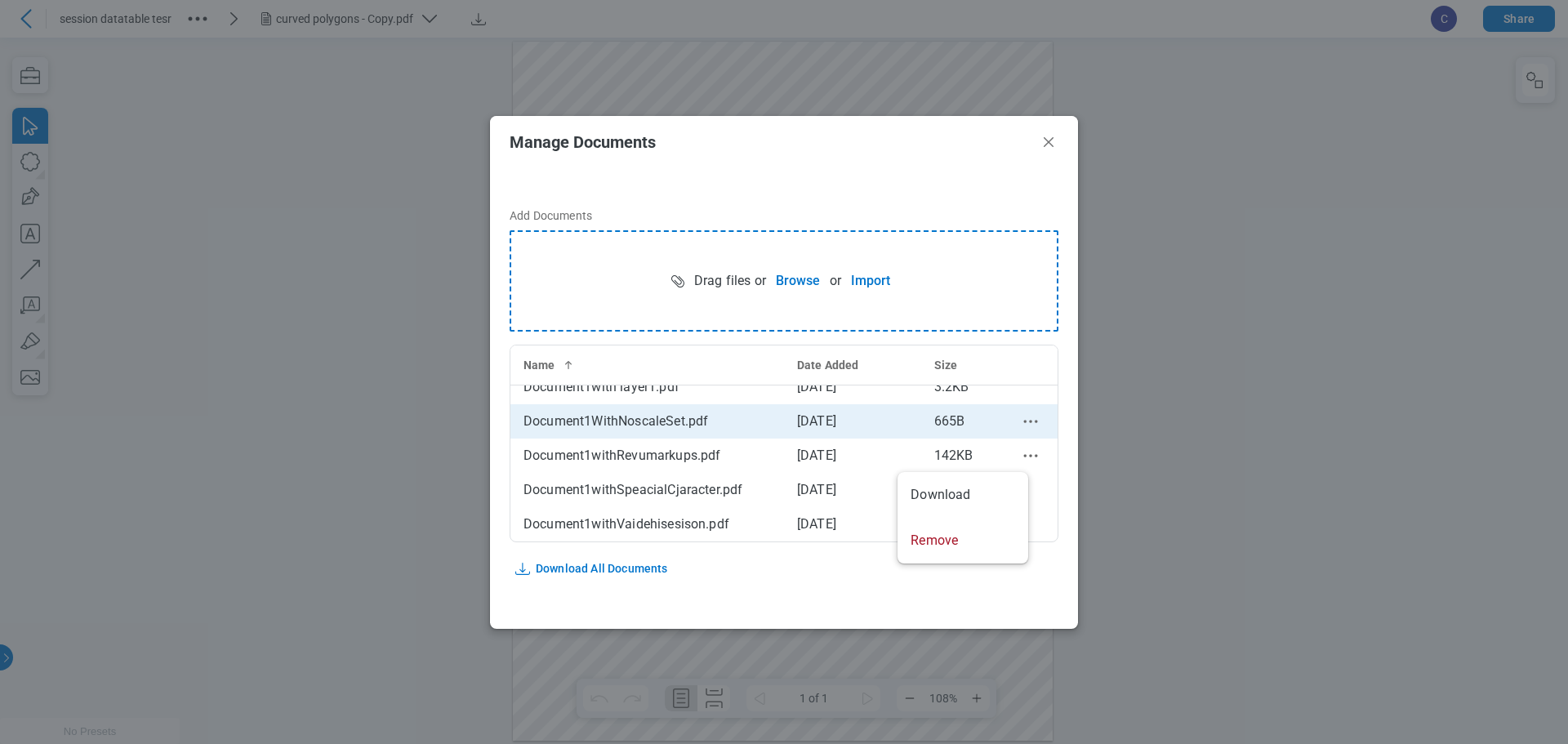
click at [1021, 418] on icon "context-menu" at bounding box center [1031, 422] width 20 height 20
click at [1023, 422] on circle "context-menu" at bounding box center [1024, 421] width 2 height 2
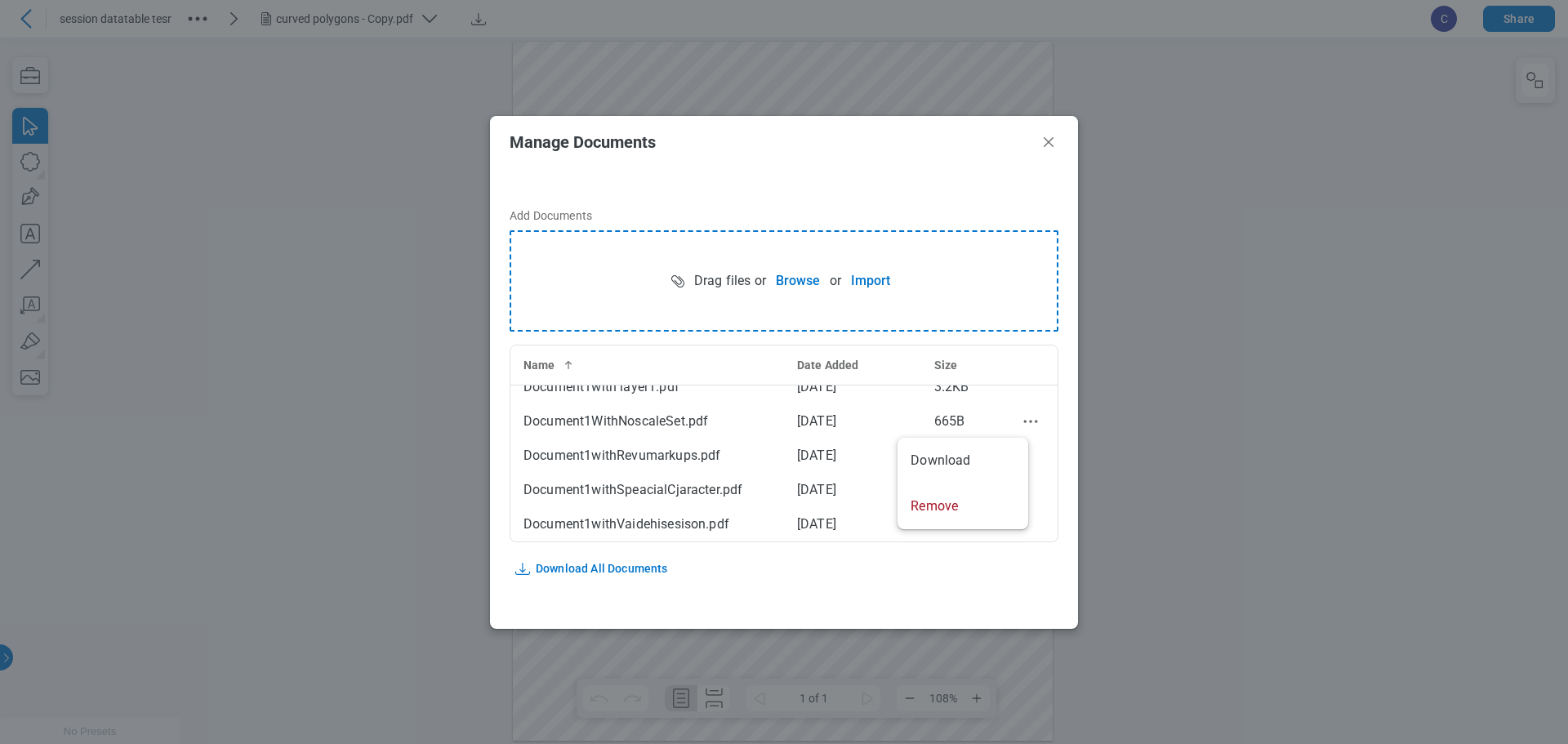
click at [1136, 521] on div "Manage Documents Add Documents Drag files or Browse or Import Name Date Added S…" at bounding box center [784, 372] width 1568 height 744
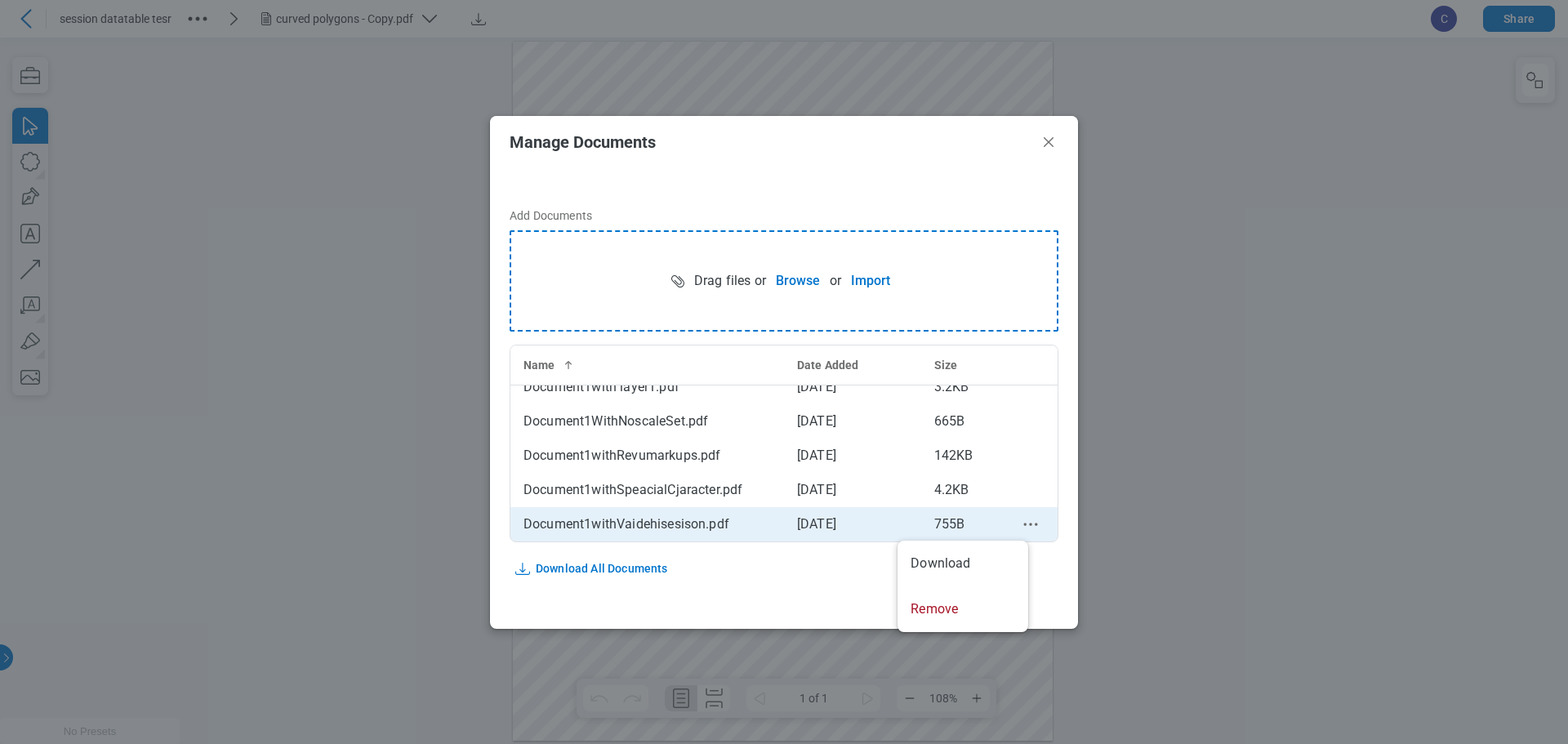
click at [1021, 523] on icon "context-menu" at bounding box center [1031, 524] width 20 height 20
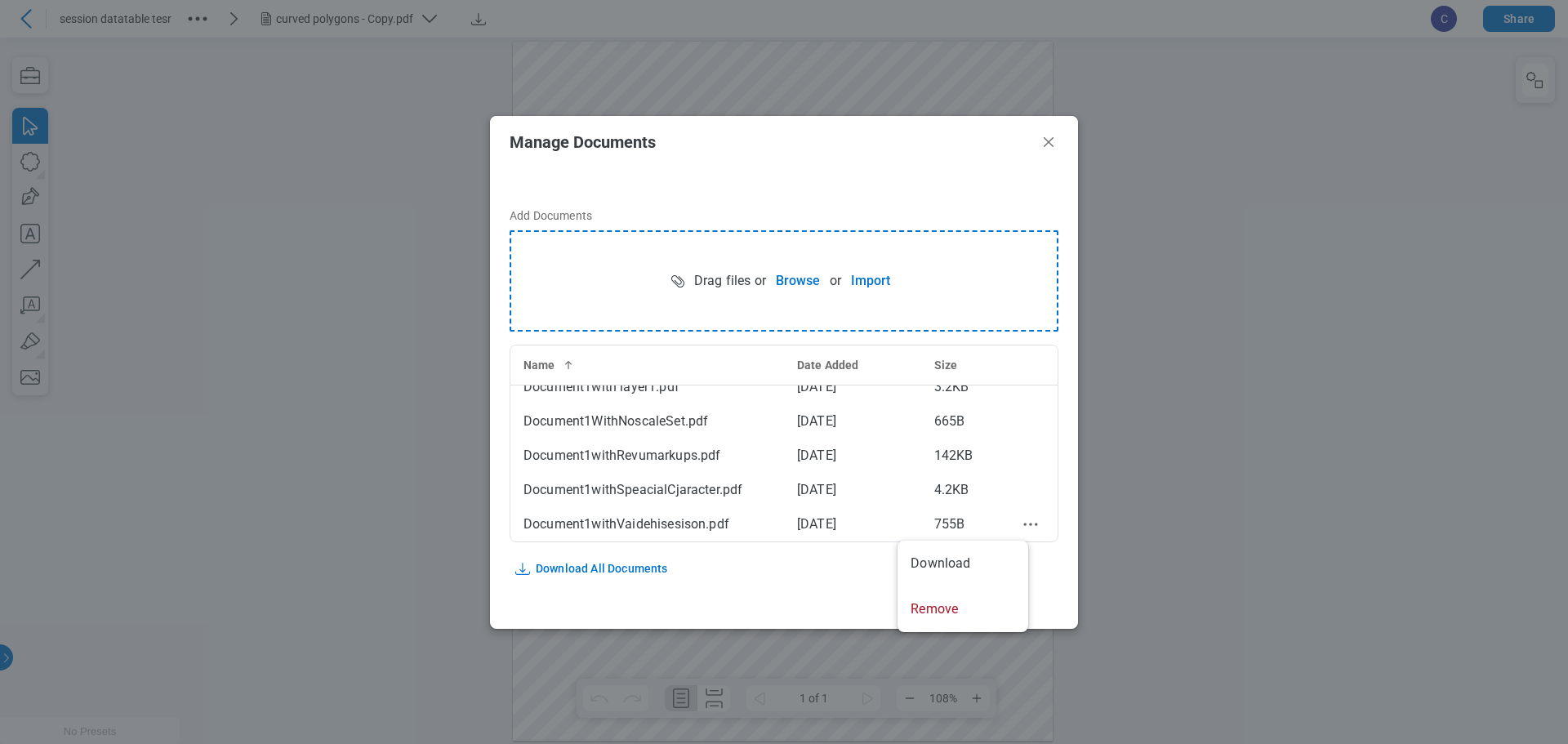
click at [1167, 399] on div "Manage Documents Add Documents Drag files or Browse or Import Name Date Added S…" at bounding box center [784, 372] width 1568 height 744
click at [869, 284] on button "Import" at bounding box center [871, 281] width 59 height 33
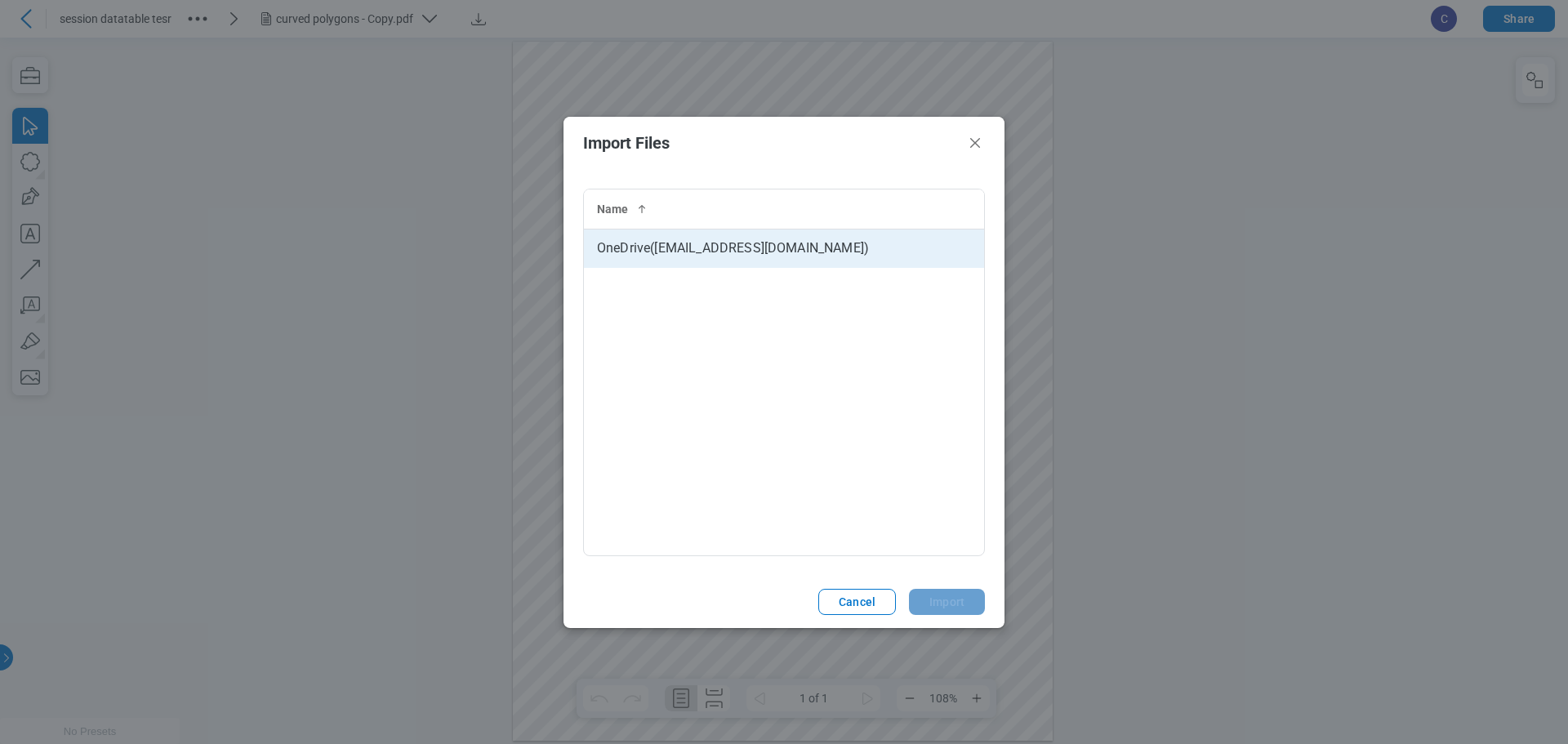
click at [762, 248] on td "OneDrive ( [EMAIL_ADDRESS][DOMAIN_NAME] )" at bounding box center [784, 249] width 400 height 39
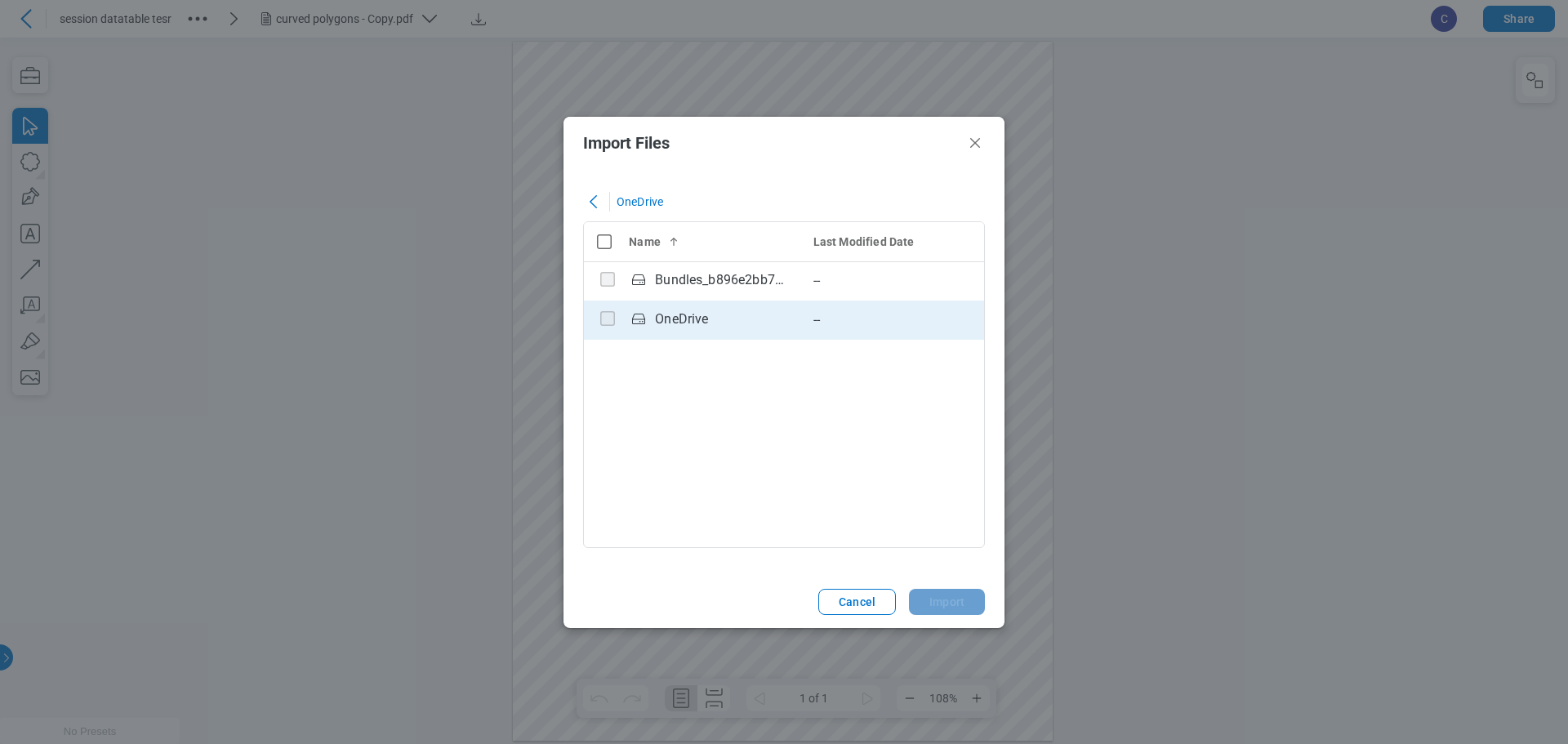
click at [691, 335] on td "OneDrive" at bounding box center [707, 320] width 184 height 39
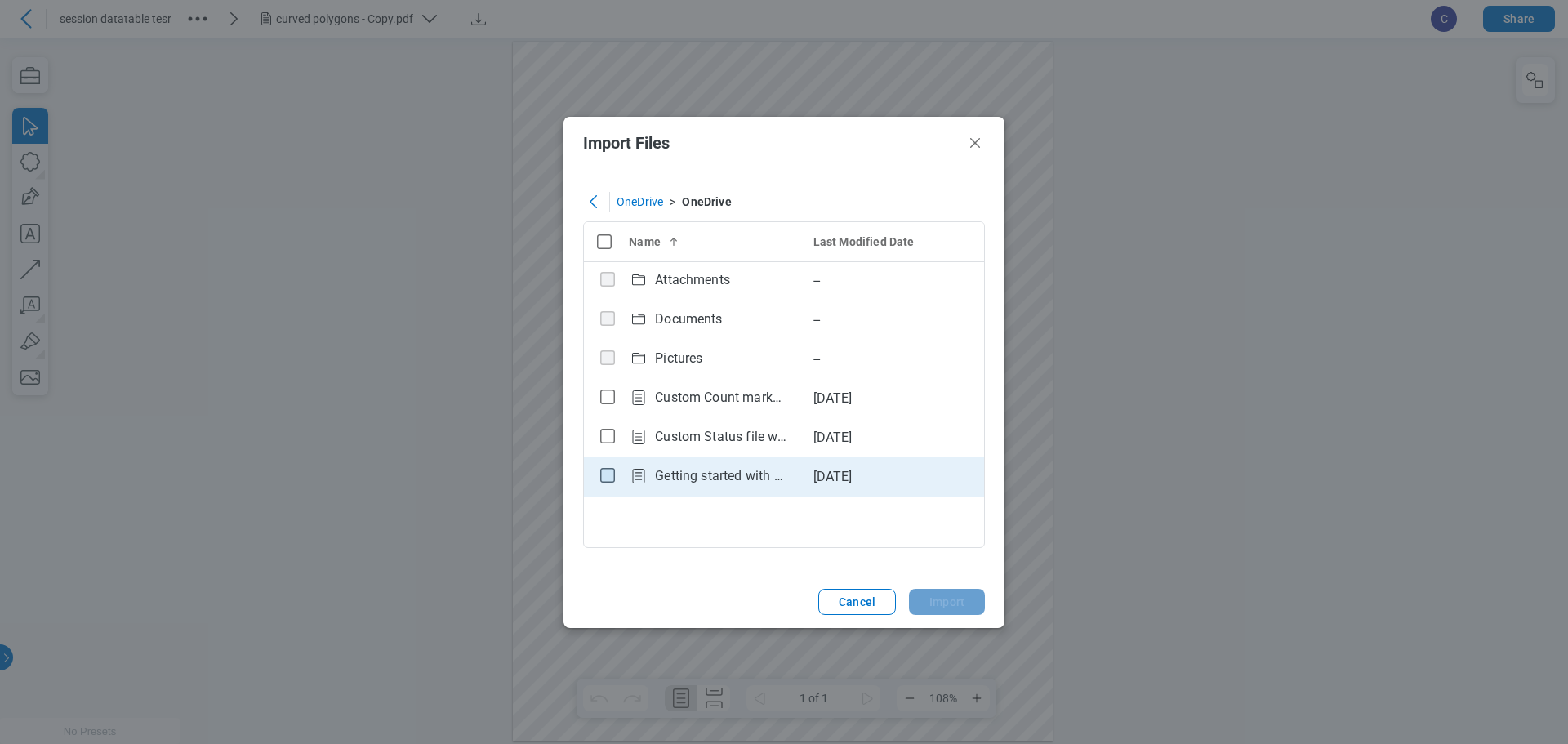
click at [609, 480] on rect "checkbox" at bounding box center [607, 475] width 14 height 14
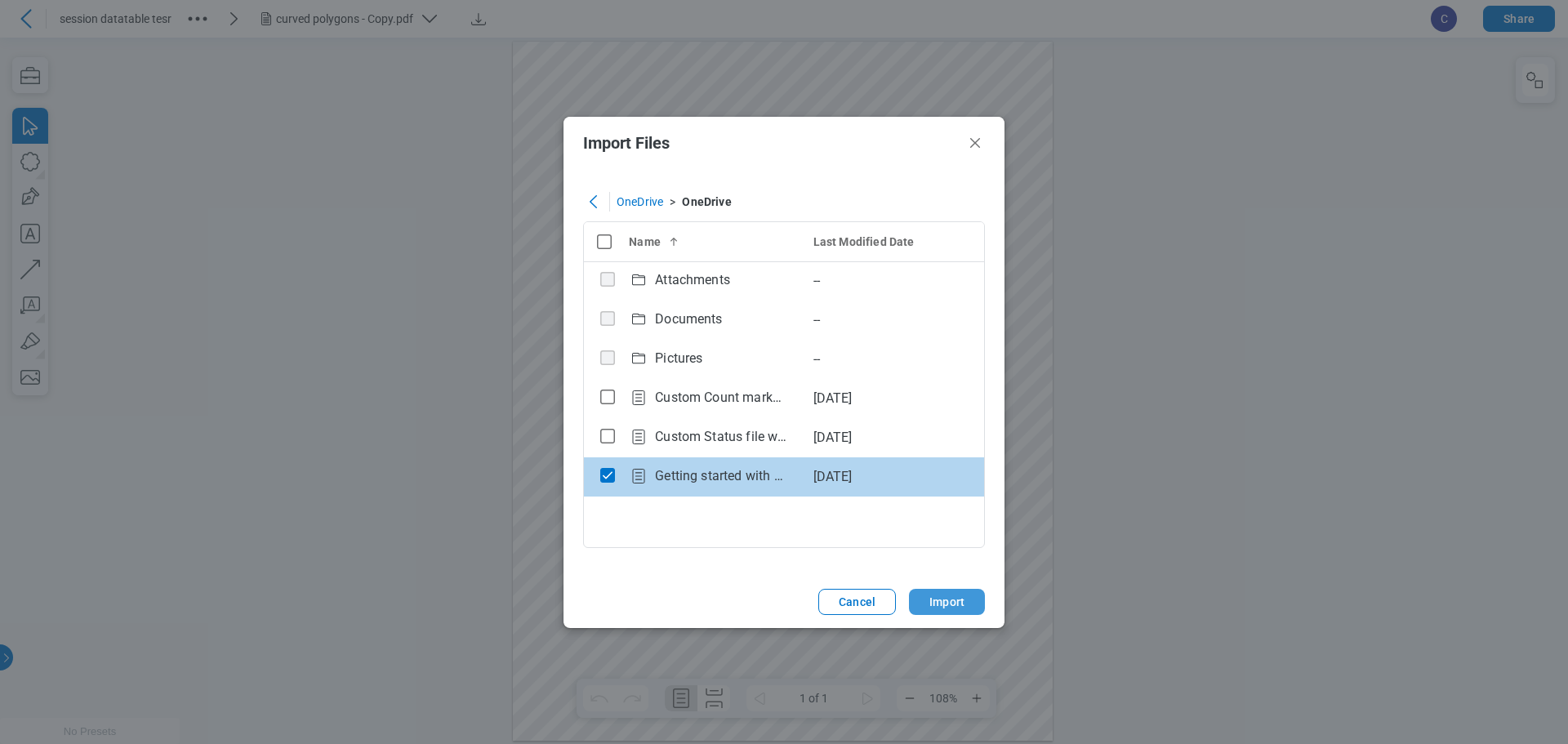
click at [929, 602] on button "Import" at bounding box center [947, 601] width 76 height 26
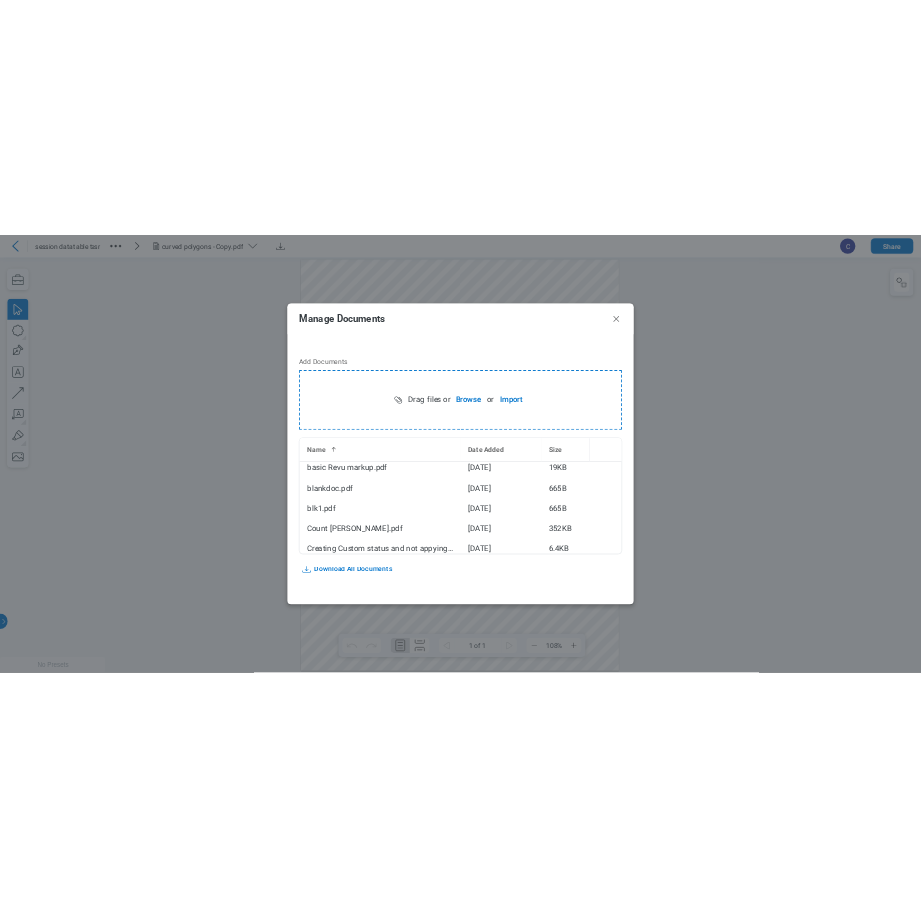
scroll to position [0, 0]
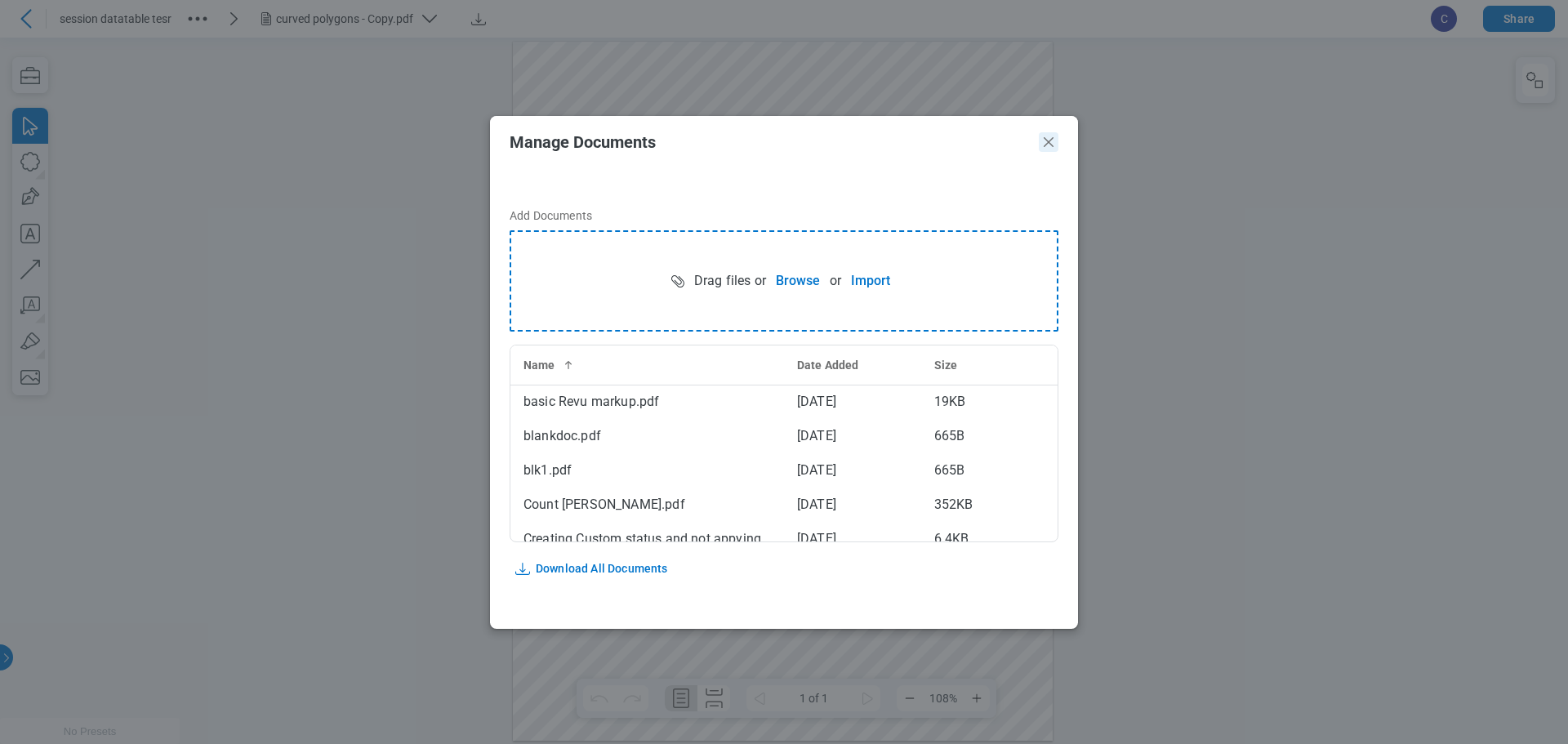
click at [1045, 139] on icon "Close" at bounding box center [1049, 142] width 20 height 20
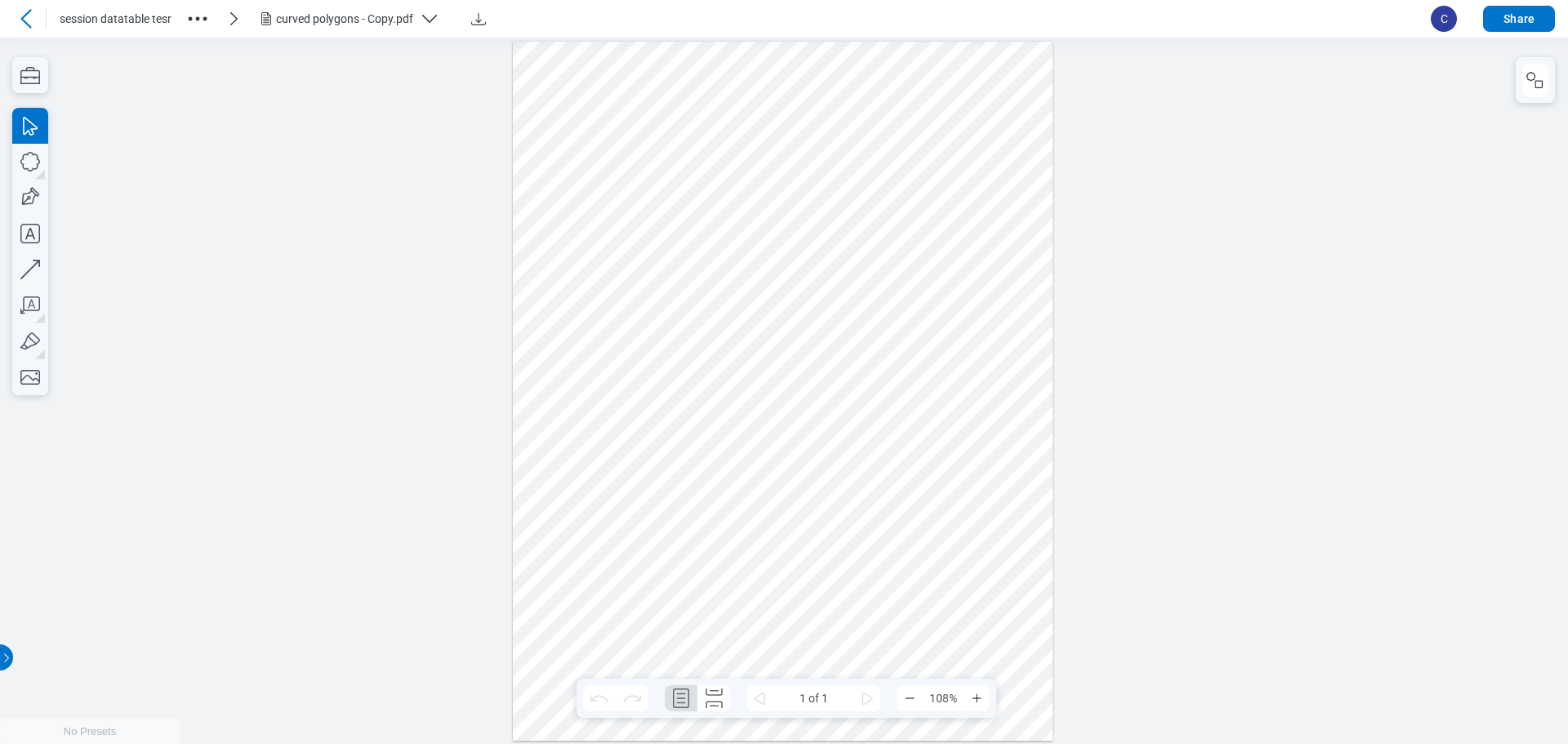
click at [26, 23] on icon at bounding box center [25, 18] width 11 height 19
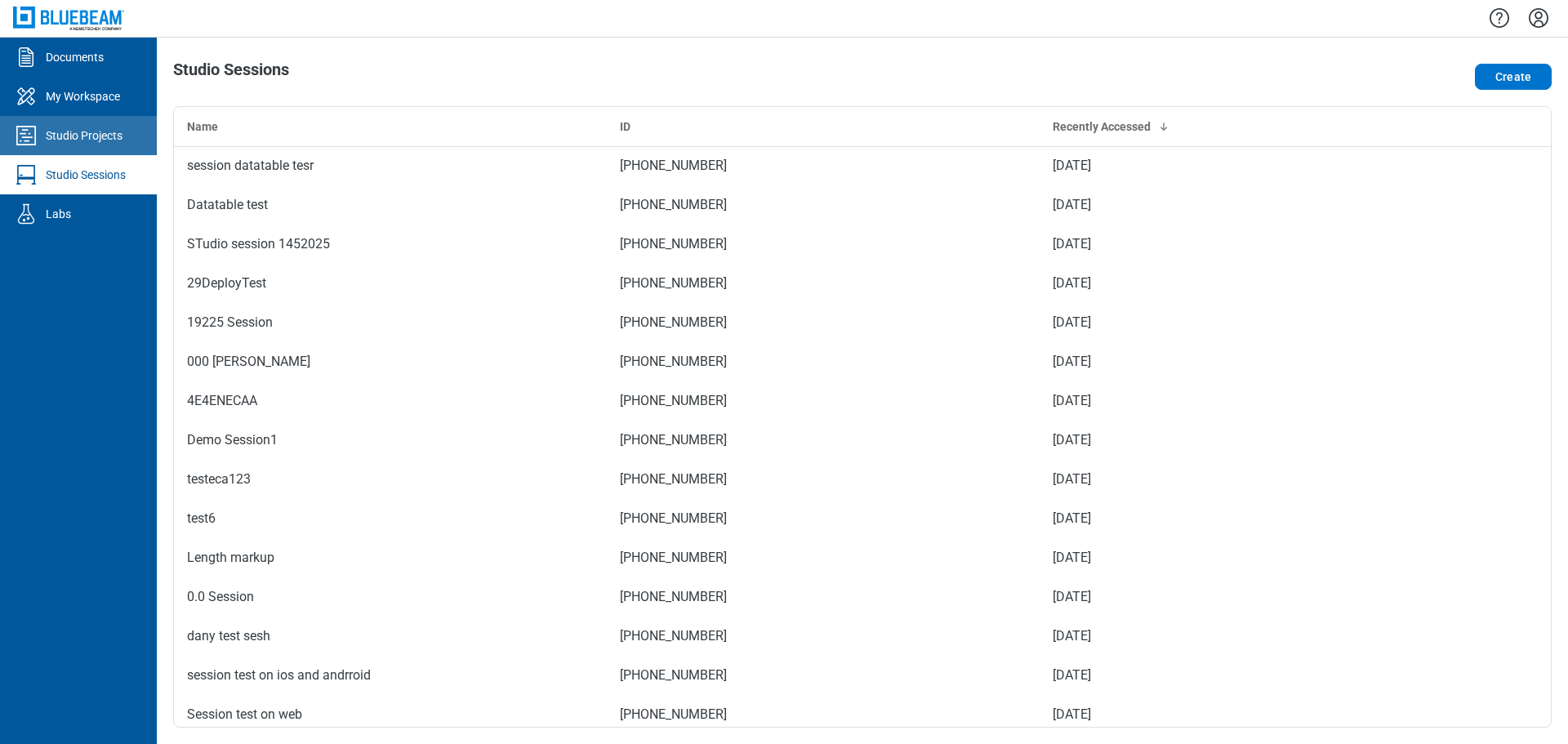
click at [73, 135] on div "Studio Projects" at bounding box center [85, 135] width 77 height 16
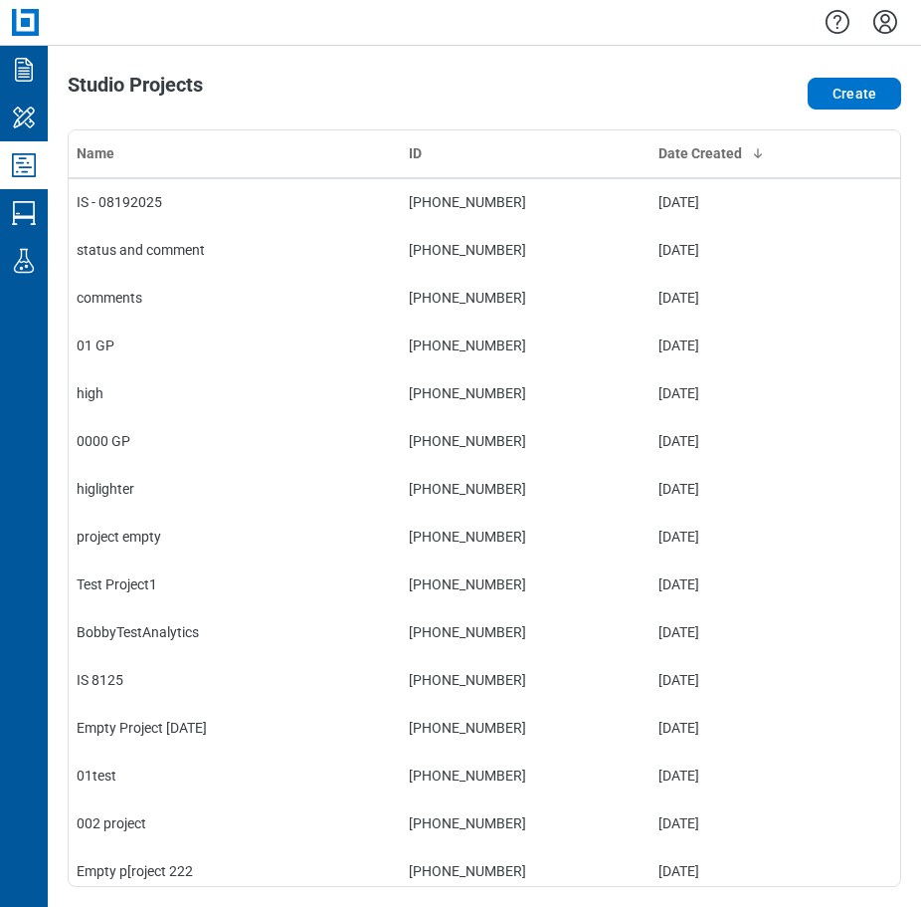
click at [885, 25] on icon "Settings" at bounding box center [886, 22] width 24 height 24
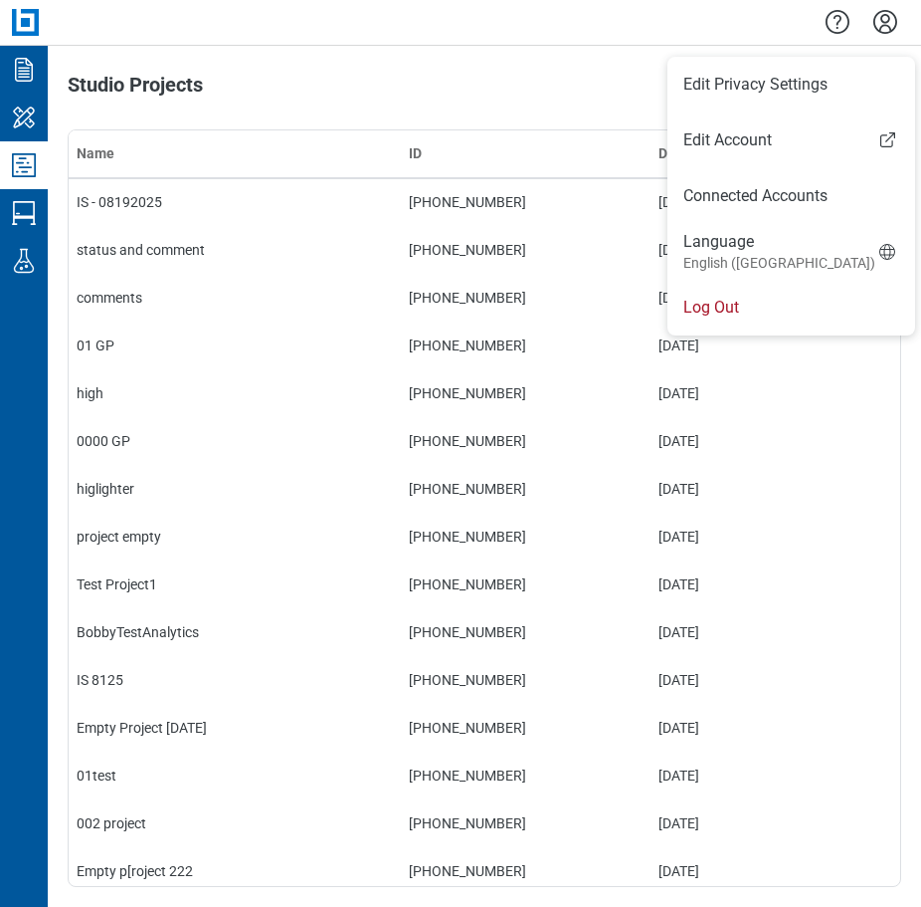
drag, startPoint x: 762, startPoint y: 310, endPoint x: 915, endPoint y: 310, distance: 153.2
click at [762, 310] on li "Log Out" at bounding box center [792, 308] width 248 height 56
